Goal: Task Accomplishment & Management: Manage account settings

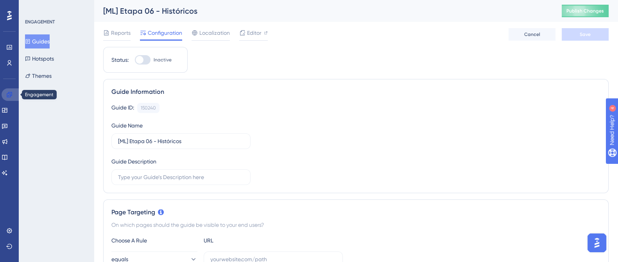
click at [13, 95] on link at bounding box center [11, 94] width 19 height 13
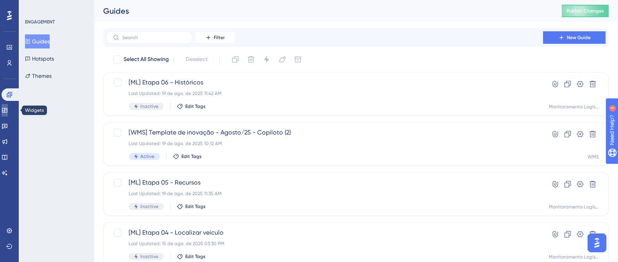
click at [8, 113] on link at bounding box center [5, 110] width 6 height 13
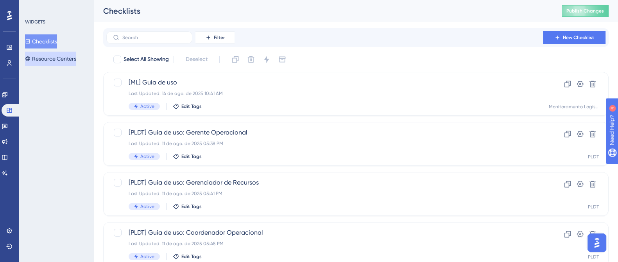
click at [57, 59] on button "Resource Centers" at bounding box center [50, 59] width 51 height 14
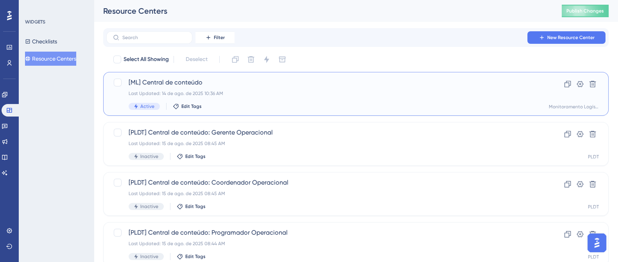
click at [235, 81] on span "[ML] Central de conteúdo" at bounding box center [325, 82] width 392 height 9
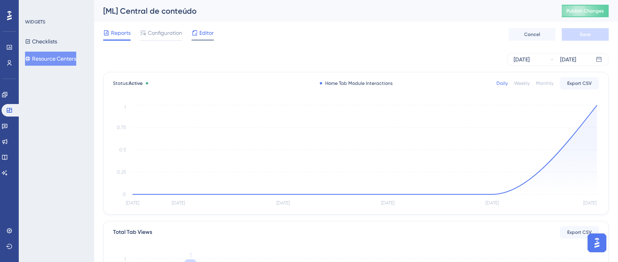
click at [192, 33] on icon at bounding box center [194, 32] width 5 height 5
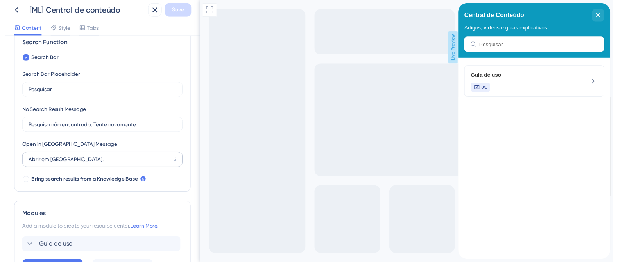
scroll to position [181, 0]
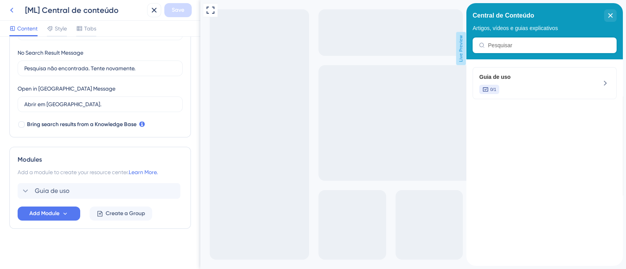
click at [11, 9] on icon at bounding box center [11, 10] width 3 height 5
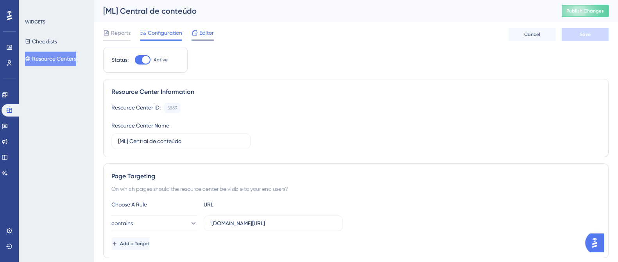
click at [203, 33] on span "Editor" at bounding box center [206, 32] width 14 height 9
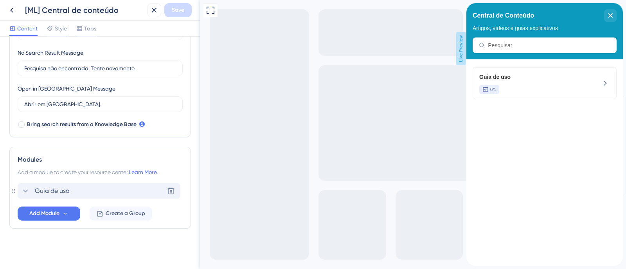
click at [32, 194] on div "Guia de uso" at bounding box center [45, 191] width 49 height 9
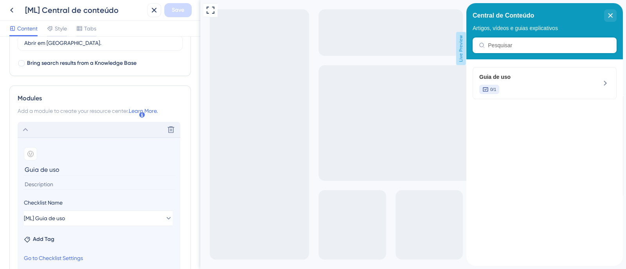
scroll to position [315, 0]
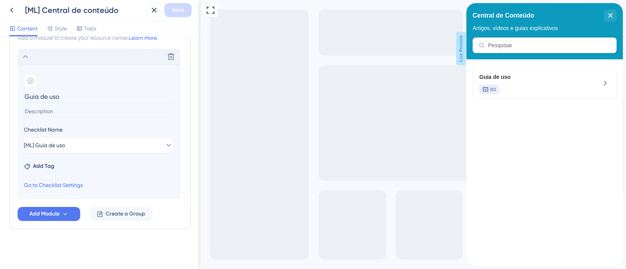
click at [29, 54] on icon at bounding box center [25, 56] width 9 height 9
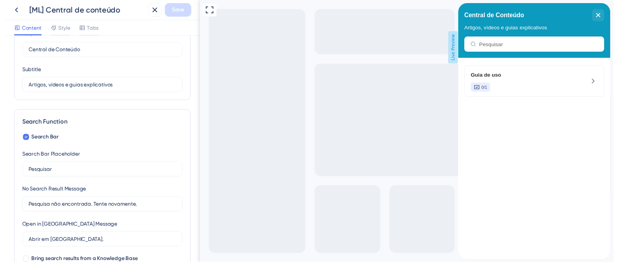
scroll to position [0, 0]
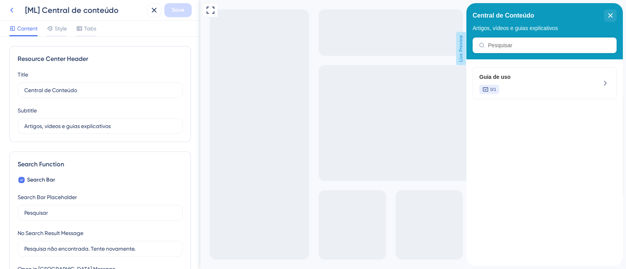
click at [11, 9] on icon at bounding box center [11, 9] width 9 height 9
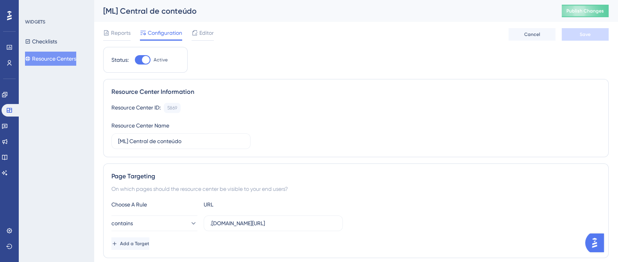
click at [49, 57] on button "Resource Centers" at bounding box center [50, 59] width 51 height 14
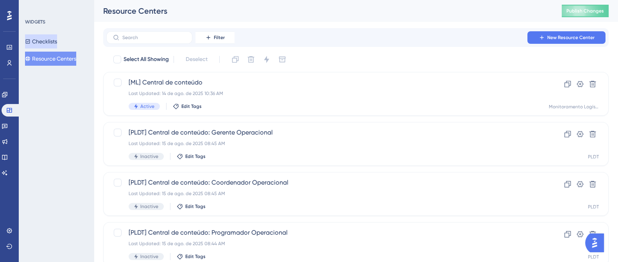
click at [57, 43] on button "Checklists" at bounding box center [41, 41] width 32 height 14
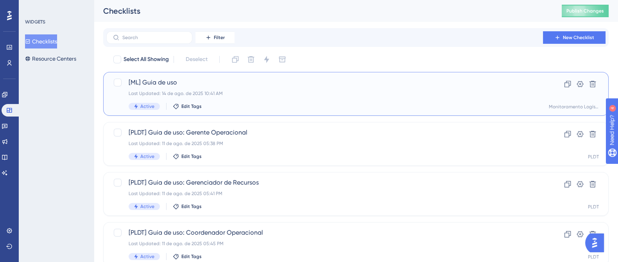
click at [247, 79] on span "[ML] Guia de uso" at bounding box center [325, 82] width 392 height 9
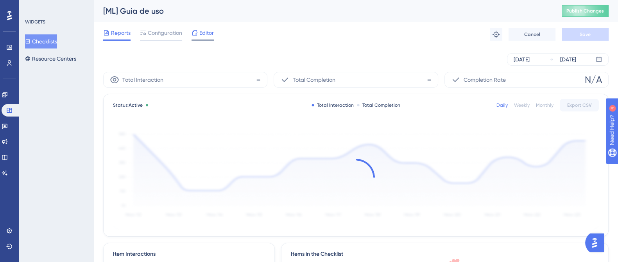
click at [206, 33] on span "Editor" at bounding box center [206, 32] width 14 height 9
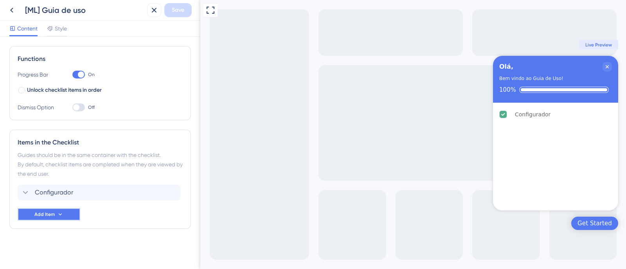
click at [66, 213] on button "Add Item" at bounding box center [49, 214] width 63 height 13
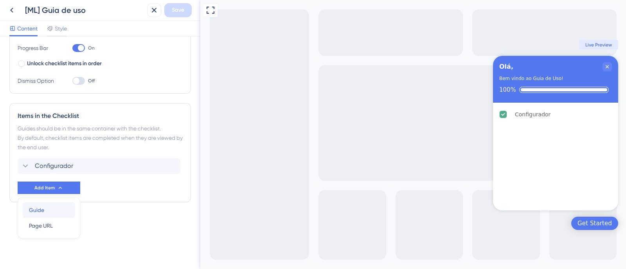
click at [40, 211] on span "Guide" at bounding box center [36, 210] width 15 height 9
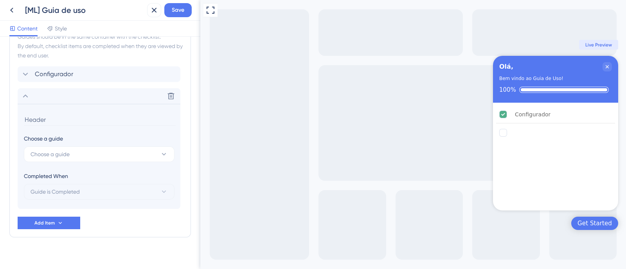
scroll to position [232, 0]
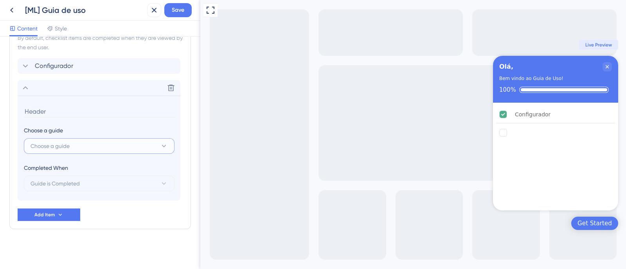
click at [156, 139] on button "Choose a guide" at bounding box center [99, 146] width 151 height 16
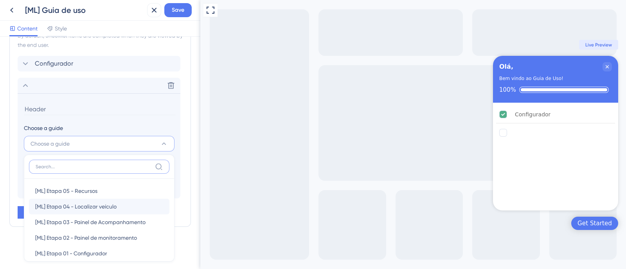
scroll to position [25, 0]
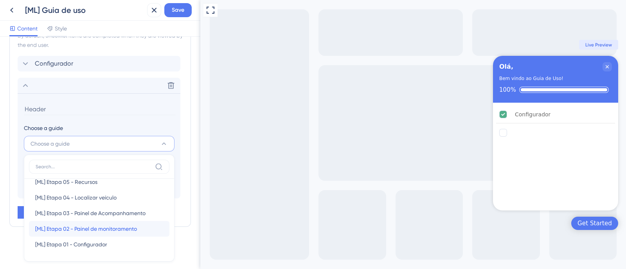
click at [114, 230] on span "[ML] Etapa 02 - Painel de monitoramento" at bounding box center [86, 228] width 102 height 9
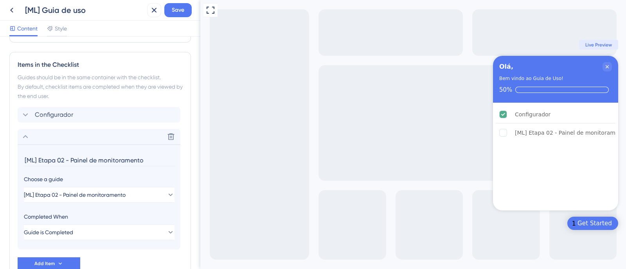
drag, startPoint x: 70, startPoint y: 160, endPoint x: 0, endPoint y: 165, distance: 70.6
click at [0, 165] on div "Checklist Header Title Olá, Subtitle Bem vindo ao Guia de Uso! Functions Progre…" at bounding box center [100, 153] width 200 height 233
type input "Painel de monitoramento"
click at [25, 135] on icon at bounding box center [25, 136] width 9 height 9
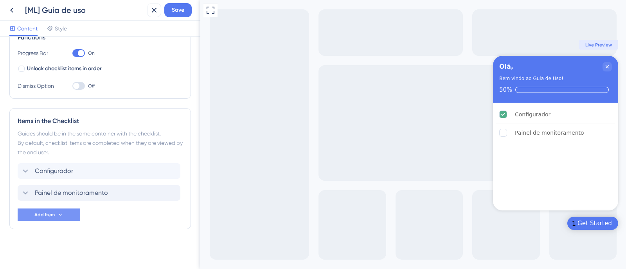
click at [59, 210] on button "Add Item" at bounding box center [49, 215] width 63 height 13
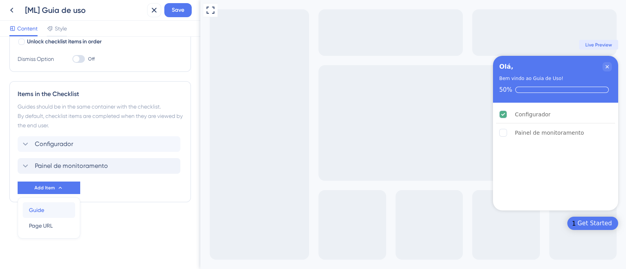
click at [60, 207] on div "Guide Guide" at bounding box center [49, 211] width 40 height 16
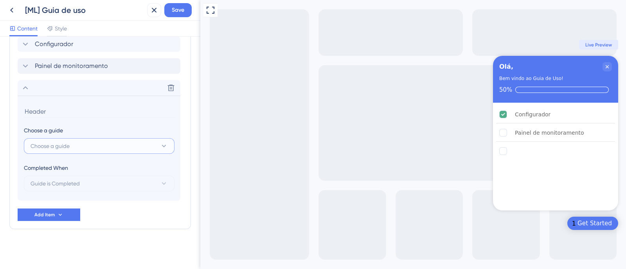
click at [131, 147] on button "Choose a guide" at bounding box center [99, 146] width 151 height 16
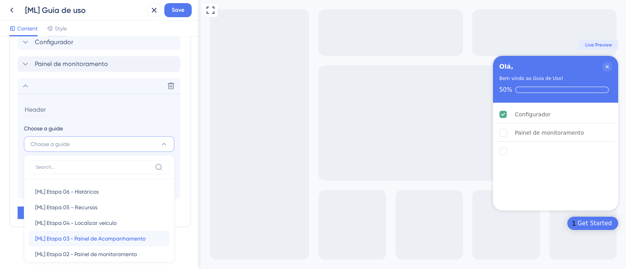
click at [126, 238] on span "[ML] Etapa 03 - Painel de Acompanhamento" at bounding box center [90, 238] width 110 height 9
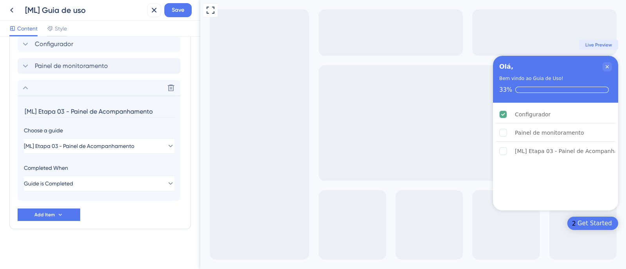
drag, startPoint x: 70, startPoint y: 113, endPoint x: 22, endPoint y: 124, distance: 49.3
click at [23, 124] on section "[ML] Etapa 03 - Painel de Acompanhamento Choose a guide [ML] Etapa 03 - Painel …" at bounding box center [99, 148] width 163 height 105
type input "Painel de Acompanhamento"
click at [24, 85] on icon at bounding box center [25, 87] width 9 height 9
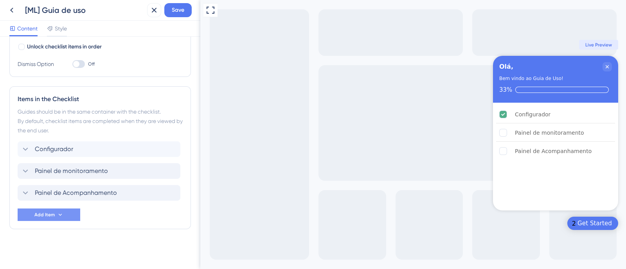
click at [56, 217] on button "Add Item" at bounding box center [49, 215] width 63 height 13
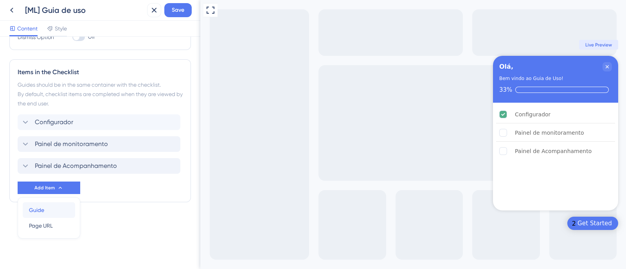
click at [52, 205] on div "Guide Guide" at bounding box center [49, 211] width 40 height 16
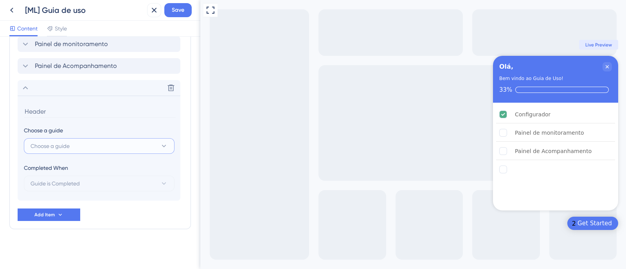
click at [101, 147] on button "Choose a guide" at bounding box center [99, 146] width 151 height 16
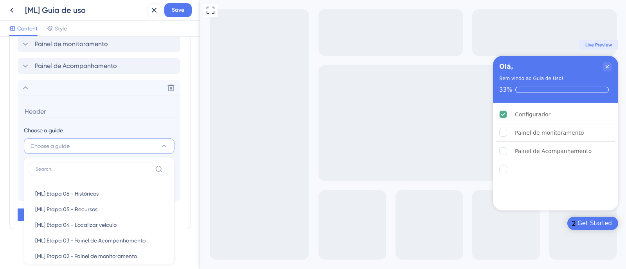
scroll to position [278, 0]
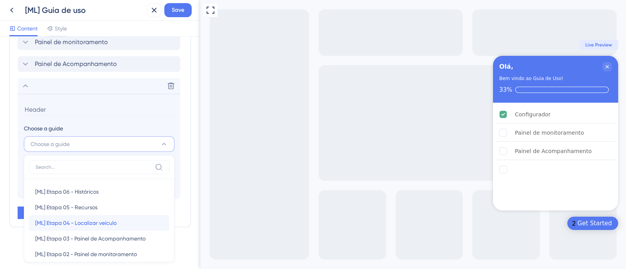
click at [104, 223] on span "[ML] Etapa 04 - Localizar veículo" at bounding box center [75, 223] width 81 height 9
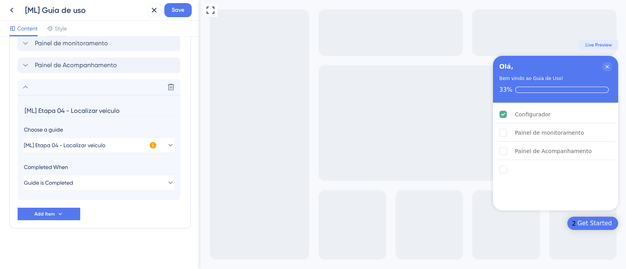
scroll to position [276, 0]
drag, startPoint x: 68, startPoint y: 111, endPoint x: 8, endPoint y: 115, distance: 60.7
click at [8, 115] on div "Checklist Header Title Olá, Subtitle Bem vindo ao Guia de Uso! Functions Progre…" at bounding box center [100, 153] width 200 height 233
type input "Localizar veículo"
click at [27, 88] on icon at bounding box center [25, 87] width 5 height 3
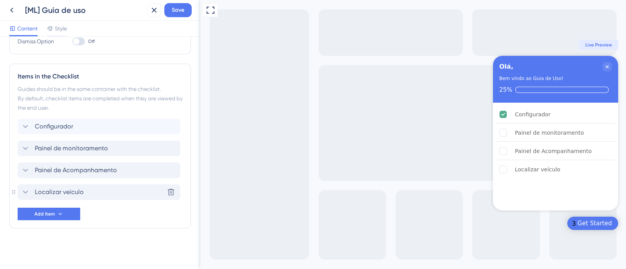
scroll to position [171, 0]
click at [61, 215] on icon at bounding box center [60, 215] width 6 height 6
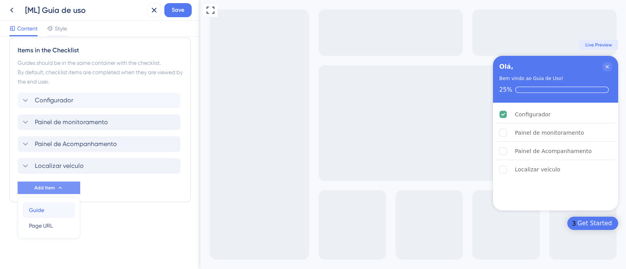
click at [47, 206] on div "Guide Guide" at bounding box center [49, 211] width 40 height 16
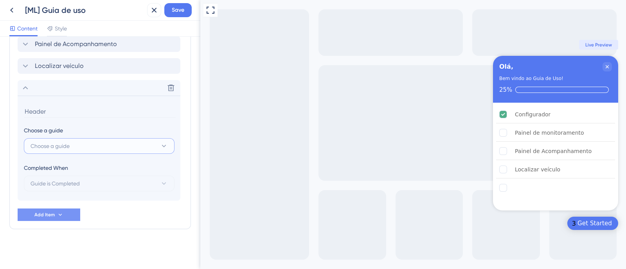
click at [115, 146] on button "Choose a guide" at bounding box center [99, 146] width 151 height 16
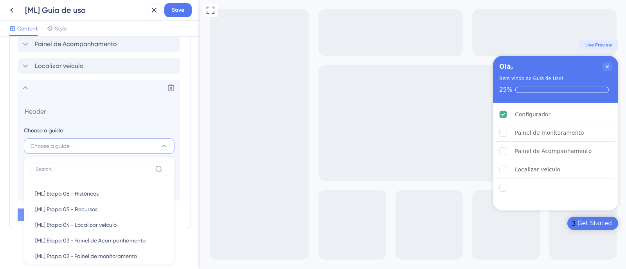
scroll to position [300, 0]
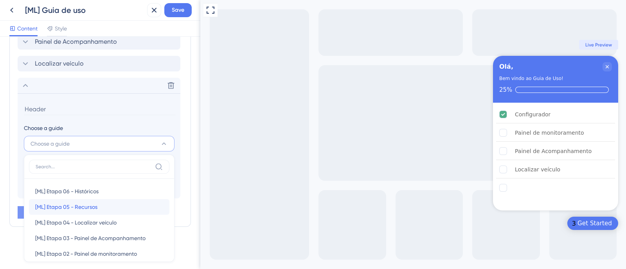
click at [100, 205] on div "[ML] Etapa 05 - Recursos [ML] Etapa 05 - Recursos" at bounding box center [99, 207] width 128 height 16
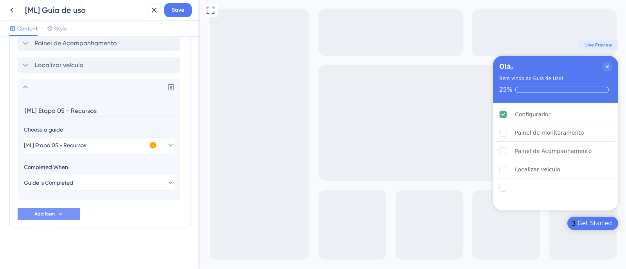
scroll to position [298, 0]
drag, startPoint x: 70, startPoint y: 109, endPoint x: 25, endPoint y: 121, distance: 46.4
click at [25, 121] on section "[ML] Etapa 05 - Recursos Choose a guide [ML] Etapa 05 - Recursos Completed When…" at bounding box center [99, 148] width 163 height 105
type input "Recursos"
click at [34, 86] on div "Delete" at bounding box center [99, 88] width 163 height 16
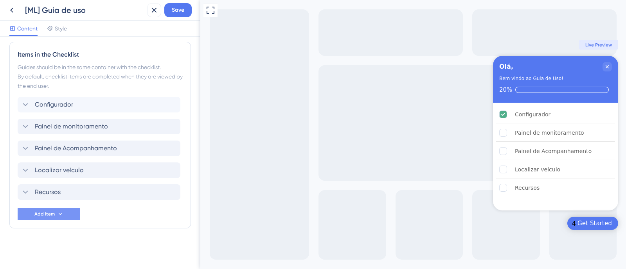
scroll to position [193, 0]
click at [72, 215] on button "Add Item" at bounding box center [49, 214] width 63 height 13
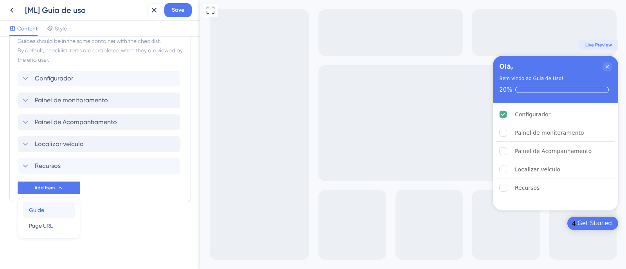
click at [69, 210] on button "Guide Guide" at bounding box center [49, 211] width 52 height 16
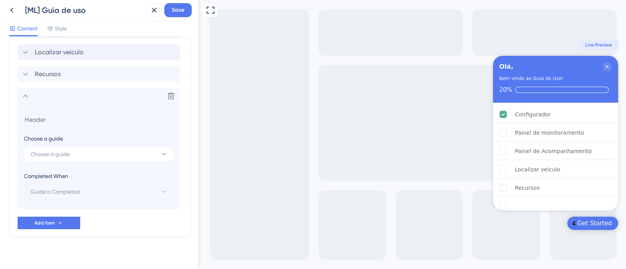
scroll to position [320, 0]
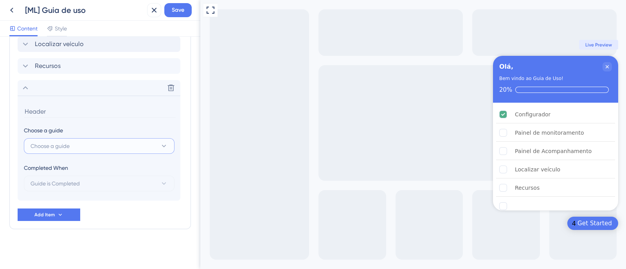
click at [125, 141] on button "Choose a guide" at bounding box center [99, 146] width 151 height 16
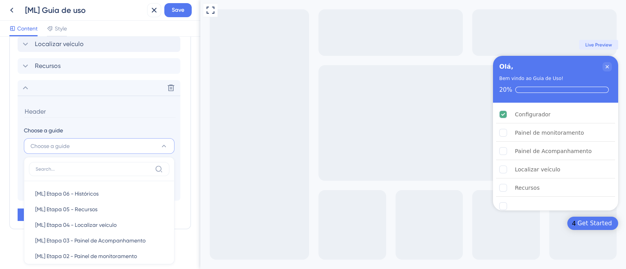
scroll to position [322, 0]
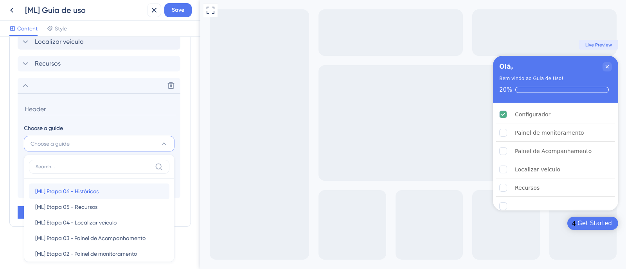
click at [112, 187] on div "[ML] Etapa 06 - Históricos [ML] Etapa 06 - Históricos" at bounding box center [99, 192] width 128 height 16
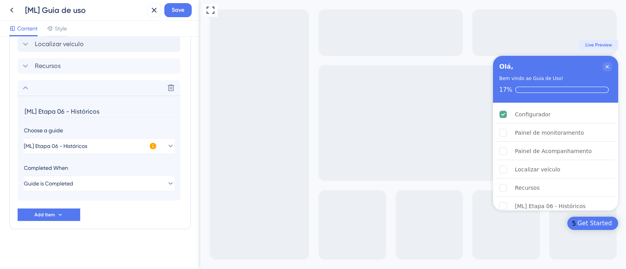
drag, startPoint x: 68, startPoint y: 113, endPoint x: 12, endPoint y: 128, distance: 58.8
click at [0, 123] on div "Checklist Header Title Olá, Subtitle Bem vindo ao Guia de Uso! Functions Progre…" at bounding box center [100, 153] width 200 height 233
type input "Históricos"
click at [20, 91] on div "Delete" at bounding box center [99, 88] width 163 height 16
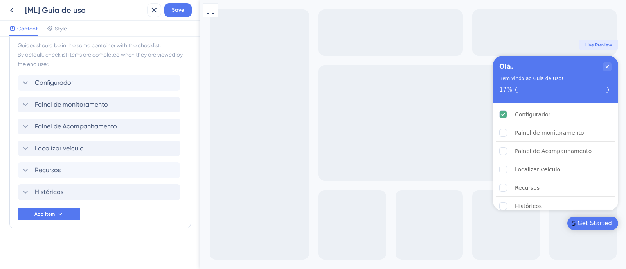
scroll to position [215, 0]
click at [608, 67] on icon "Close Checklist" at bounding box center [607, 67] width 6 height 6
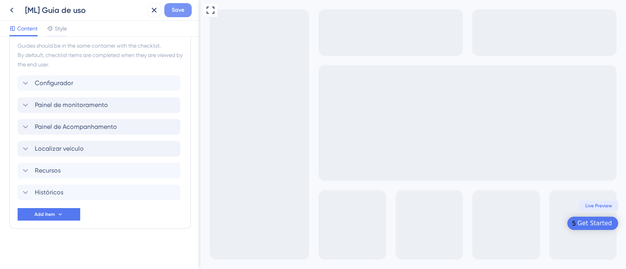
click at [178, 8] on span "Save" at bounding box center [178, 9] width 13 height 9
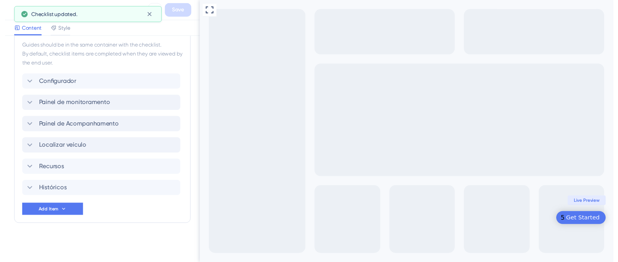
scroll to position [0, 0]
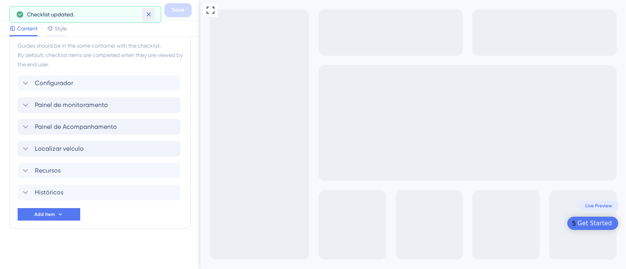
click at [151, 14] on icon at bounding box center [149, 15] width 8 height 8
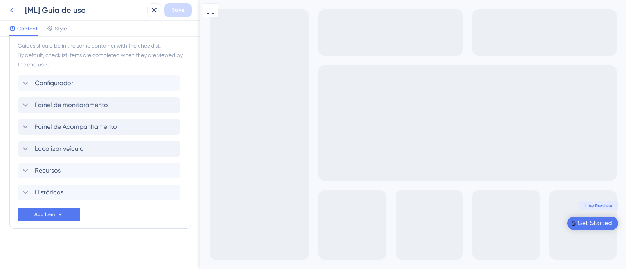
click at [12, 9] on icon at bounding box center [11, 10] width 3 height 5
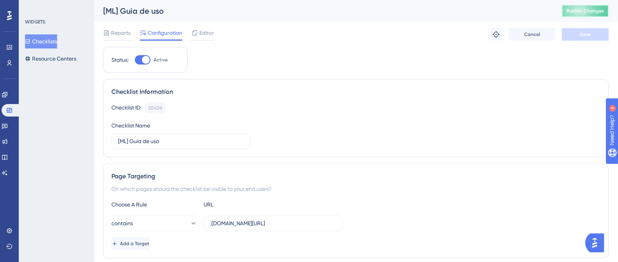
click at [585, 8] on span "Publish Changes" at bounding box center [586, 11] width 38 height 6
click at [63, 61] on button "Resource Centers" at bounding box center [50, 59] width 51 height 14
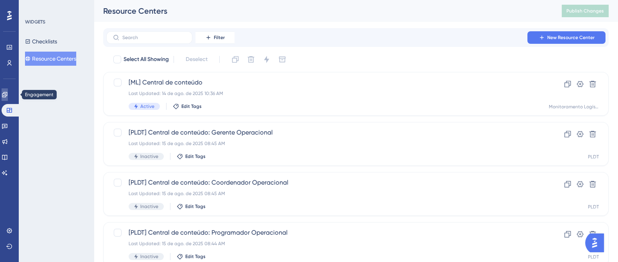
click at [5, 96] on link at bounding box center [5, 94] width 6 height 13
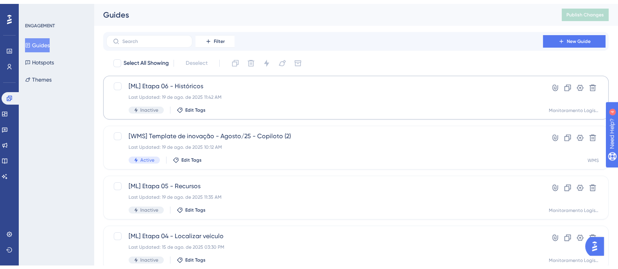
scroll to position [147, 0]
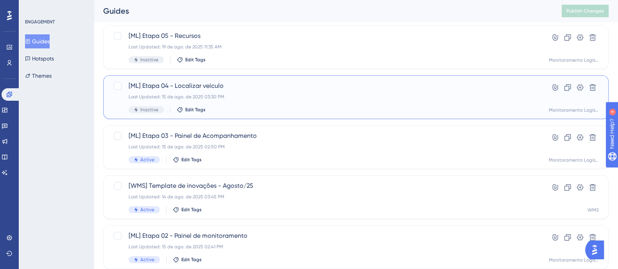
click at [268, 108] on div "Inactive Edit Tags" at bounding box center [325, 109] width 392 height 7
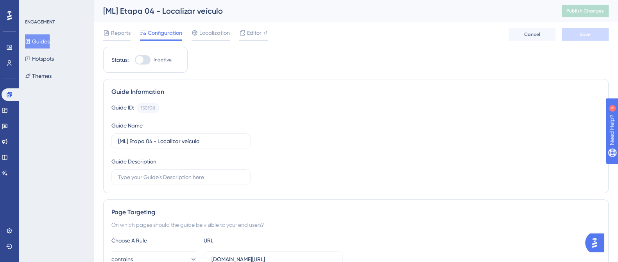
click at [146, 56] on div at bounding box center [143, 59] width 16 height 9
click at [135, 60] on input "Inactive" at bounding box center [135, 60] width 0 height 0
checkbox input "true"
click at [579, 30] on button "Save" at bounding box center [585, 34] width 47 height 13
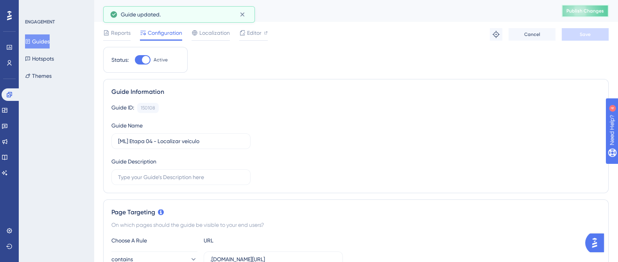
click at [586, 15] on button "Publish Changes" at bounding box center [585, 11] width 47 height 13
click at [48, 40] on button "Guides" at bounding box center [37, 41] width 25 height 14
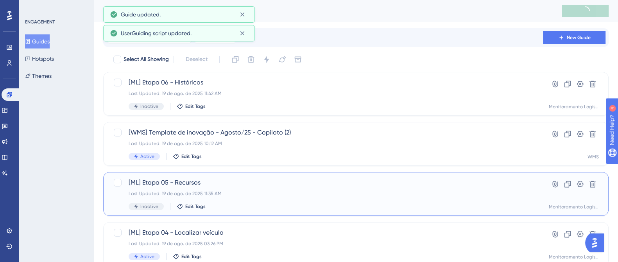
click at [235, 194] on div "Last Updated: 19 de ago. de 2025 11:35 AM" at bounding box center [325, 193] width 392 height 6
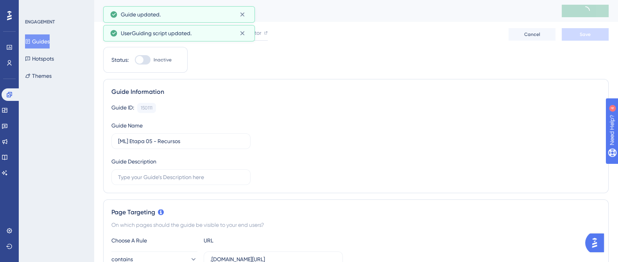
click at [151, 63] on div at bounding box center [143, 59] width 16 height 9
click at [135, 60] on input "Inactive" at bounding box center [135, 60] width 0 height 0
checkbox input "true"
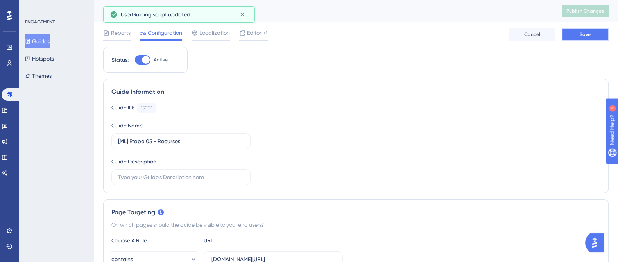
click at [581, 29] on button "Save" at bounding box center [585, 34] width 47 height 13
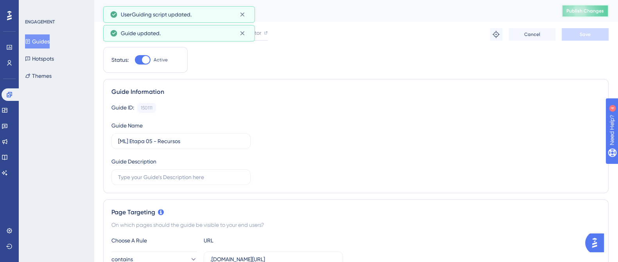
click at [582, 13] on span "Publish Changes" at bounding box center [586, 11] width 38 height 6
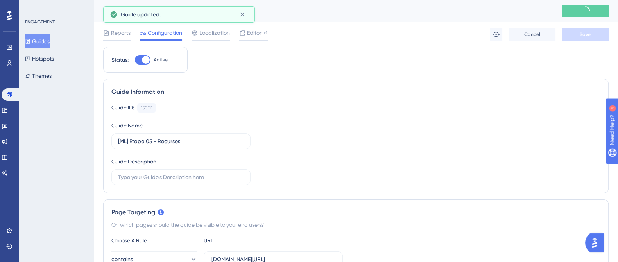
click at [47, 39] on button "Guides" at bounding box center [37, 41] width 25 height 14
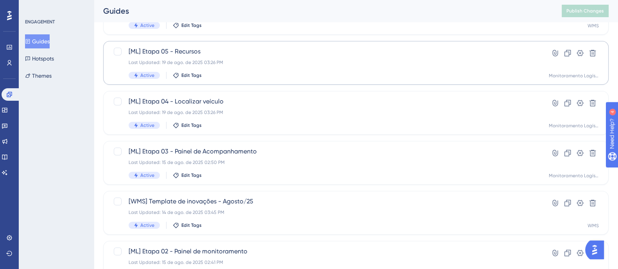
scroll to position [147, 0]
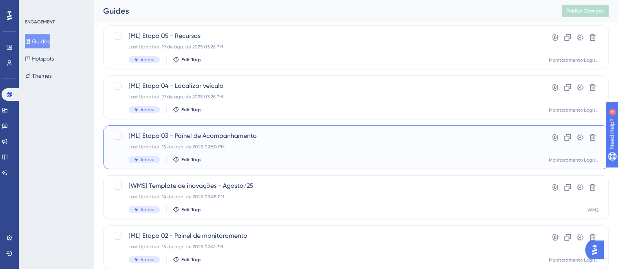
click at [269, 146] on div "Last Updated: 15 de ago. de 2025 02:50 PM" at bounding box center [325, 147] width 392 height 6
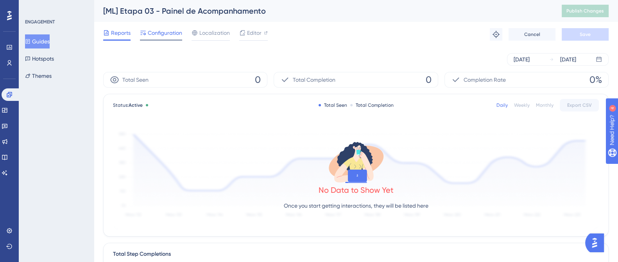
click at [163, 35] on span "Configuration" at bounding box center [165, 32] width 34 height 9
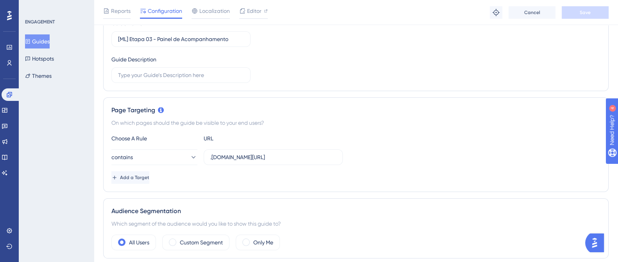
scroll to position [57, 0]
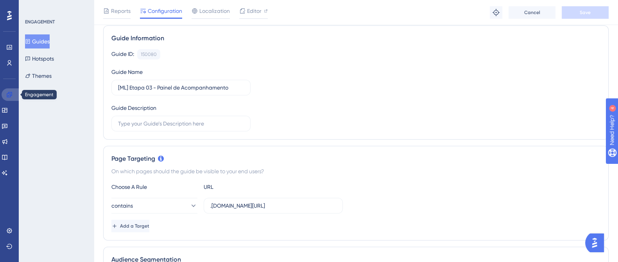
click at [11, 93] on icon at bounding box center [9, 95] width 6 height 6
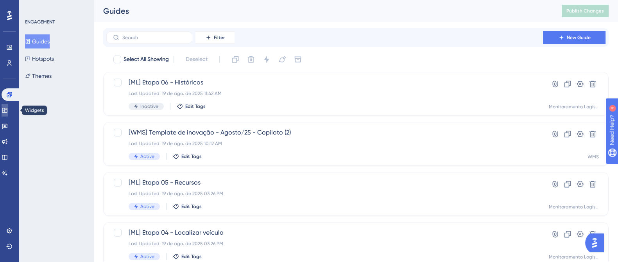
click at [7, 108] on icon at bounding box center [4, 110] width 5 height 5
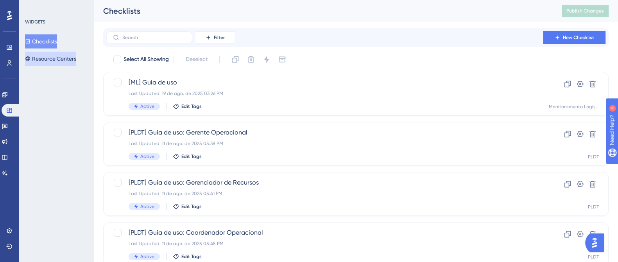
click at [69, 61] on button "Resource Centers" at bounding box center [50, 59] width 51 height 14
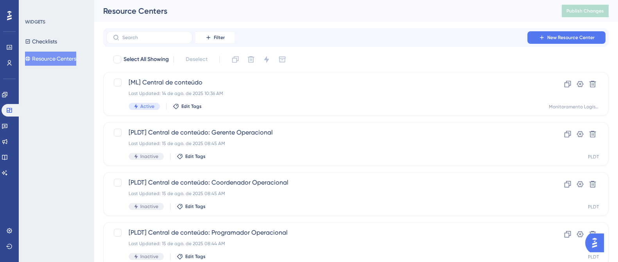
click at [52, 33] on div "WIDGETS Checklists Resource Centers" at bounding box center [56, 42] width 63 height 47
click at [54, 44] on button "Checklists" at bounding box center [41, 41] width 32 height 14
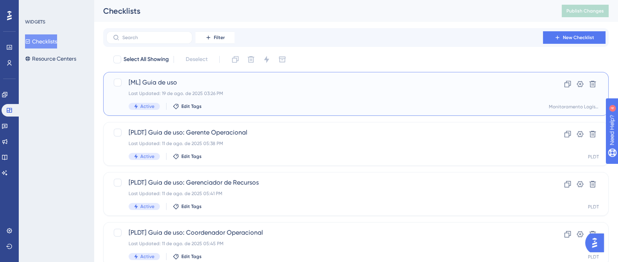
click at [245, 83] on span "[ML] Guia de uso" at bounding box center [325, 82] width 392 height 9
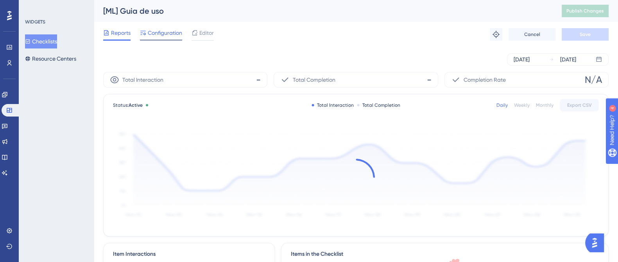
click at [164, 36] on span "Configuration" at bounding box center [165, 32] width 34 height 9
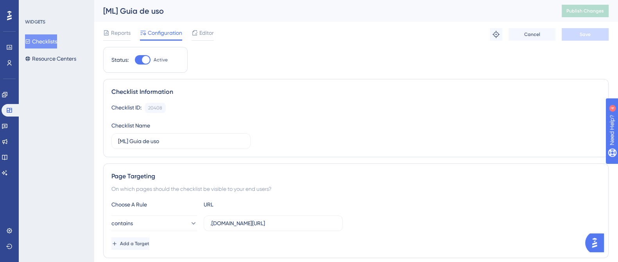
click at [47, 36] on button "Checklists" at bounding box center [41, 41] width 32 height 14
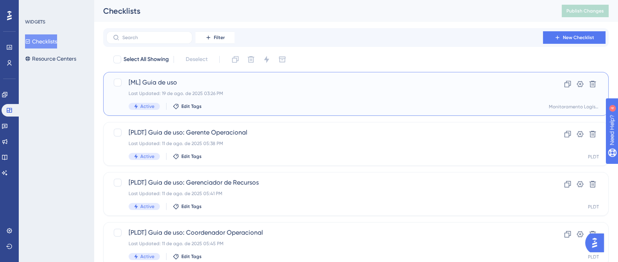
click at [274, 98] on div "[ML] Guia de uso Last Updated: 19 de ago. de 2025 03:26 PM Active Edit Tags" at bounding box center [325, 94] width 392 height 32
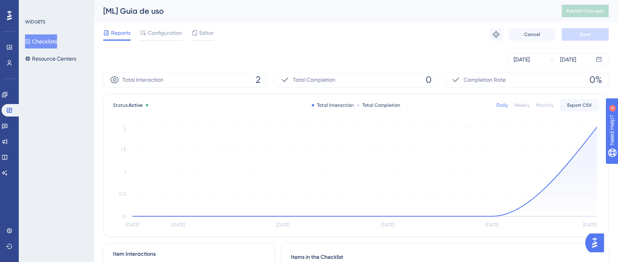
click at [47, 42] on button "Checklists" at bounding box center [41, 41] width 32 height 14
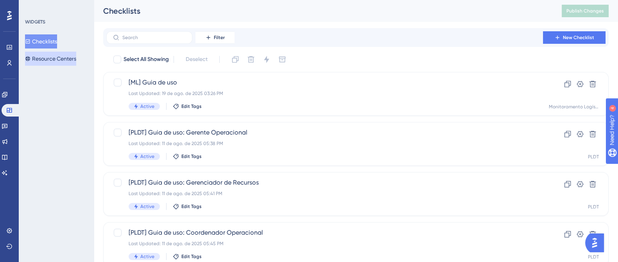
click at [52, 57] on button "Resource Centers" at bounding box center [50, 59] width 51 height 14
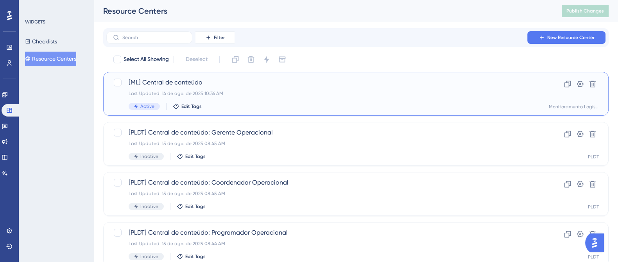
click at [233, 102] on div "[ML] Central de conteúdo Last Updated: 14 de ago. de 2025 10:36 AM Active Edit …" at bounding box center [325, 94] width 392 height 32
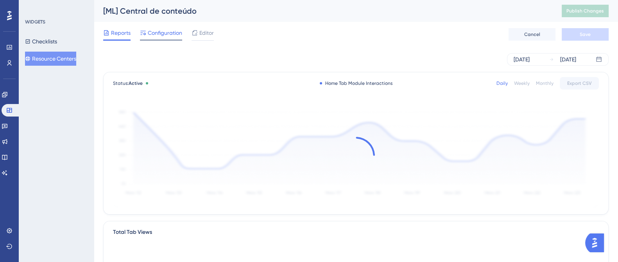
click at [168, 38] on div "Configuration" at bounding box center [161, 34] width 42 height 13
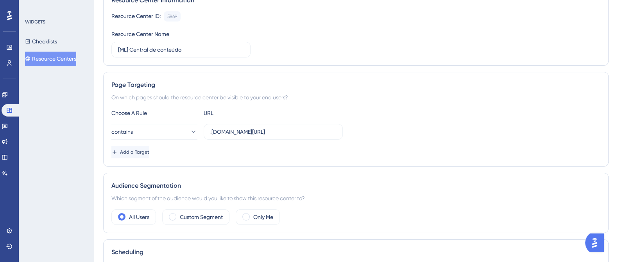
scroll to position [147, 0]
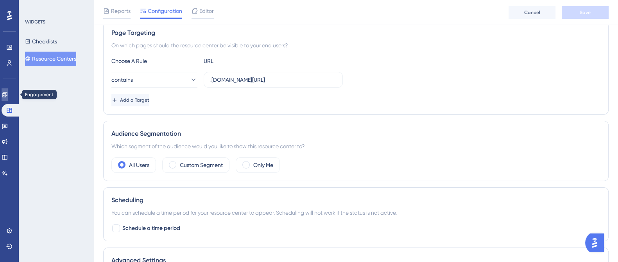
click at [7, 90] on link at bounding box center [5, 94] width 6 height 13
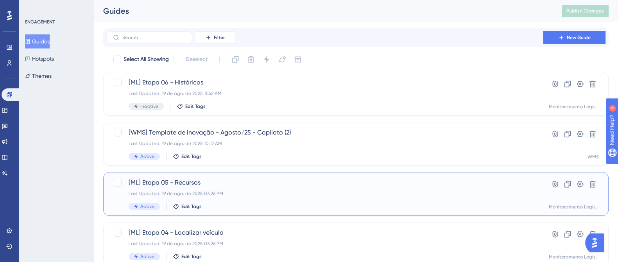
click at [248, 195] on div "Last Updated: 19 de ago. de 2025 03:26 PM" at bounding box center [325, 193] width 392 height 6
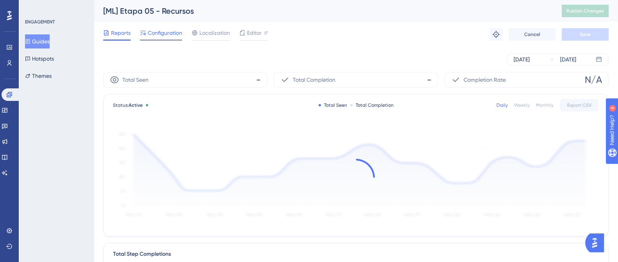
click at [170, 34] on span "Configuration" at bounding box center [165, 32] width 34 height 9
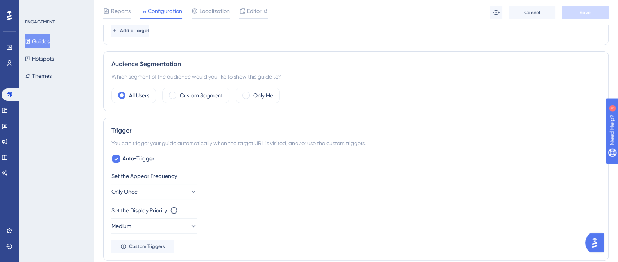
scroll to position [293, 0]
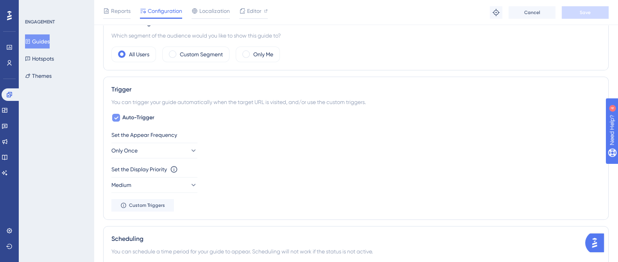
click at [137, 120] on span "Auto-Trigger" at bounding box center [138, 117] width 32 height 9
checkbox input "false"
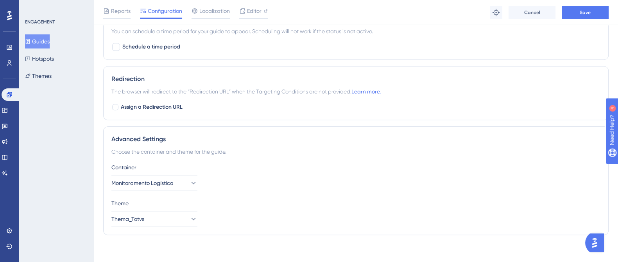
scroll to position [448, 0]
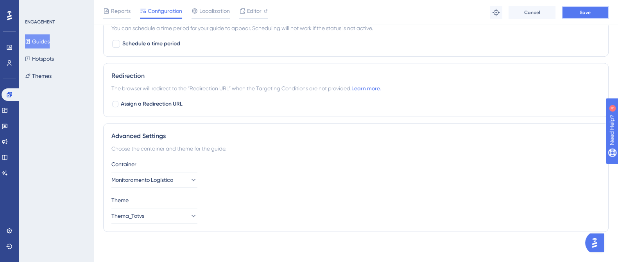
click at [597, 12] on button "Save" at bounding box center [585, 12] width 47 height 13
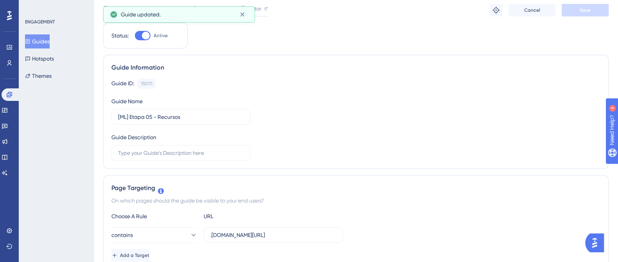
scroll to position [0, 0]
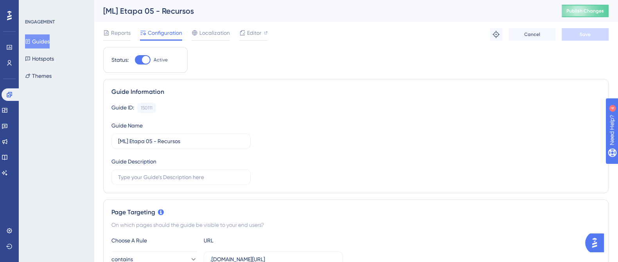
click at [31, 36] on button "Guides" at bounding box center [37, 41] width 25 height 14
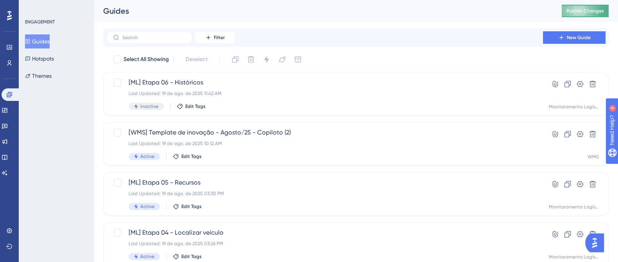
click at [597, 12] on span "Publish Changes" at bounding box center [586, 11] width 38 height 6
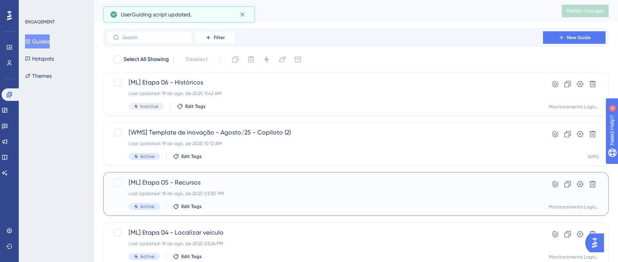
click at [283, 183] on span "[ML] Etapa 05 - Recursos" at bounding box center [325, 182] width 392 height 9
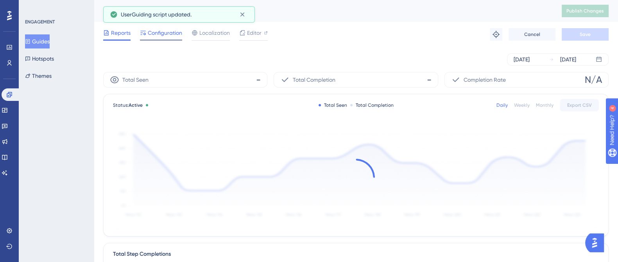
click at [160, 29] on span "Configuration" at bounding box center [165, 32] width 34 height 9
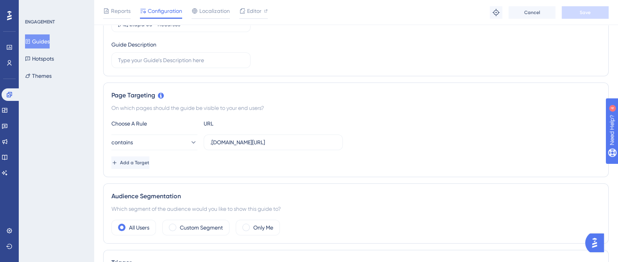
scroll to position [106, 0]
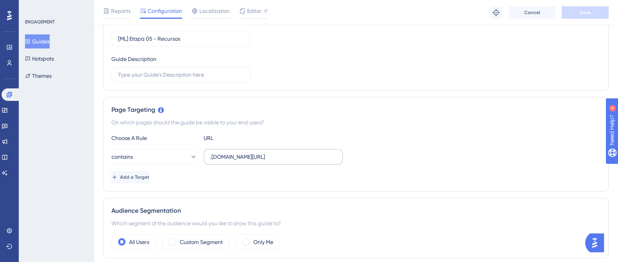
click at [287, 151] on label ".logistica.staging.totvs.app/monitoramentologistico/recursos/" at bounding box center [273, 157] width 139 height 16
click at [287, 153] on input ".logistica.staging.totvs.app/monitoramentologistico/recursos/" at bounding box center [273, 157] width 126 height 9
drag, startPoint x: 264, startPoint y: 158, endPoint x: 352, endPoint y: 157, distance: 87.2
click at [348, 159] on div "contains .logistica.staging.totvs.app/monitoramentologistico/recursos/" at bounding box center [355, 157] width 489 height 16
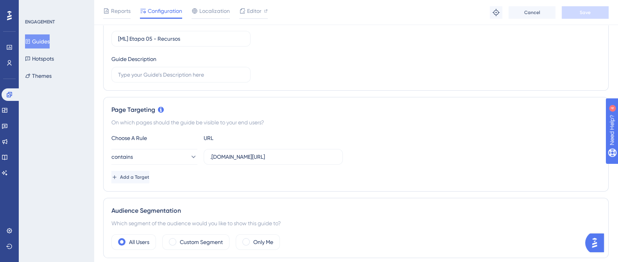
click at [361, 150] on div "contains .logistica.staging.totvs.app/monitoramentologistico/recursos/" at bounding box center [355, 157] width 489 height 16
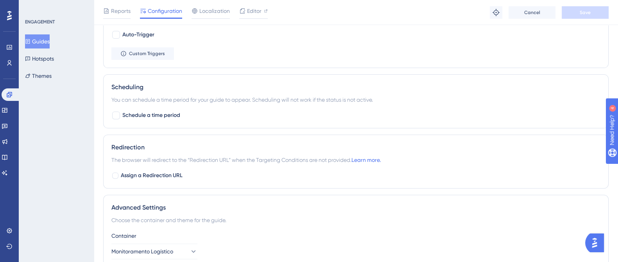
scroll to position [448, 0]
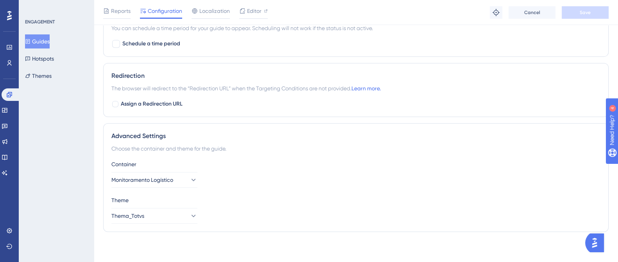
click at [41, 40] on button "Guides" at bounding box center [37, 41] width 25 height 14
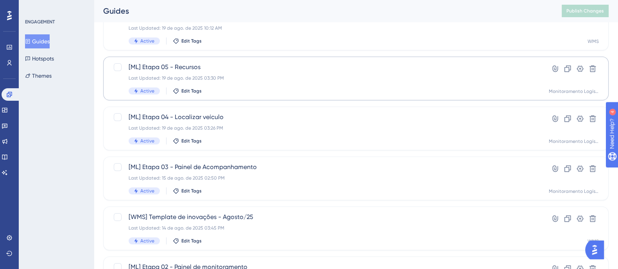
scroll to position [147, 0]
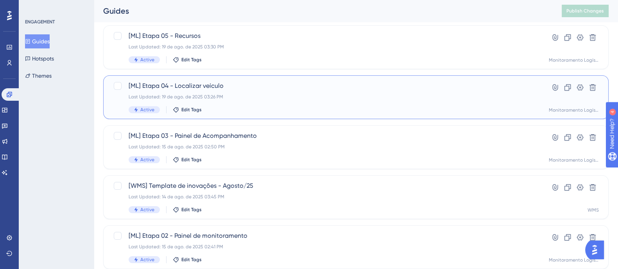
click at [262, 103] on div "[ML] Etapa 04 - Localizar veículo Last Updated: 19 de ago. de 2025 03:26 PM Act…" at bounding box center [325, 97] width 392 height 32
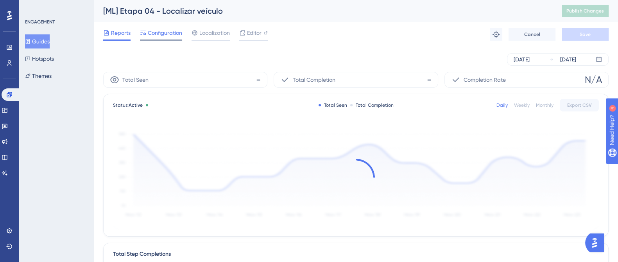
click at [163, 31] on span "Configuration" at bounding box center [165, 32] width 34 height 9
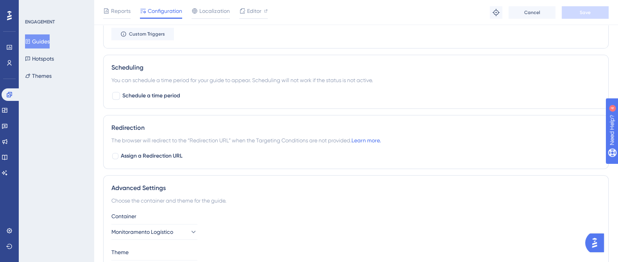
scroll to position [440, 0]
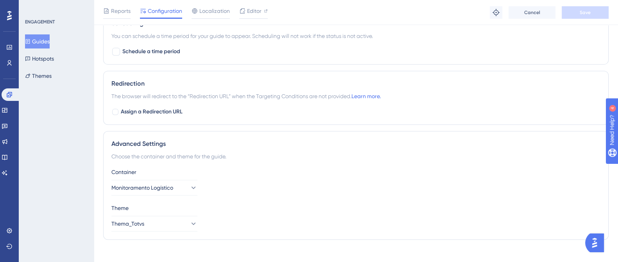
click at [42, 42] on button "Guides" at bounding box center [37, 41] width 25 height 14
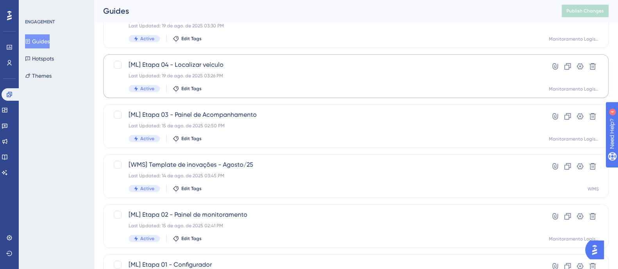
scroll to position [147, 0]
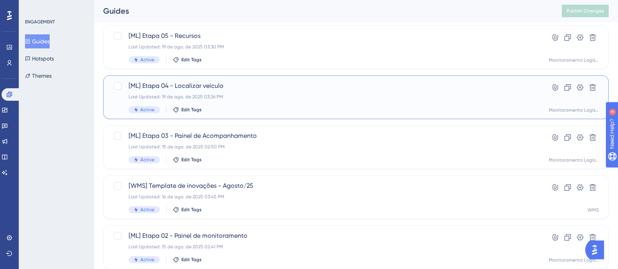
click at [246, 86] on span "[ML] Etapa 04 - Localizar veículo" at bounding box center [325, 85] width 392 height 9
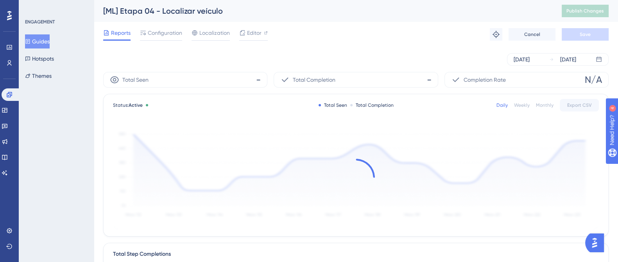
click at [171, 27] on div "Reports Configuration Localization Editor Troubleshoot Cancel Save" at bounding box center [356, 34] width 506 height 25
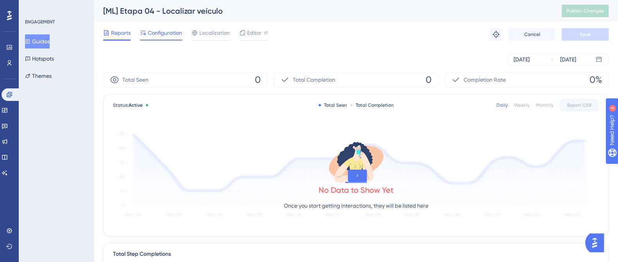
click at [172, 32] on span "Configuration" at bounding box center [165, 32] width 34 height 9
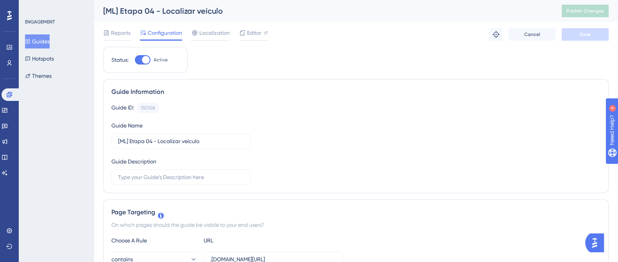
click at [47, 31] on div "ENGAGEMENT Guides Hotspots Themes" at bounding box center [56, 51] width 63 height 64
click at [45, 37] on button "Guides" at bounding box center [37, 41] width 25 height 14
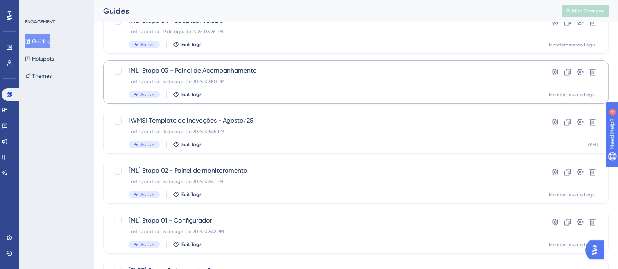
scroll to position [293, 0]
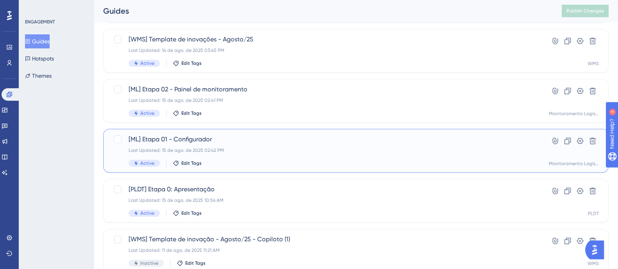
click at [260, 138] on span "[ML] Etapa 01 - Configurador" at bounding box center [325, 139] width 392 height 9
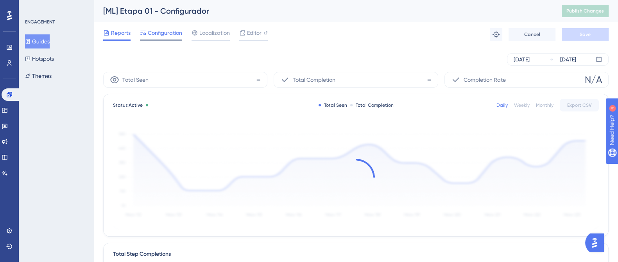
click at [171, 29] on span "Configuration" at bounding box center [165, 32] width 34 height 9
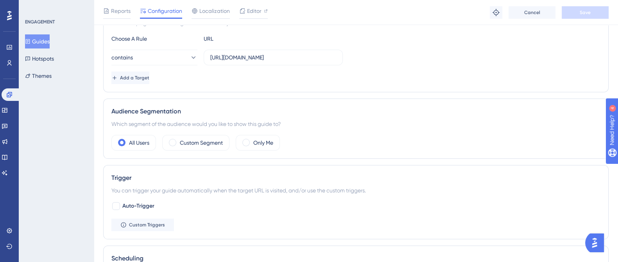
scroll to position [195, 0]
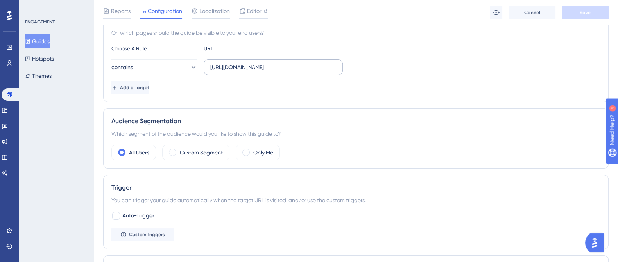
drag, startPoint x: 210, startPoint y: 66, endPoint x: 243, endPoint y: 67, distance: 33.2
click at [243, 67] on label "https://supply.logistica.staging.totvs.app/monitoramentologistico/configurador" at bounding box center [273, 67] width 139 height 16
click at [243, 67] on input "https://supply.logistica.staging.totvs.app/monitoramentologistico/configurador" at bounding box center [273, 67] width 126 height 9
drag, startPoint x: 248, startPoint y: 66, endPoint x: 192, endPoint y: 65, distance: 56.3
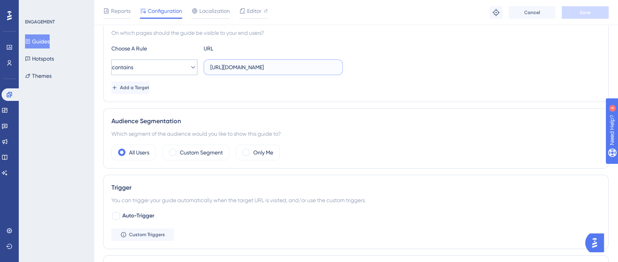
click at [192, 65] on div "contains https://supply.logistica.staging.totvs.app/monitoramentologistico/conf…" at bounding box center [227, 67] width 232 height 16
click at [245, 68] on input "https://supply.logistica.staging.totvs.app/monitoramentologistico/configurador" at bounding box center [273, 67] width 126 height 9
drag, startPoint x: 247, startPoint y: 66, endPoint x: 191, endPoint y: 65, distance: 55.9
click at [192, 65] on div "contains https://supply.logistica.staging.totvs.app/monitoramentologistico/conf…" at bounding box center [227, 67] width 232 height 16
type input ".logistica.staging.totvs.app/monitoramentologistico/configurador"
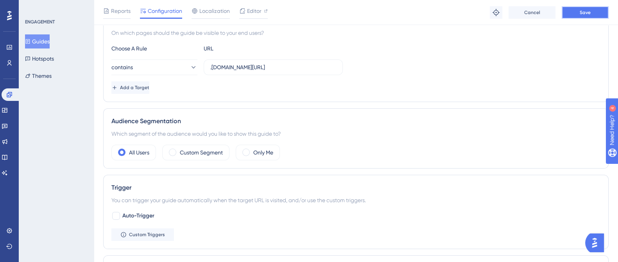
click at [594, 11] on button "Save" at bounding box center [585, 12] width 47 height 13
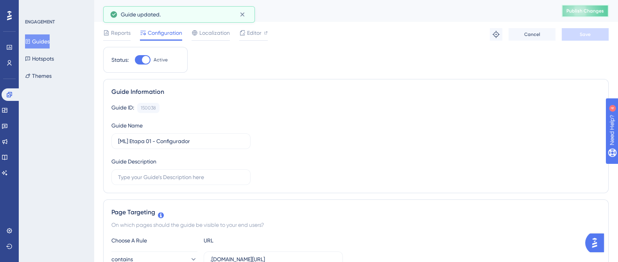
click at [597, 15] on button "Publish Changes" at bounding box center [585, 11] width 47 height 13
click at [43, 30] on div "ENGAGEMENT Guides Hotspots Themes" at bounding box center [56, 51] width 63 height 64
click at [45, 38] on button "Guides" at bounding box center [37, 41] width 25 height 14
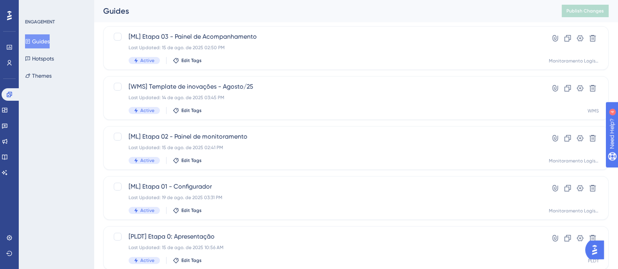
scroll to position [337, 0]
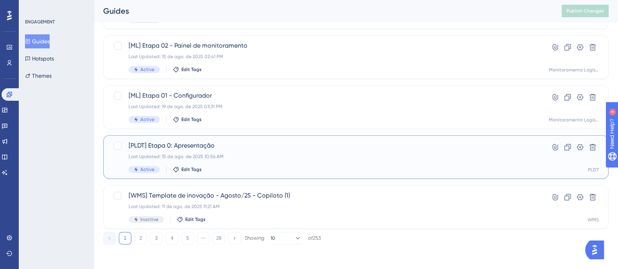
click at [265, 155] on div "Last Updated: 15 de ago. de 2025 10:56 AM" at bounding box center [325, 157] width 392 height 6
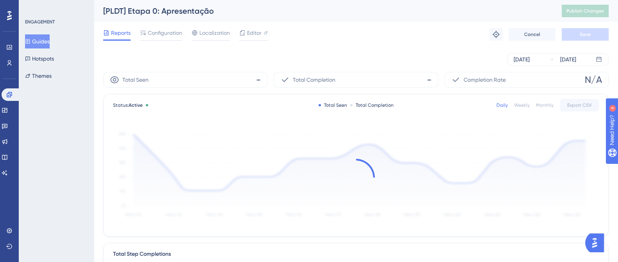
click at [43, 41] on button "Guides" at bounding box center [37, 41] width 25 height 14
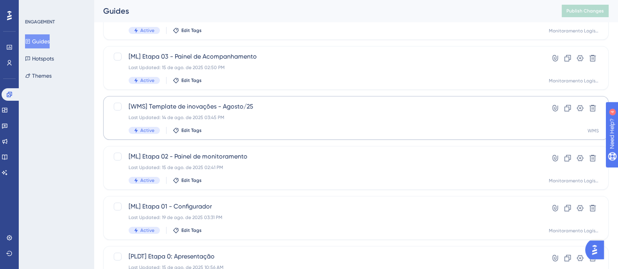
scroll to position [190, 0]
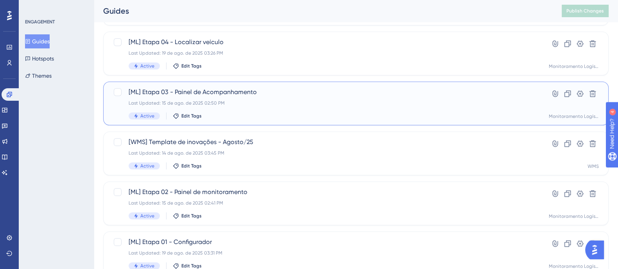
click at [266, 103] on div "Last Updated: 15 de ago. de 2025 02:50 PM" at bounding box center [325, 103] width 392 height 6
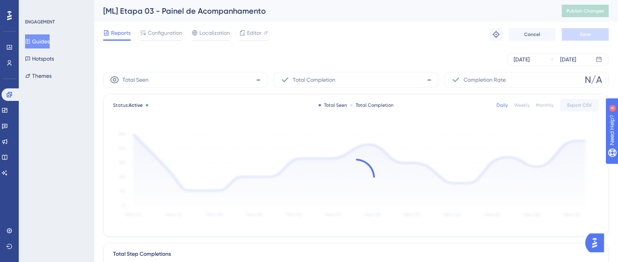
click at [152, 27] on div "Reports Configuration Localization Editor Troubleshoot Cancel Save" at bounding box center [356, 34] width 506 height 25
click at [155, 31] on span "Configuration" at bounding box center [165, 32] width 34 height 9
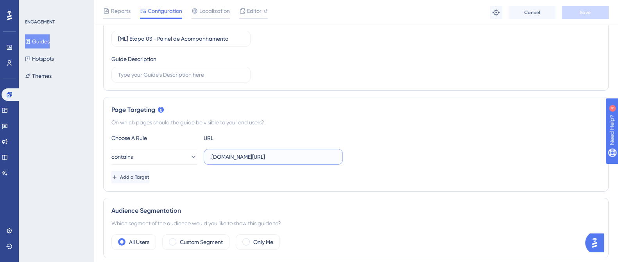
scroll to position [0, 74]
drag, startPoint x: 222, startPoint y: 155, endPoint x: 357, endPoint y: 160, distance: 135.8
click at [357, 160] on div "contains .logistica.staging.totvs.app/monitoramentologistico/planos-acompanhame…" at bounding box center [355, 157] width 489 height 16
click at [464, 106] on div "Page Targeting" at bounding box center [355, 109] width 489 height 9
drag, startPoint x: 296, startPoint y: 158, endPoint x: 339, endPoint y: 157, distance: 43.0
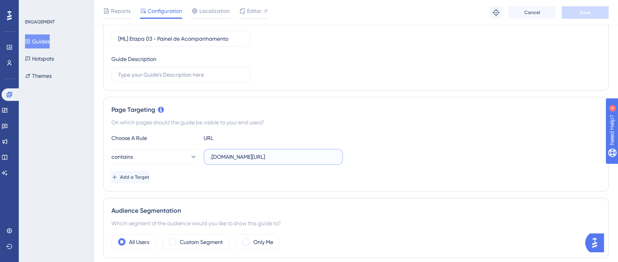
click at [339, 157] on label ".logistica.staging.totvs.app/monitoramentologistico/planos-acompanhamento" at bounding box center [273, 157] width 139 height 16
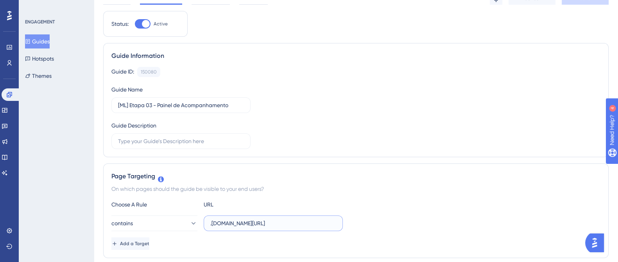
scroll to position [0, 0]
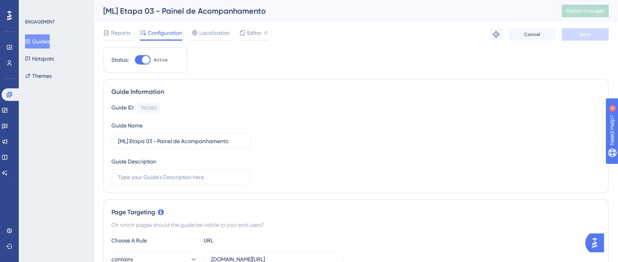
click at [50, 35] on button "Guides" at bounding box center [37, 41] width 25 height 14
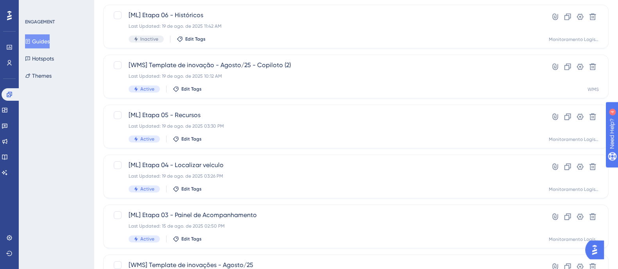
scroll to position [97, 0]
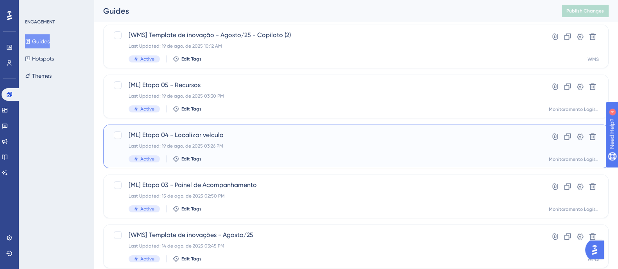
click at [244, 134] on span "[ML] Etapa 04 - Localizar veículo" at bounding box center [325, 135] width 392 height 9
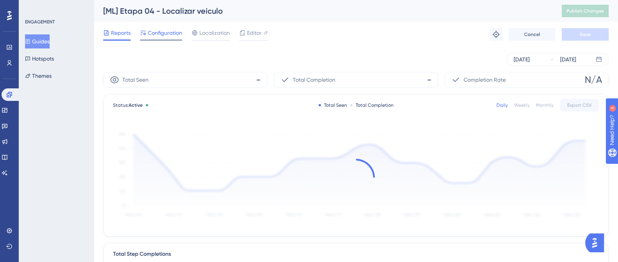
click at [155, 31] on span "Configuration" at bounding box center [165, 32] width 34 height 9
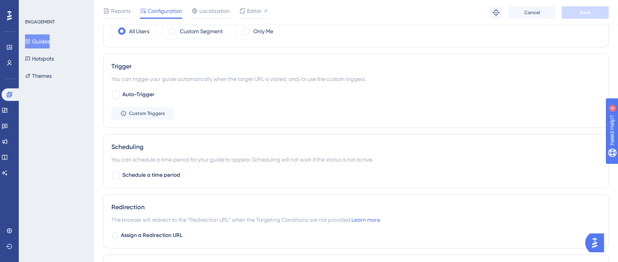
scroll to position [203, 0]
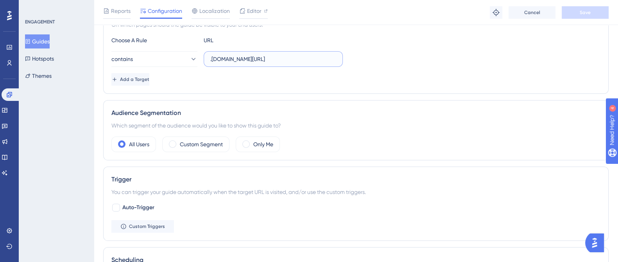
click at [233, 62] on input ".logistica.staging.totvs.app/monitoramentologistico/pesquisa" at bounding box center [273, 59] width 126 height 9
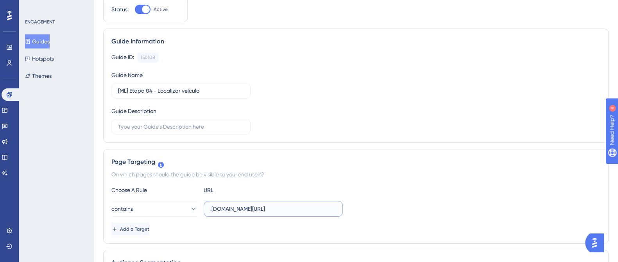
scroll to position [0, 0]
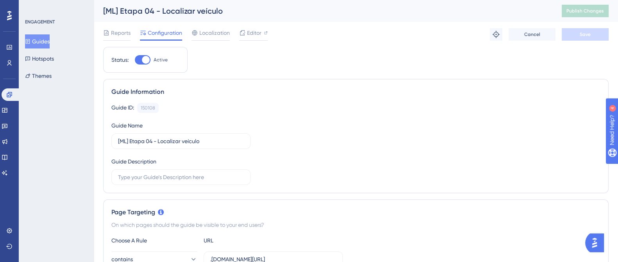
click at [38, 36] on button "Guides" at bounding box center [37, 41] width 25 height 14
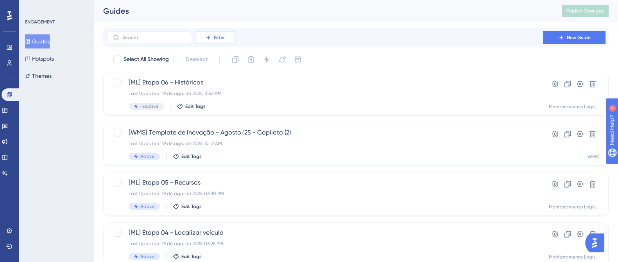
click at [215, 34] on span "Filter" at bounding box center [219, 37] width 11 height 6
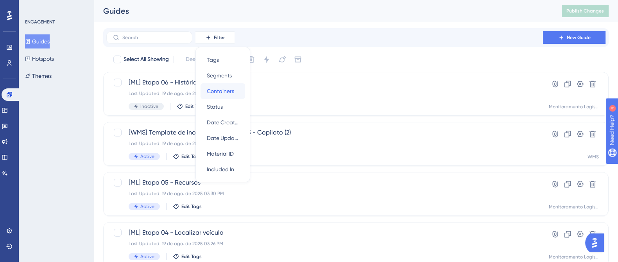
click at [225, 87] on span "Containers" at bounding box center [220, 90] width 27 height 9
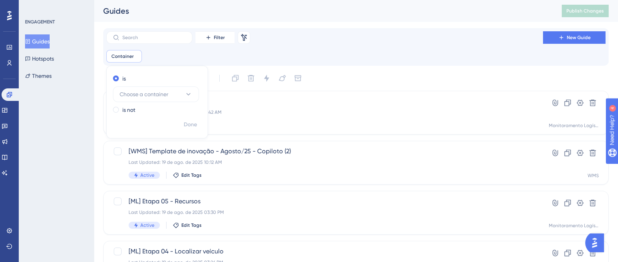
click at [160, 103] on div "is Choose a container is not" at bounding box center [157, 94] width 101 height 45
click at [166, 87] on button "Choose a container" at bounding box center [156, 94] width 86 height 16
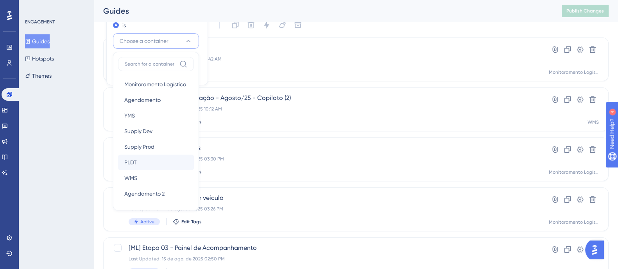
scroll to position [47, 0]
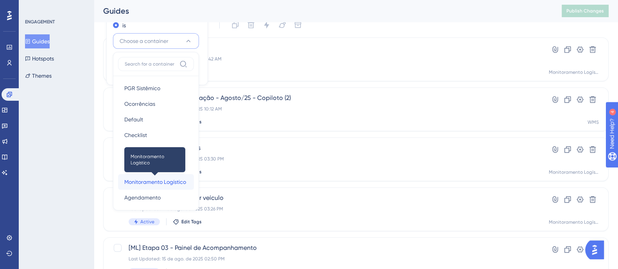
click at [160, 179] on span "Monitoramento Logístico" at bounding box center [155, 182] width 62 height 9
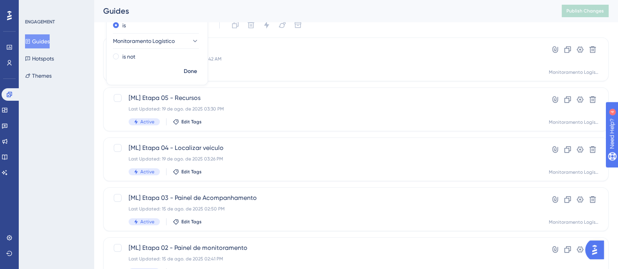
click at [72, 120] on div "ENGAGEMENT Guides Hotspots Themes" at bounding box center [56, 134] width 75 height 269
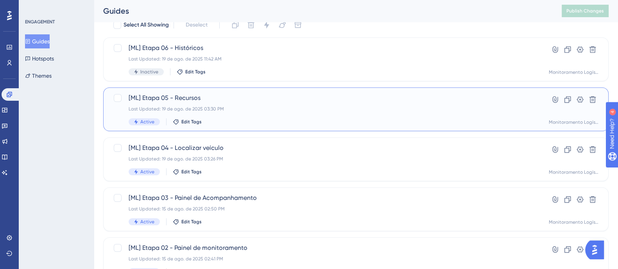
click at [228, 109] on div "Last Updated: 19 de ago. de 2025 03:30 PM" at bounding box center [325, 109] width 392 height 6
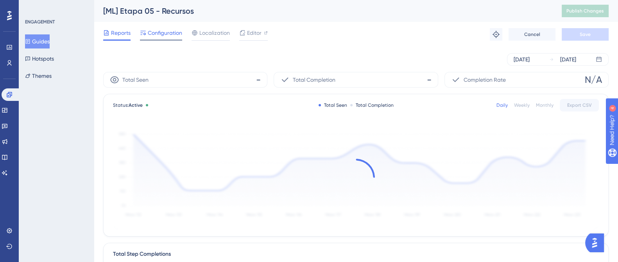
click at [174, 31] on span "Configuration" at bounding box center [165, 32] width 34 height 9
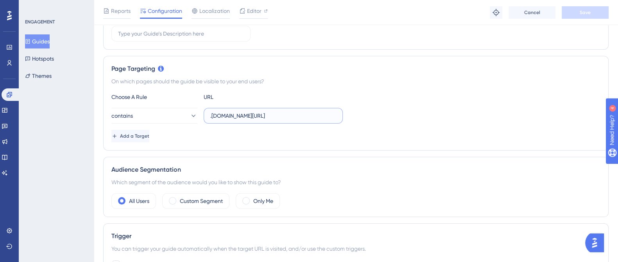
scroll to position [0, 31]
drag, startPoint x: 259, startPoint y: 118, endPoint x: 358, endPoint y: 113, distance: 99.1
click at [356, 113] on div "contains .logistica.staging.totvs.app/monitoramentologistico/recursos/" at bounding box center [355, 116] width 489 height 16
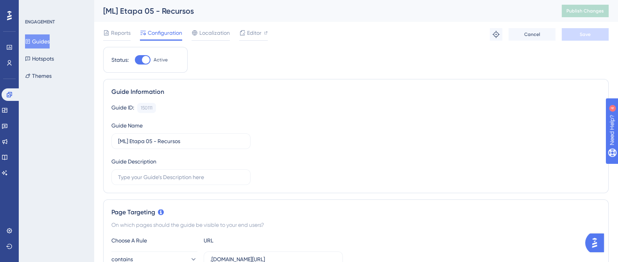
click at [50, 40] on button "Guides" at bounding box center [37, 41] width 25 height 14
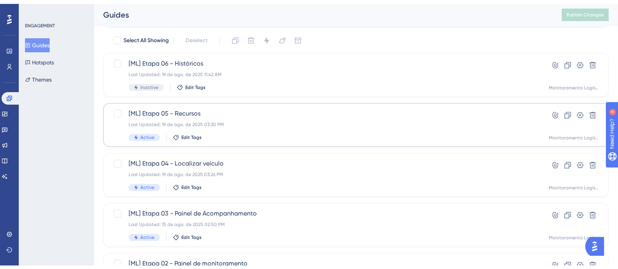
scroll to position [97, 0]
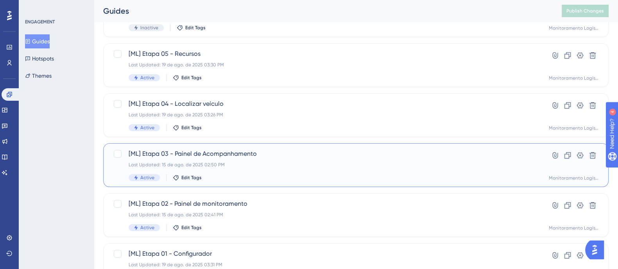
click at [236, 153] on span "[ML] Etapa 03 - Painel de Acompanhamento" at bounding box center [325, 153] width 392 height 9
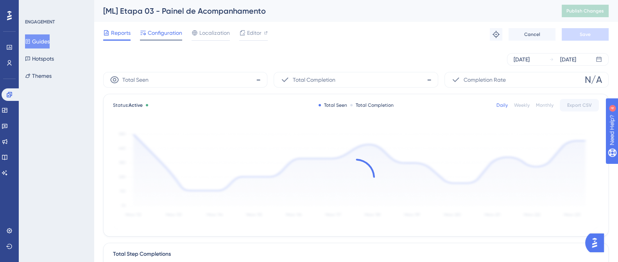
click at [162, 34] on span "Configuration" at bounding box center [165, 32] width 34 height 9
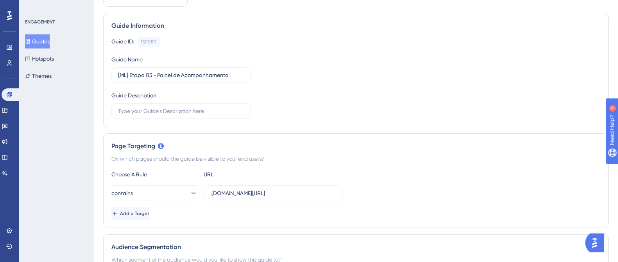
scroll to position [97, 0]
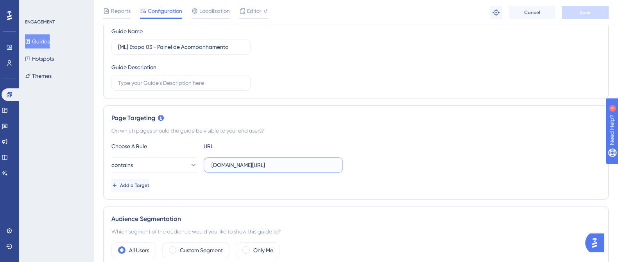
drag, startPoint x: 227, startPoint y: 163, endPoint x: 373, endPoint y: 162, distance: 145.9
click at [373, 162] on div "contains .logistica.staging.totvs.app/monitoramentologistico/planos-acompanhame…" at bounding box center [355, 165] width 489 height 16
click at [7, 111] on icon at bounding box center [4, 110] width 5 height 5
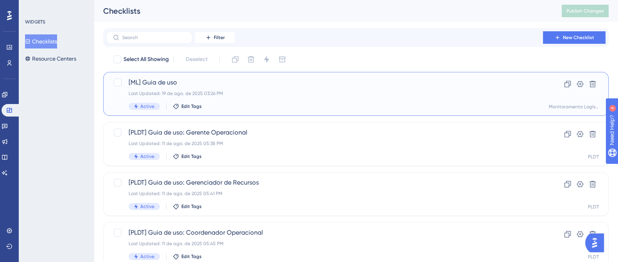
click at [144, 86] on span "[ML] Guia de uso" at bounding box center [325, 82] width 392 height 9
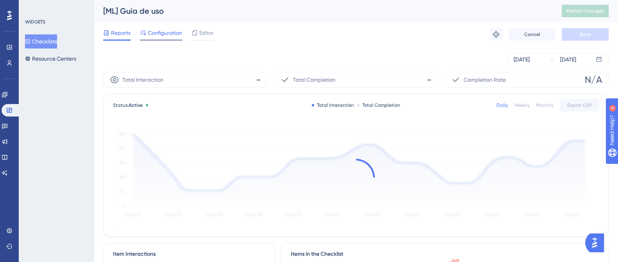
click at [165, 31] on span "Configuration" at bounding box center [165, 32] width 34 height 9
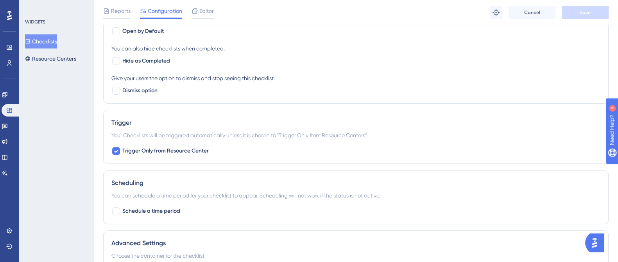
scroll to position [391, 0]
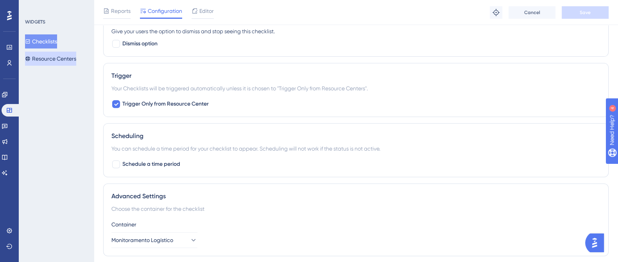
click at [56, 54] on button "Resource Centers" at bounding box center [50, 59] width 51 height 14
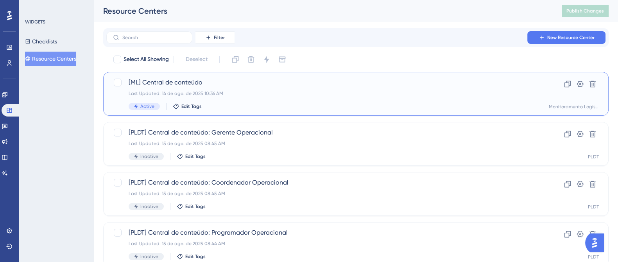
click at [199, 86] on span "[ML] Central de conteúdo" at bounding box center [325, 82] width 392 height 9
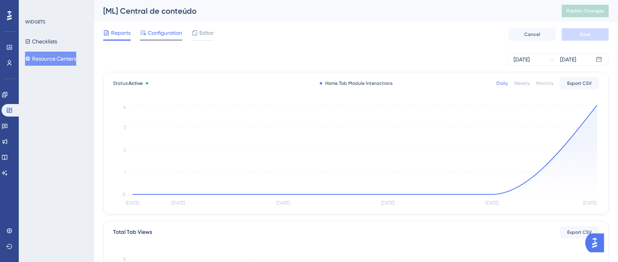
click at [176, 30] on span "Configuration" at bounding box center [165, 32] width 34 height 9
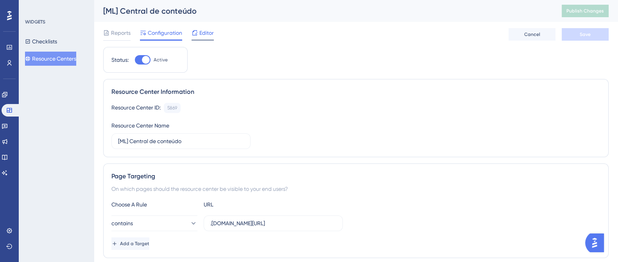
click at [203, 34] on span "Editor" at bounding box center [206, 32] width 14 height 9
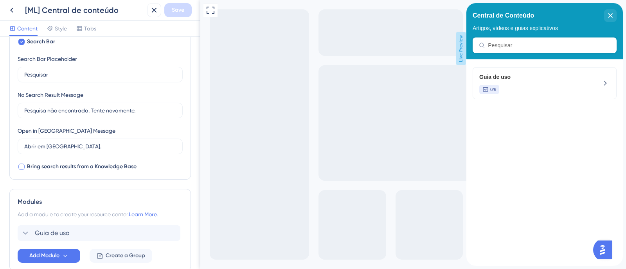
scroll to position [181, 0]
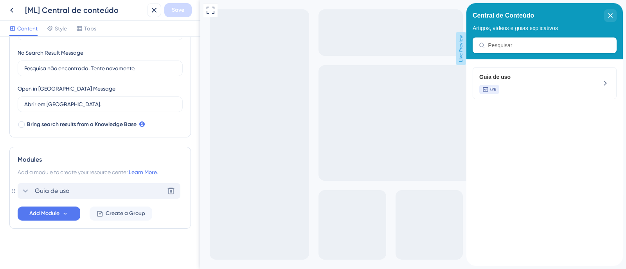
click at [46, 194] on span "Guia de uso" at bounding box center [52, 191] width 35 height 9
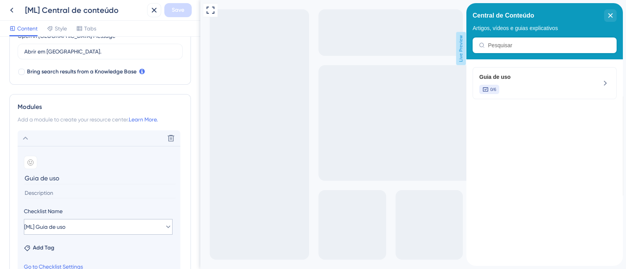
scroll to position [278, 0]
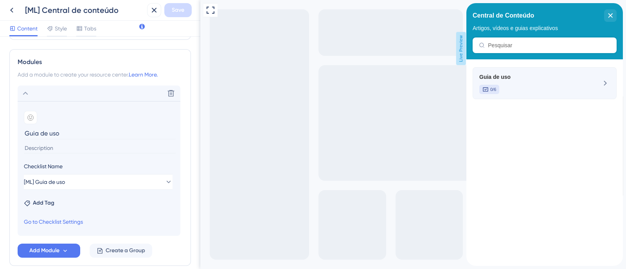
click at [537, 87] on div "0/6" at bounding box center [531, 89] width 104 height 9
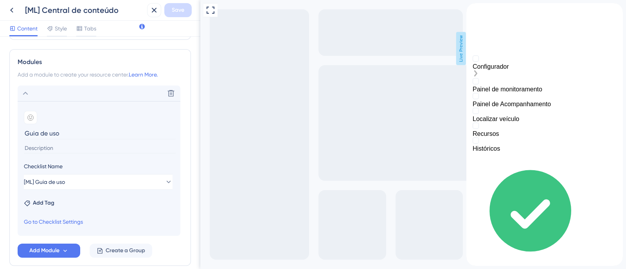
click at [552, 78] on div "Configurador" at bounding box center [544, 67] width 144 height 23
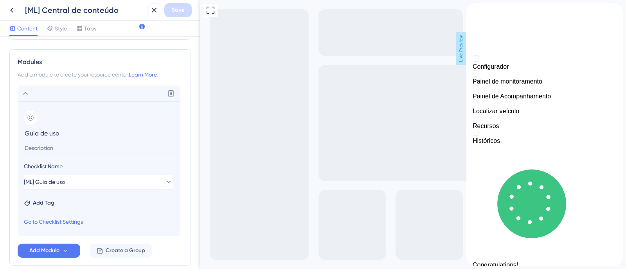
click at [475, 16] on icon "close resource center" at bounding box center [472, 17] width 5 height 5
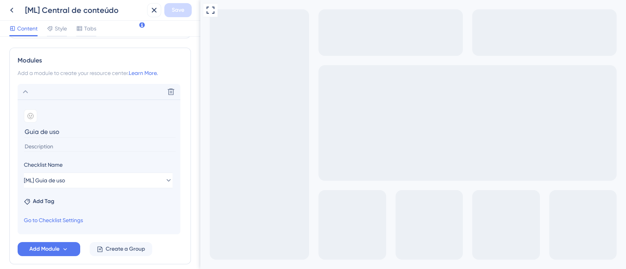
scroll to position [266, 0]
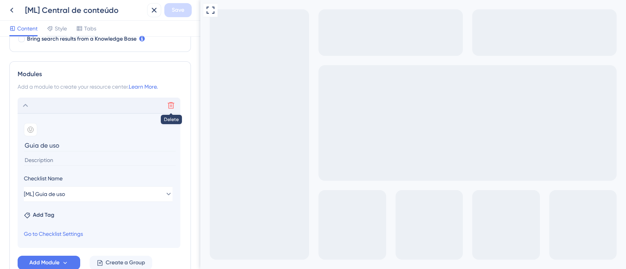
click at [170, 106] on icon at bounding box center [171, 106] width 8 height 8
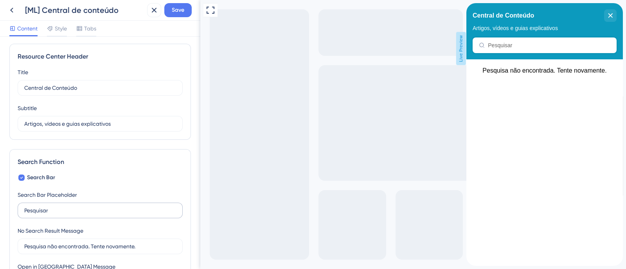
scroll to position [0, 0]
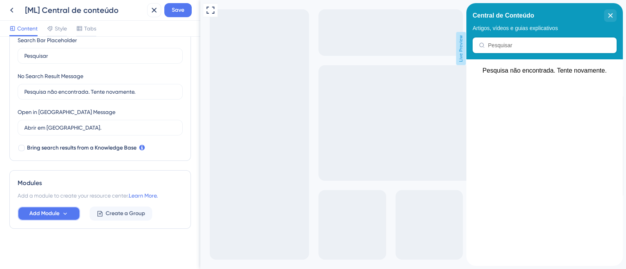
click at [59, 207] on button "Add Module" at bounding box center [49, 214] width 63 height 14
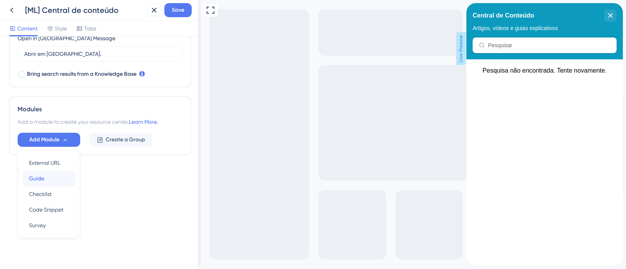
click at [51, 179] on div "Guide Guide" at bounding box center [49, 179] width 40 height 16
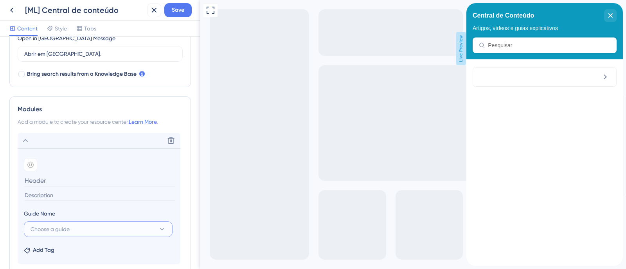
click at [63, 232] on span "Choose a guide" at bounding box center [50, 229] width 39 height 9
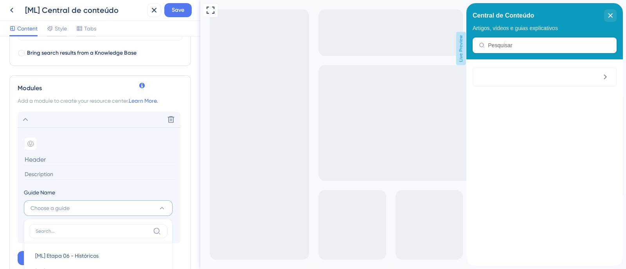
scroll to position [219, 0]
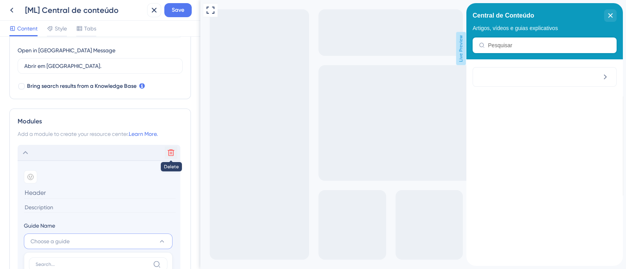
click at [172, 153] on icon at bounding box center [171, 153] width 8 height 8
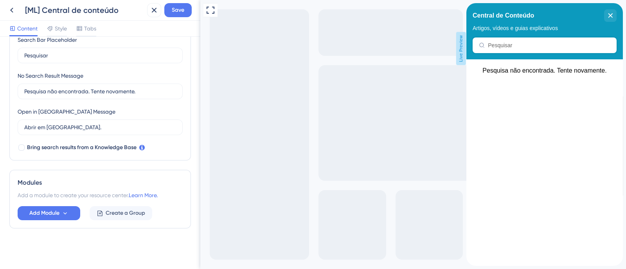
scroll to position [157, 0]
click at [64, 212] on icon at bounding box center [65, 214] width 7 height 7
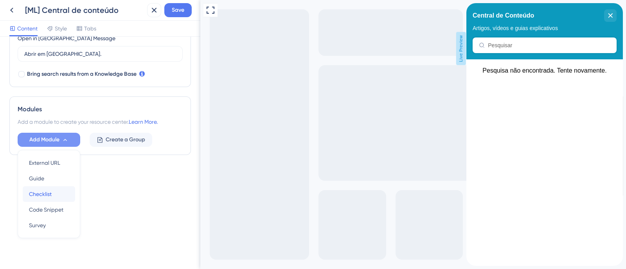
click at [63, 195] on div "Checklist Checklist" at bounding box center [49, 195] width 40 height 16
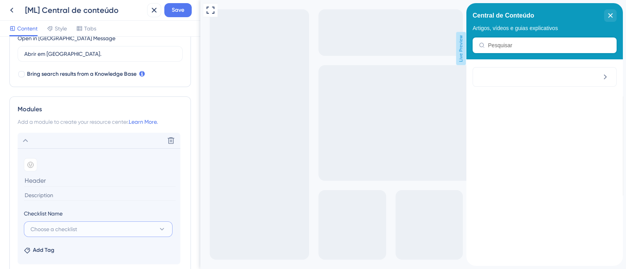
click at [94, 228] on button "Choose a checklist" at bounding box center [98, 230] width 149 height 16
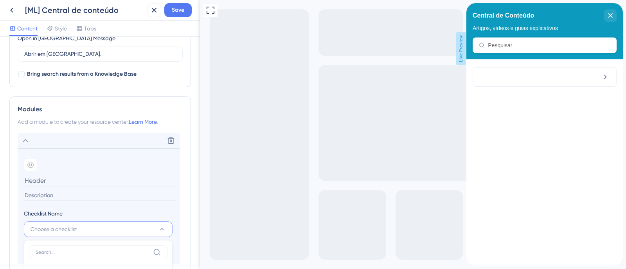
scroll to position [397, 0]
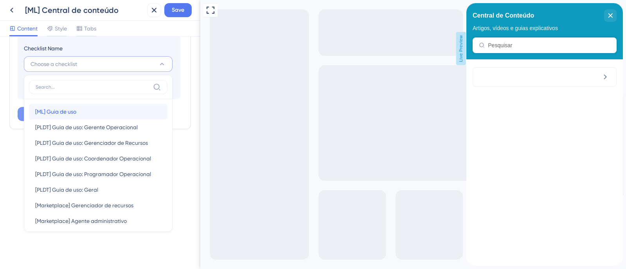
click at [117, 113] on div "[ML] Guia de uso [ML] Guia de uso" at bounding box center [98, 112] width 126 height 16
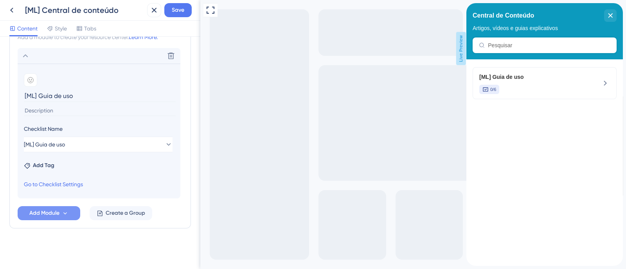
scroll to position [316, 0]
drag, startPoint x: 38, startPoint y: 97, endPoint x: 19, endPoint y: 100, distance: 19.0
click at [19, 100] on section "Add emoji [ML] Guia de uso Checklist Name [ML] Guia de uso Add Tag Go to Checkl…" at bounding box center [99, 131] width 163 height 135
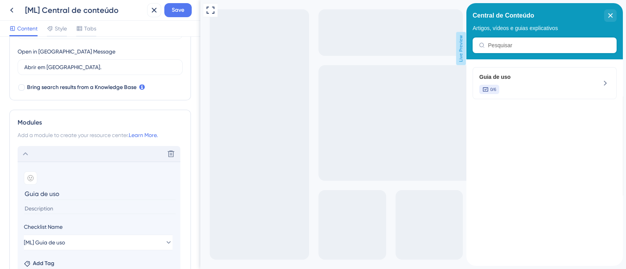
type input "Guia de uso"
click at [24, 153] on icon at bounding box center [25, 153] width 9 height 9
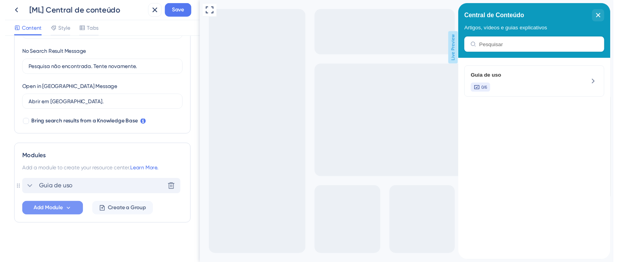
scroll to position [181, 0]
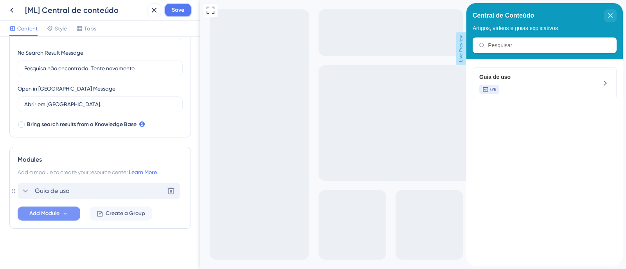
click at [178, 14] on span "Save" at bounding box center [178, 9] width 13 height 9
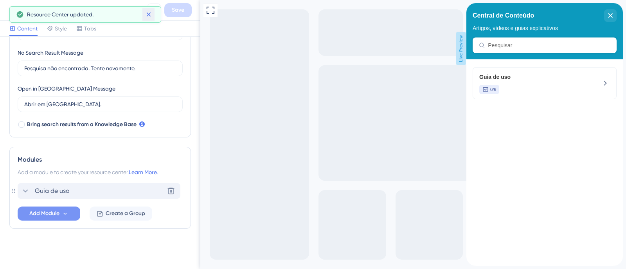
click at [145, 13] on icon at bounding box center [149, 15] width 8 height 8
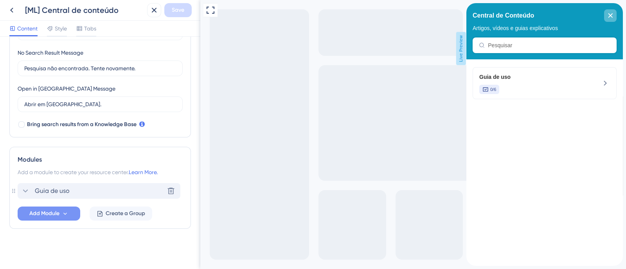
click at [612, 14] on icon "close resource center" at bounding box center [610, 15] width 5 height 5
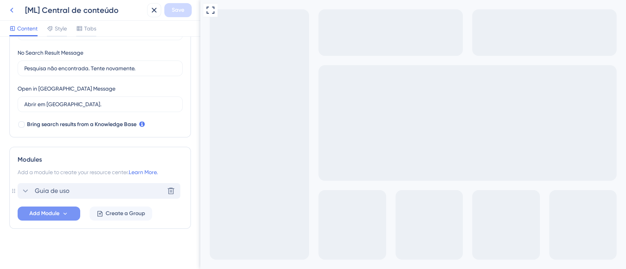
click at [12, 7] on icon at bounding box center [11, 9] width 9 height 9
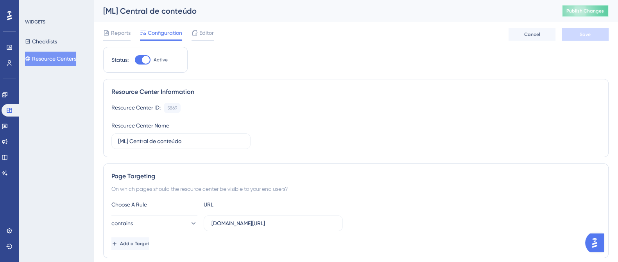
click at [591, 9] on span "Publish Changes" at bounding box center [586, 11] width 38 height 6
click at [8, 93] on icon at bounding box center [5, 95] width 6 height 6
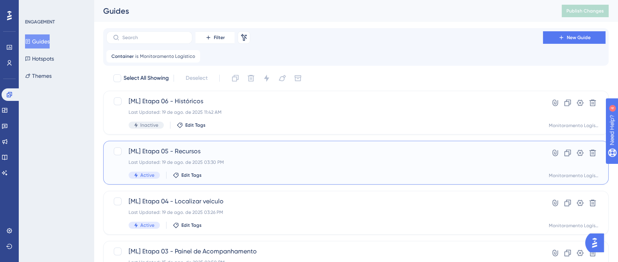
click at [250, 156] on div "[ML] Etapa 05 - Recursos Last Updated: 19 de ago. de 2025 03:30 PM Active Edit …" at bounding box center [325, 163] width 392 height 32
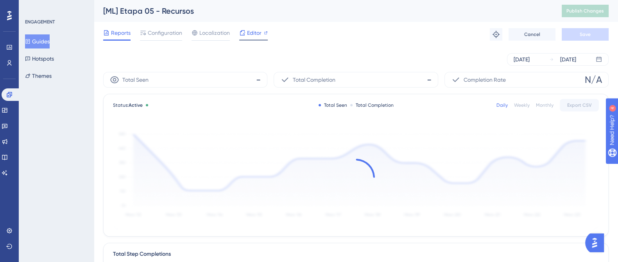
click at [243, 32] on icon at bounding box center [242, 33] width 6 height 6
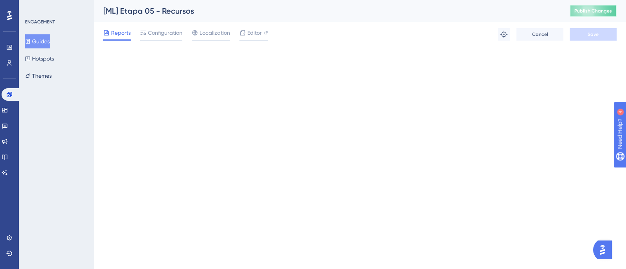
click at [596, 5] on button "Publish Changes" at bounding box center [592, 11] width 47 height 13
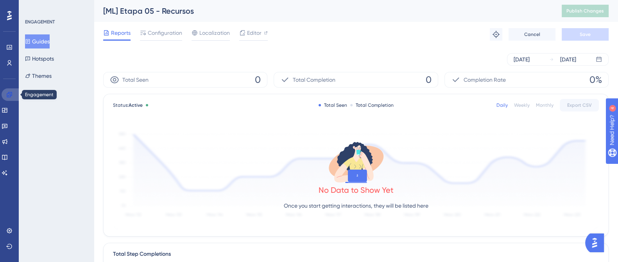
click at [4, 92] on link at bounding box center [11, 94] width 19 height 13
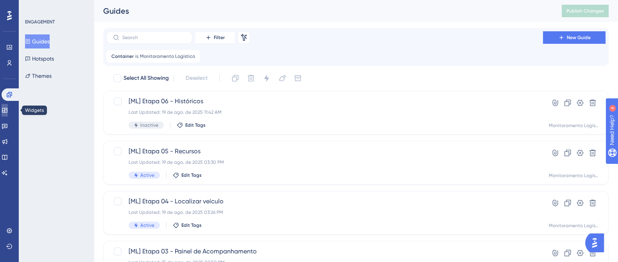
click at [8, 106] on link at bounding box center [5, 110] width 6 height 13
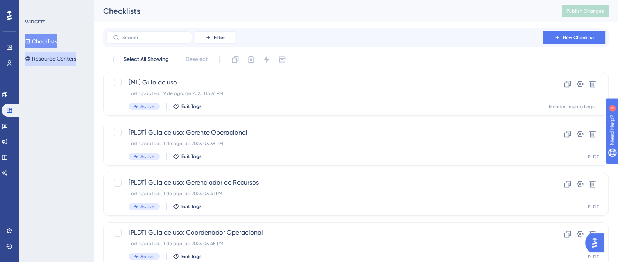
click at [71, 57] on button "Resource Centers" at bounding box center [50, 59] width 51 height 14
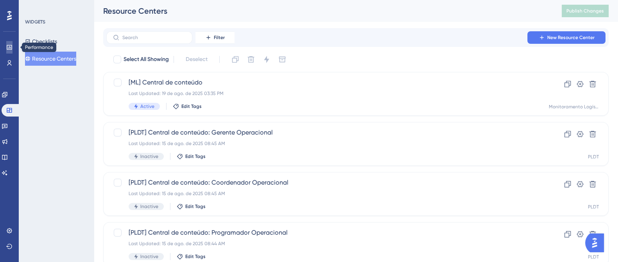
click at [6, 43] on link at bounding box center [9, 47] width 6 height 13
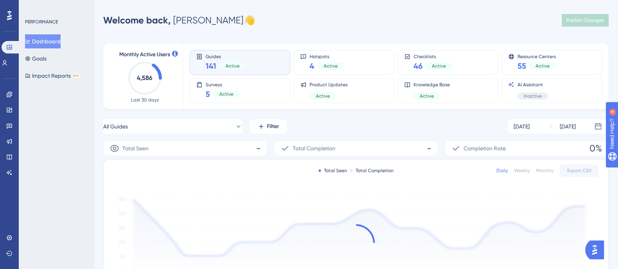
click at [0, 97] on div "Performance Users Engagement Widgets Feedback Product Updates Knowledge Base AI…" at bounding box center [9, 134] width 19 height 269
click at [6, 97] on link at bounding box center [9, 94] width 6 height 13
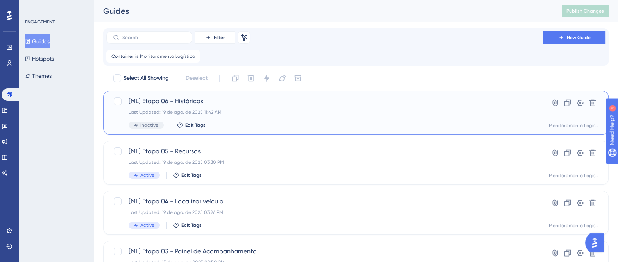
click at [254, 118] on div "[ML] Etapa 06 - Históricos Last Updated: 19 de ago. de 2025 11:42 AM Inactive E…" at bounding box center [325, 113] width 392 height 32
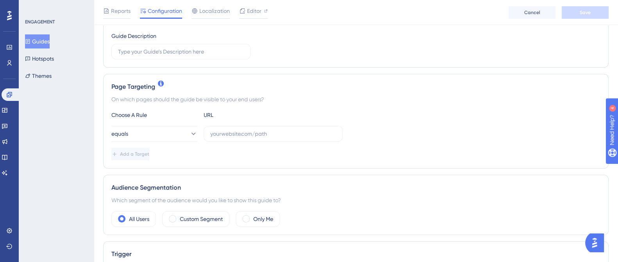
scroll to position [147, 0]
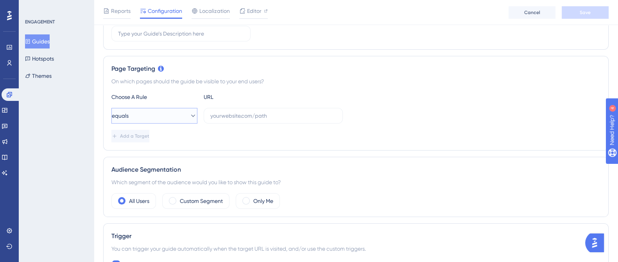
click at [191, 115] on icon at bounding box center [193, 116] width 4 height 2
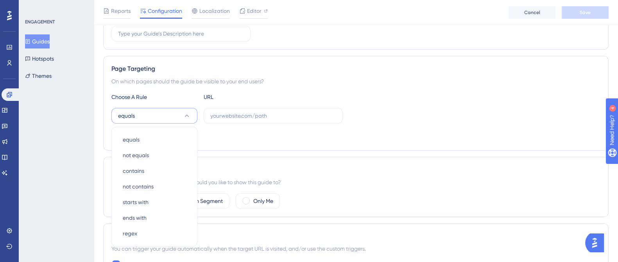
scroll to position [201, 0]
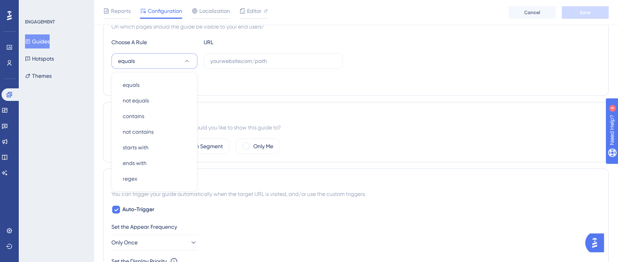
click at [45, 38] on button "Guides" at bounding box center [37, 41] width 25 height 14
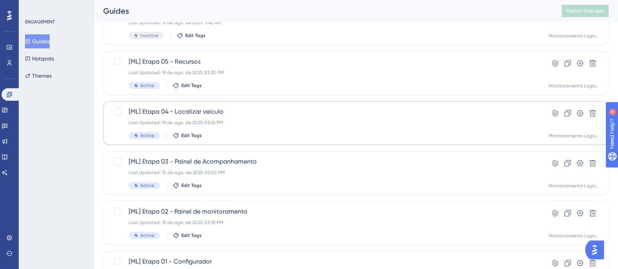
scroll to position [140, 0]
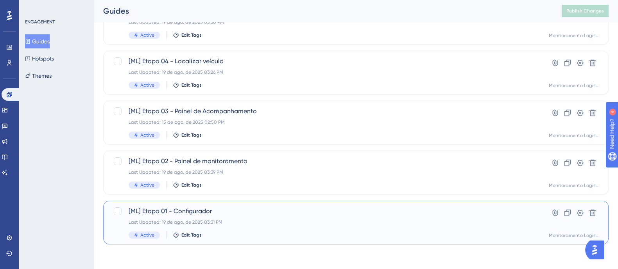
click at [249, 228] on div "[ML] Etapa 01 - Configurador Last Updated: 19 de ago. de 2025 03:31 PM Active E…" at bounding box center [325, 223] width 392 height 32
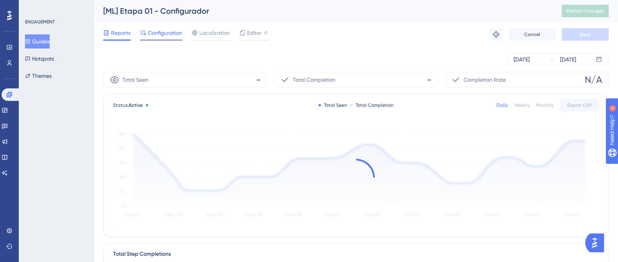
click at [159, 40] on div at bounding box center [161, 39] width 42 height 1
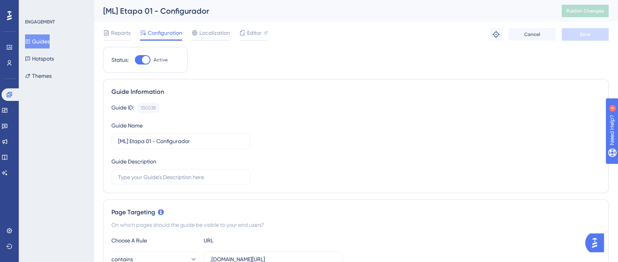
click at [42, 41] on button "Guides" at bounding box center [37, 41] width 25 height 14
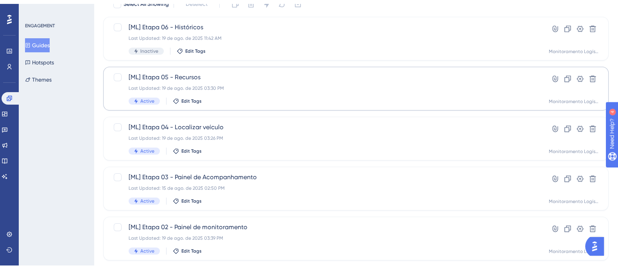
scroll to position [140, 0]
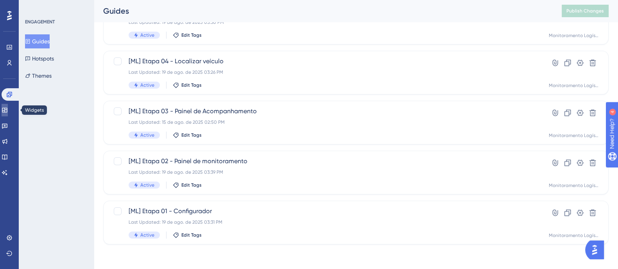
click at [8, 104] on link at bounding box center [5, 110] width 6 height 13
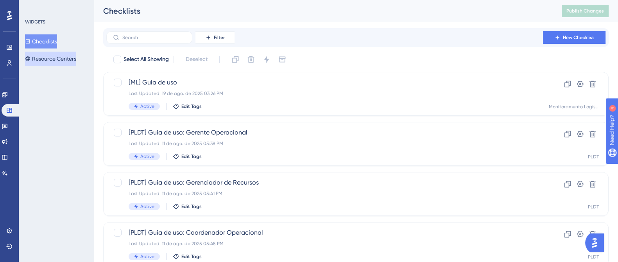
click at [60, 62] on button "Resource Centers" at bounding box center [50, 59] width 51 height 14
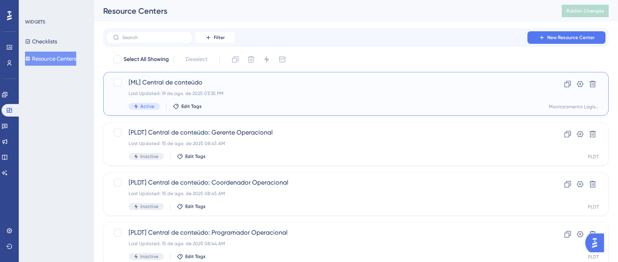
click at [205, 98] on div "[ML] Central de conteúdo Last Updated: 19 de ago. de 2025 03:35 PM Active Edit …" at bounding box center [325, 94] width 392 height 32
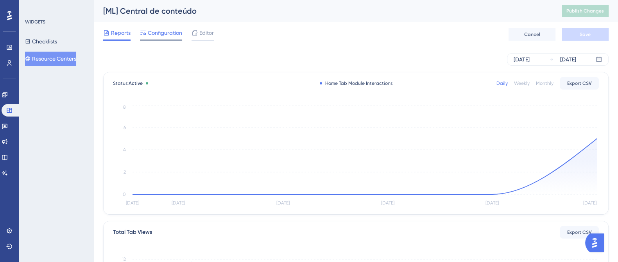
click at [174, 32] on span "Configuration" at bounding box center [165, 32] width 34 height 9
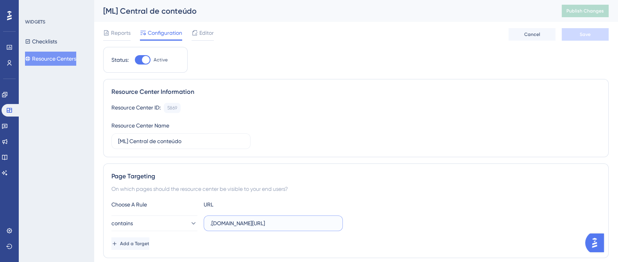
scroll to position [0, 7]
drag, startPoint x: 239, startPoint y: 226, endPoint x: 391, endPoint y: 230, distance: 151.4
click at [391, 230] on div "contains .logistica.staging.totvs.app/monitoramentologistico/" at bounding box center [355, 223] width 489 height 16
click at [35, 36] on button "Checklists" at bounding box center [41, 41] width 32 height 14
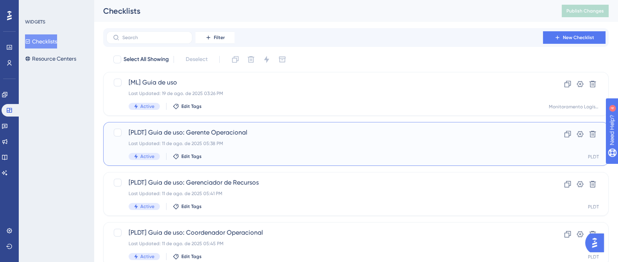
click at [269, 135] on span "[PLDT] Guia de uso: Gerente Operacional" at bounding box center [325, 132] width 392 height 9
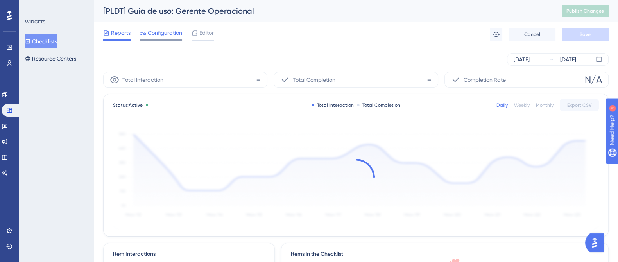
click at [159, 35] on span "Configuration" at bounding box center [165, 32] width 34 height 9
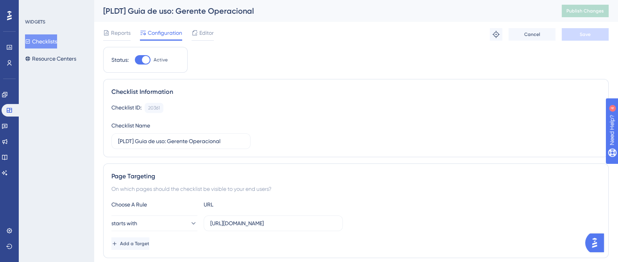
click at [41, 43] on button "Checklists" at bounding box center [41, 41] width 32 height 14
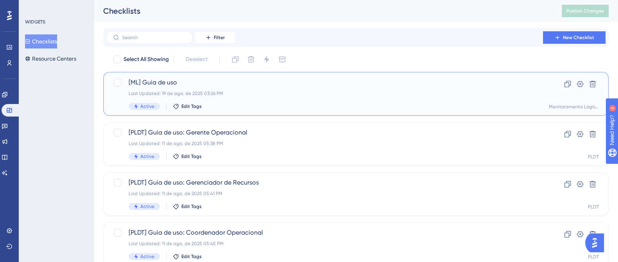
click at [166, 87] on div "[ML] Guia de uso Last Updated: 19 de ago. de 2025 03:26 PM Active Edit Tags" at bounding box center [325, 94] width 392 height 32
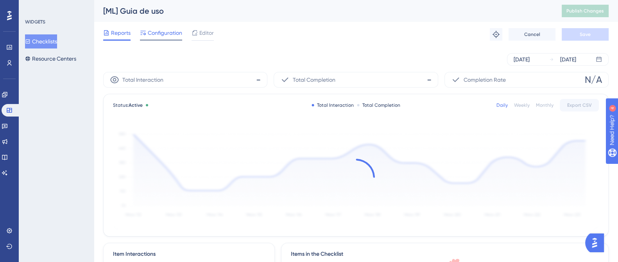
click at [161, 38] on div "Configuration" at bounding box center [161, 34] width 42 height 13
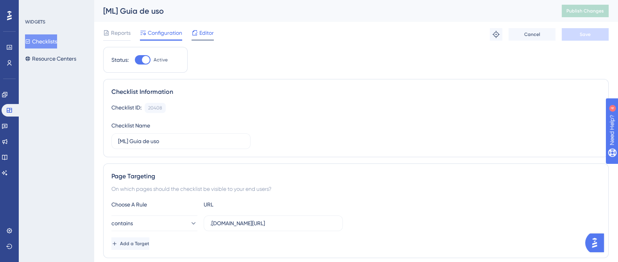
click at [201, 37] on span "Editor" at bounding box center [206, 32] width 14 height 9
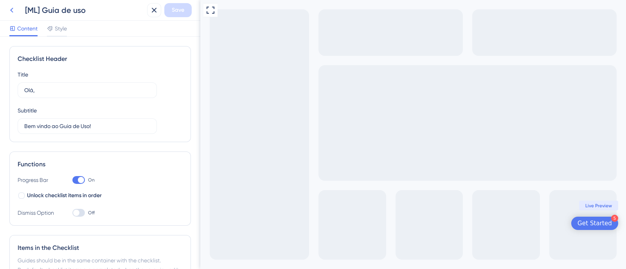
click at [7, 4] on button at bounding box center [12, 10] width 14 height 14
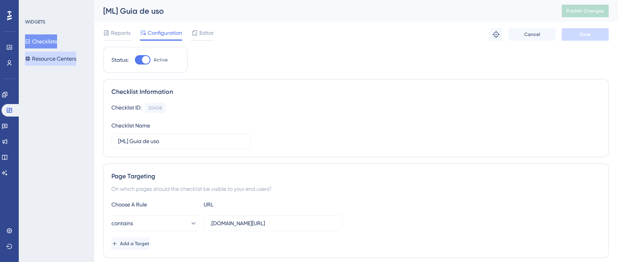
click at [57, 56] on button "Resource Centers" at bounding box center [50, 59] width 51 height 14
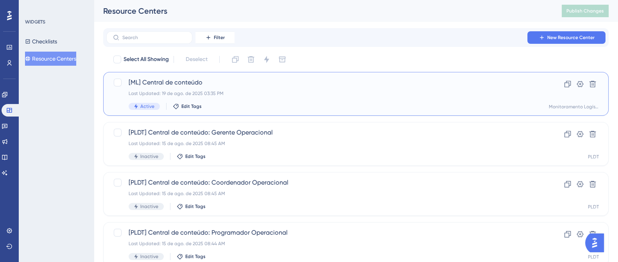
click at [242, 90] on div "[ML] Central de conteúdo Last Updated: 19 de ago. de 2025 03:35 PM Active Edit …" at bounding box center [325, 94] width 392 height 32
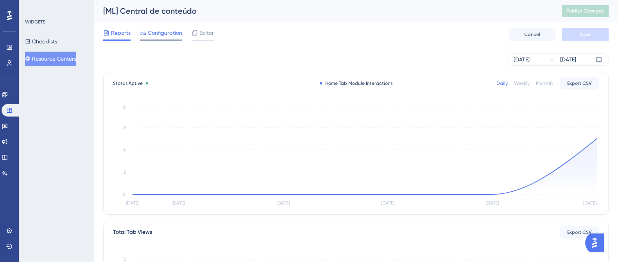
click at [171, 33] on span "Configuration" at bounding box center [165, 32] width 34 height 9
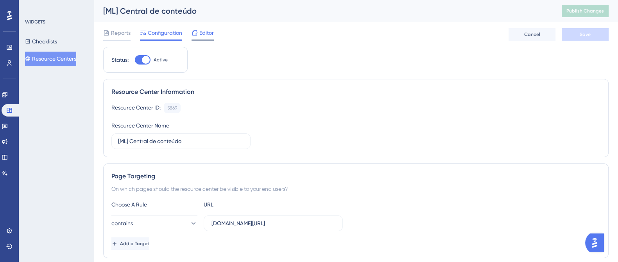
click at [201, 38] on div "Editor" at bounding box center [203, 34] width 22 height 13
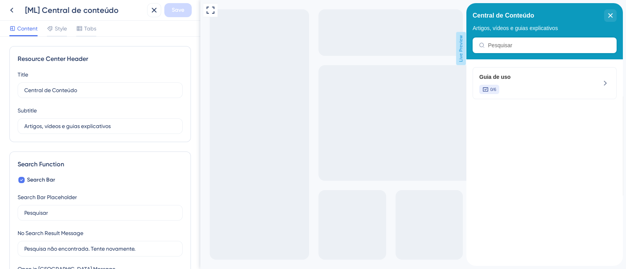
scroll to position [181, 0]
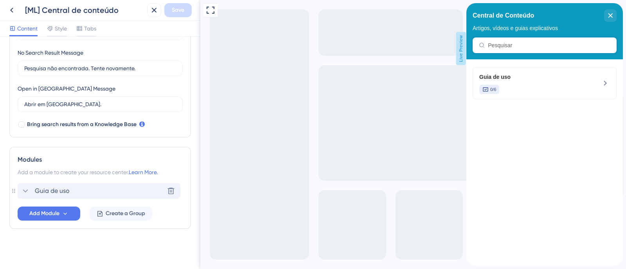
click at [18, 191] on div "Guia de uso Delete" at bounding box center [99, 191] width 163 height 16
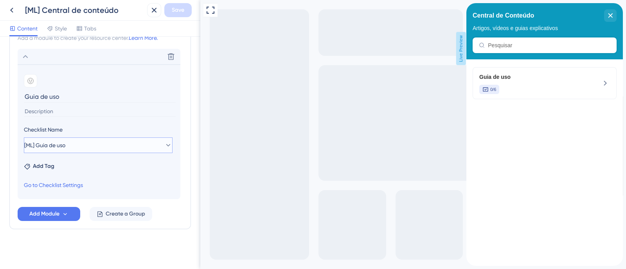
click at [154, 147] on button "[ML] Guia de uso" at bounding box center [98, 146] width 149 height 16
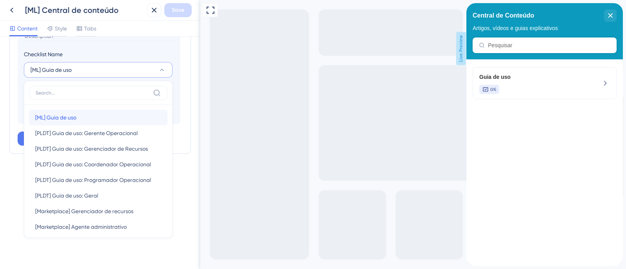
click at [109, 117] on div "[ML] Guia de uso [ML] Guia de uso" at bounding box center [98, 118] width 126 height 16
type input "[ML] Guia de uso"
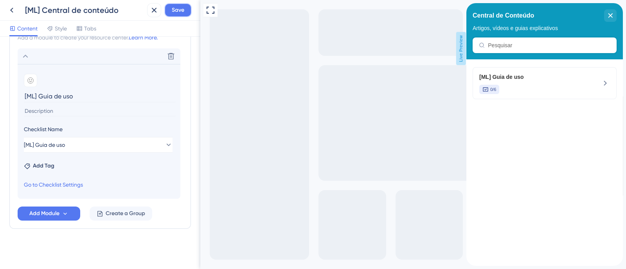
click at [178, 11] on span "Save" at bounding box center [178, 9] width 13 height 9
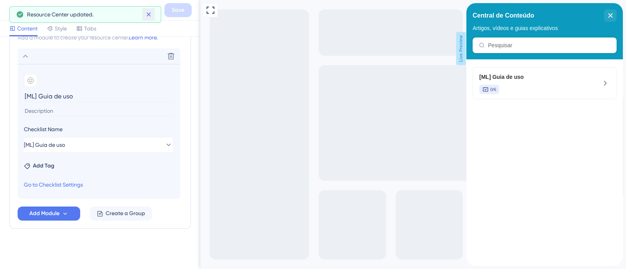
click at [151, 14] on icon at bounding box center [149, 15] width 8 height 8
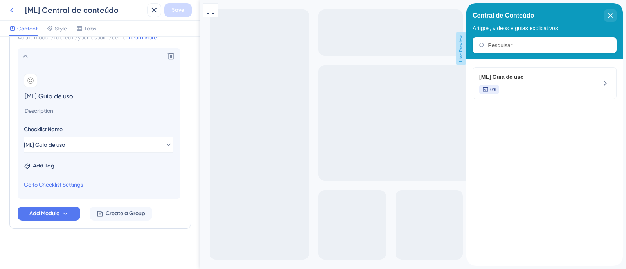
click at [17, 12] on button at bounding box center [12, 10] width 14 height 14
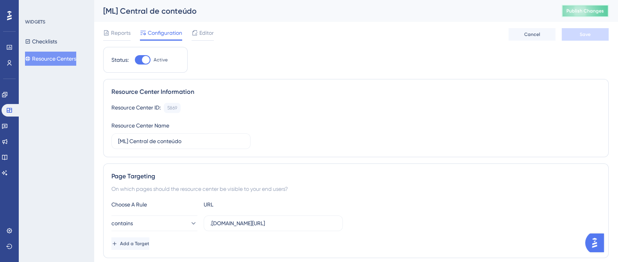
click at [595, 8] on span "Publish Changes" at bounding box center [586, 11] width 38 height 6
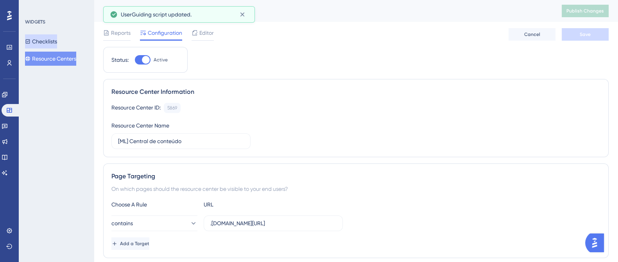
drag, startPoint x: 50, startPoint y: 36, endPoint x: 79, endPoint y: 35, distance: 29.3
click at [50, 36] on button "Checklists" at bounding box center [41, 41] width 32 height 14
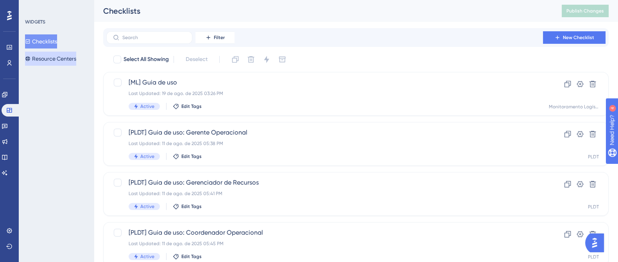
click at [51, 62] on button "Resource Centers" at bounding box center [50, 59] width 51 height 14
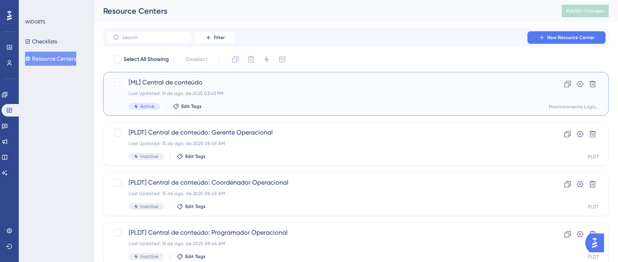
click at [241, 90] on div "[ML] Central de conteúdo Last Updated: 19 de ago. de 2025 03:43 PM Active Edit …" at bounding box center [325, 94] width 392 height 32
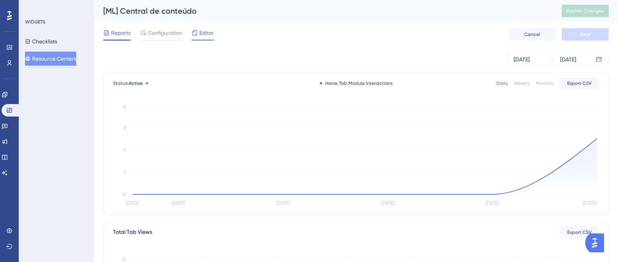
click at [206, 35] on span "Editor" at bounding box center [206, 32] width 14 height 9
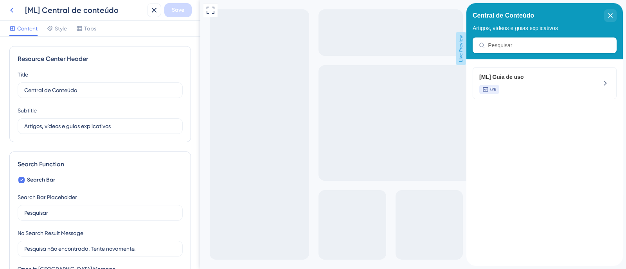
click at [10, 5] on icon at bounding box center [11, 9] width 9 height 9
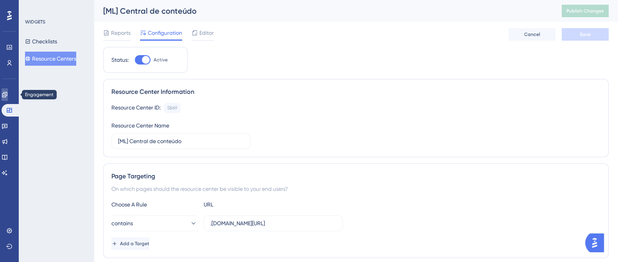
click at [7, 90] on link at bounding box center [5, 94] width 6 height 13
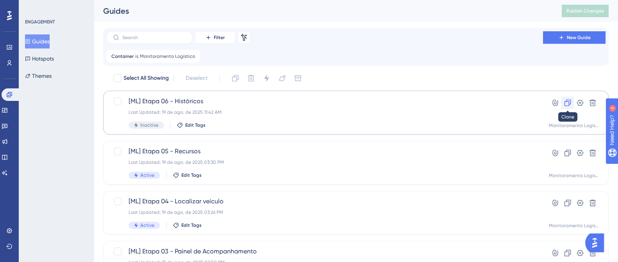
click at [564, 99] on icon at bounding box center [568, 103] width 8 height 8
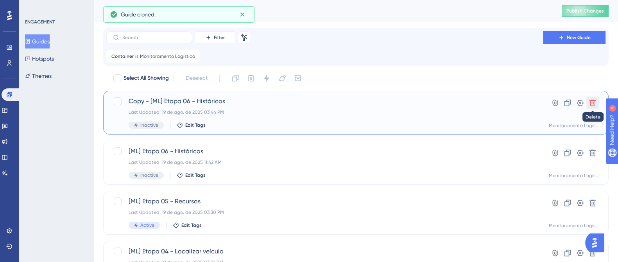
click at [592, 107] on button at bounding box center [593, 103] width 13 height 13
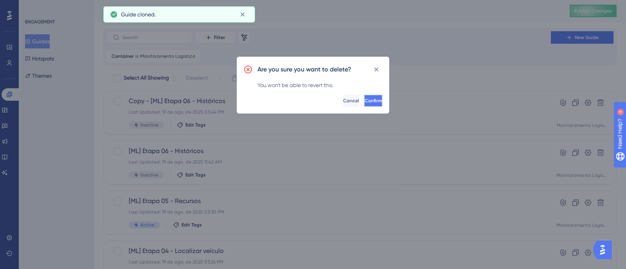
click at [375, 101] on button "Confirm" at bounding box center [373, 101] width 19 height 13
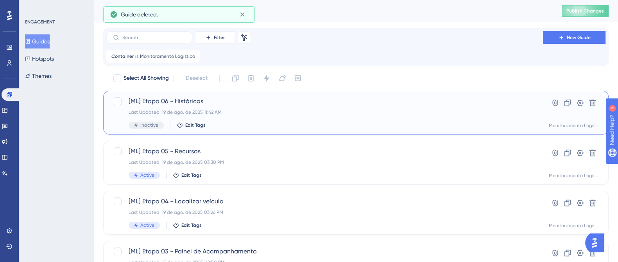
click at [230, 103] on span "[ML] Etapa 06 - Históricos" at bounding box center [325, 101] width 392 height 9
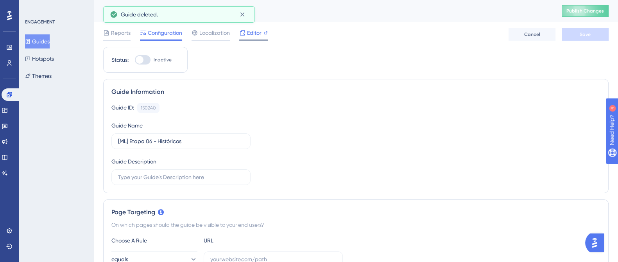
click at [248, 36] on span "Editor" at bounding box center [254, 32] width 14 height 9
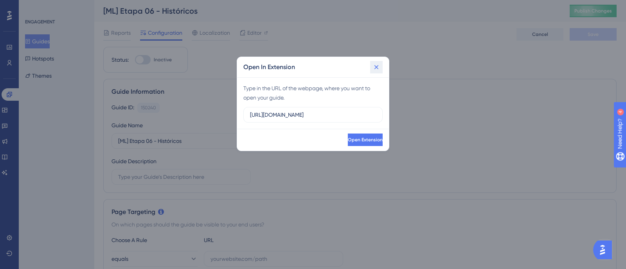
click at [376, 67] on icon at bounding box center [376, 67] width 4 height 4
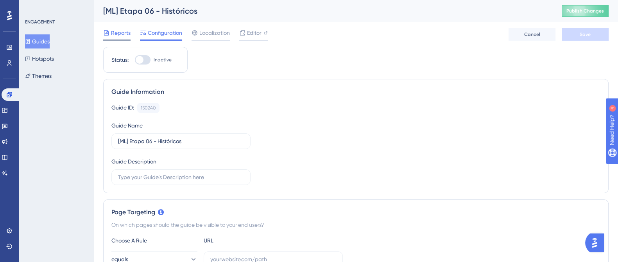
click at [113, 28] on span "Reports" at bounding box center [121, 32] width 20 height 9
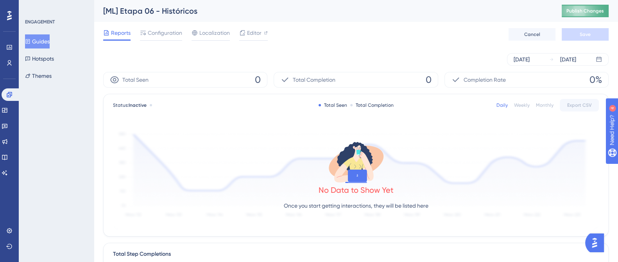
click at [590, 13] on span "Publish Changes" at bounding box center [586, 11] width 38 height 6
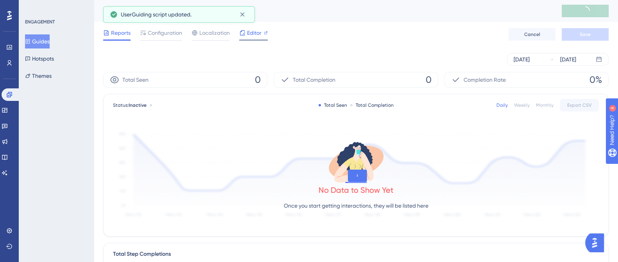
click at [256, 34] on span "Editor" at bounding box center [254, 32] width 14 height 9
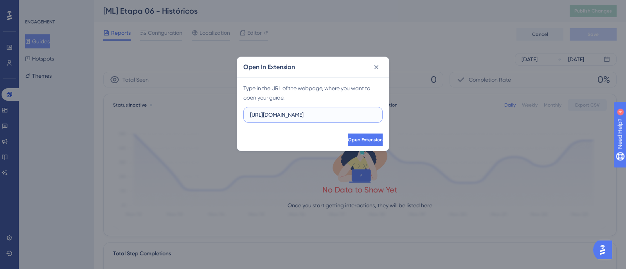
click at [257, 124] on div "Type in the URL of the webpage, where you want to open your guide. https://demo…" at bounding box center [313, 103] width 152 height 52
click at [341, 118] on input "https://demo.logistica.totvs.app" at bounding box center [313, 115] width 126 height 9
drag, startPoint x: 329, startPoint y: 116, endPoint x: 243, endPoint y: 124, distance: 86.4
click at [243, 124] on div "Type in the URL of the webpage, where you want to open your guide. https://demo…" at bounding box center [313, 103] width 152 height 52
paste input ".logistica.staging.totvs.app/monitoramentologistico/historico-geolocalizacao"
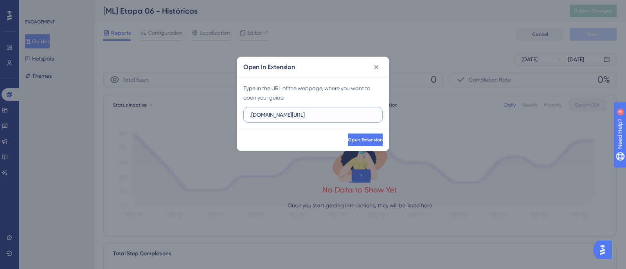
scroll to position [0, 70]
click at [330, 122] on div "Type in the URL of the webpage, where you want to open your guide. .logistica.s…" at bounding box center [313, 103] width 152 height 52
click at [353, 144] on button "Open Extension" at bounding box center [364, 140] width 36 height 13
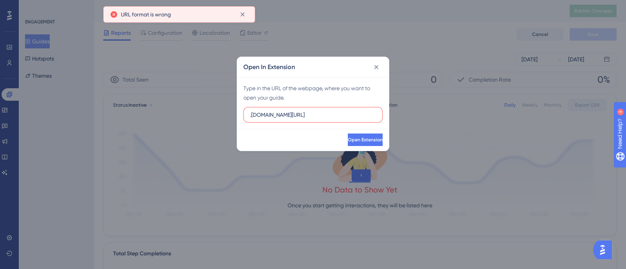
click at [275, 107] on label ".logistica.staging.totvs.app/monitoramentologistico/historico-geolocalizacao" at bounding box center [312, 115] width 139 height 16
click at [275, 111] on input ".logistica.staging.totvs.app/monitoramentologistico/historico-geolocalizacao" at bounding box center [313, 115] width 126 height 9
click at [275, 108] on label ".logistica.staging.totvs.app/monitoramentologistico/historico-geolocalizacao" at bounding box center [312, 115] width 139 height 16
click at [275, 111] on input ".logistica.staging.totvs.app/monitoramentologistico/historico-geolocalizacao" at bounding box center [313, 115] width 126 height 9
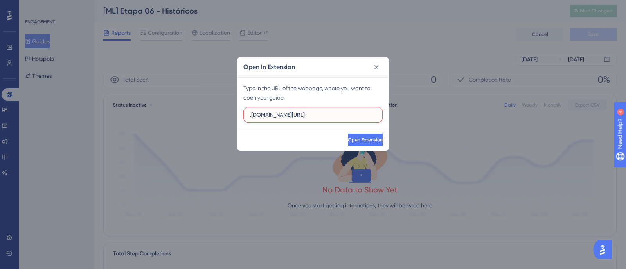
click at [301, 113] on input ".logistica.staging.totvs.app/monitoramentologistico/historico-geolocalizacao" at bounding box center [313, 115] width 126 height 9
paste input "https://supply.supply-access.staging.totvs.app/workarea"
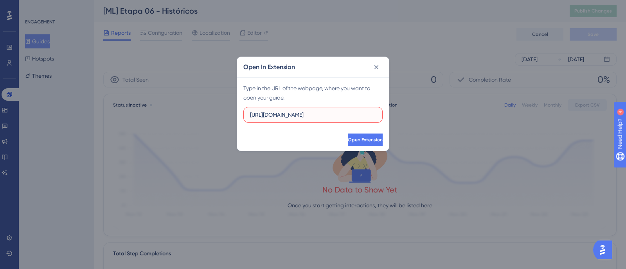
scroll to position [0, 19]
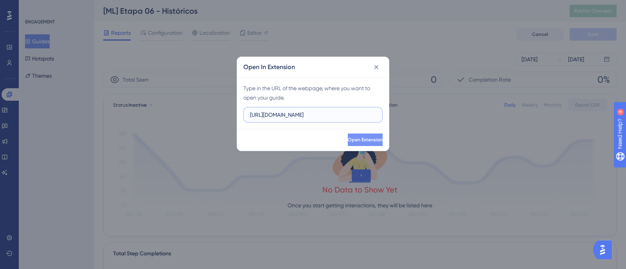
type input "https://supply.supply-access.staging.totvs.app/workarea"
click at [350, 135] on button "Open Extension" at bounding box center [364, 140] width 36 height 13
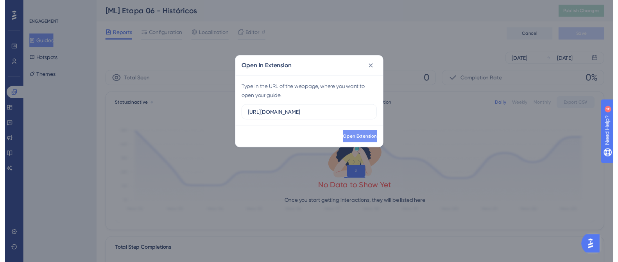
scroll to position [0, 0]
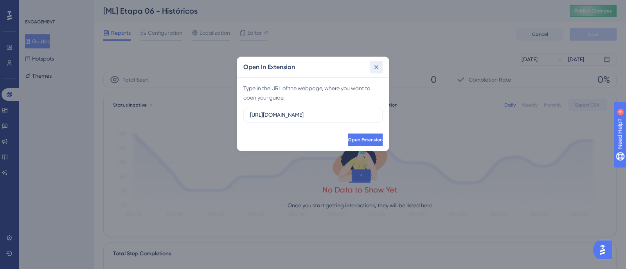
click at [377, 70] on icon at bounding box center [376, 67] width 8 height 8
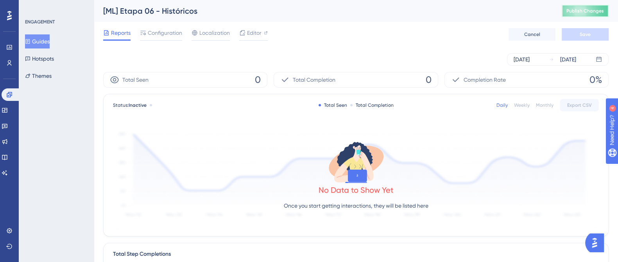
click at [591, 11] on span "Publish Changes" at bounding box center [586, 11] width 38 height 6
click at [152, 38] on div "Configuration" at bounding box center [161, 34] width 42 height 13
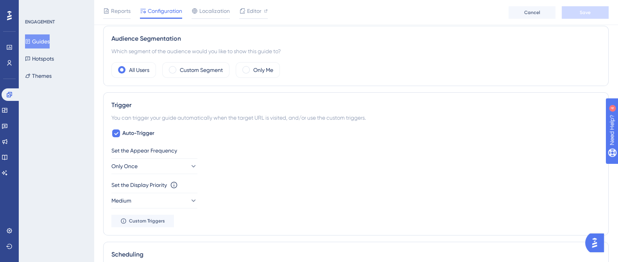
scroll to position [342, 0]
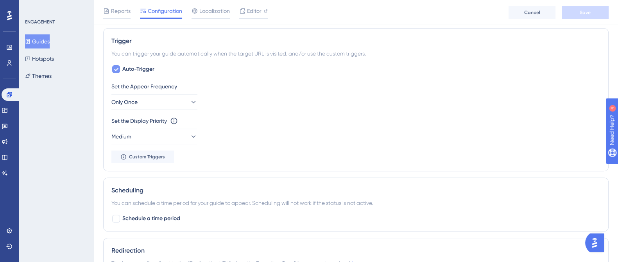
click at [149, 67] on span "Auto-Trigger" at bounding box center [138, 69] width 32 height 9
checkbox input "false"
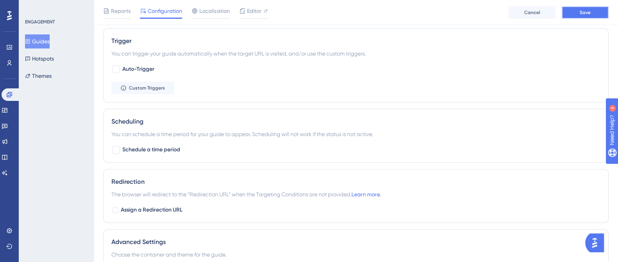
click at [594, 9] on button "Save" at bounding box center [585, 12] width 47 height 13
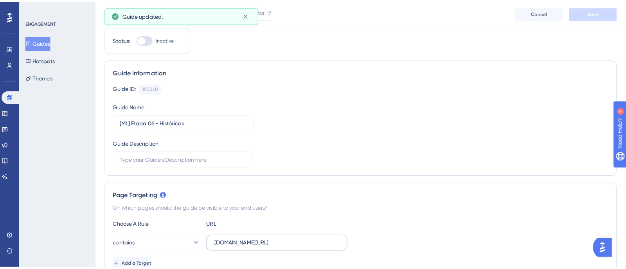
scroll to position [0, 0]
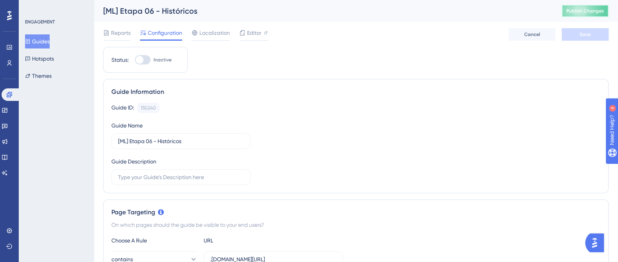
click at [589, 7] on button "Publish Changes" at bounding box center [585, 11] width 47 height 13
click at [257, 35] on span "Editor" at bounding box center [254, 32] width 14 height 9
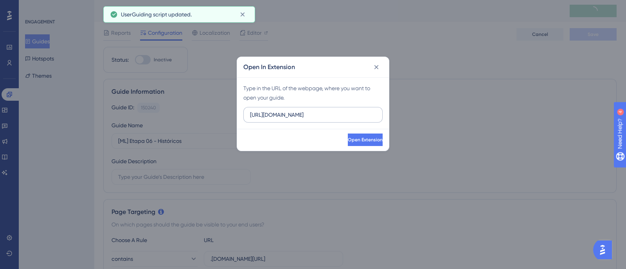
click at [319, 118] on input "https://demo.logistica.totvs.app" at bounding box center [313, 115] width 126 height 9
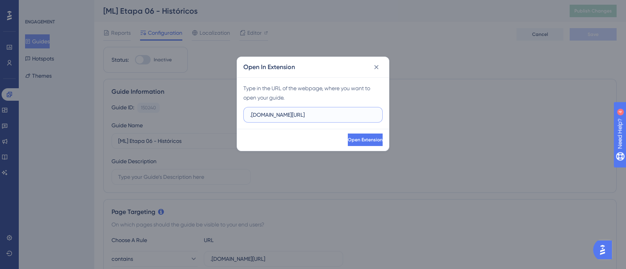
click at [289, 118] on input ".logistica.staging.totvs.app/monitoramentologistico/historico-geolocalizacao" at bounding box center [313, 115] width 126 height 9
paste input "https://supply"
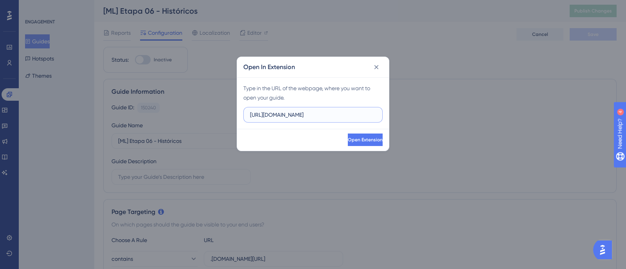
scroll to position [0, 106]
type input "https://supply.logistica.staging.totvs.app/monitoramentologistico/historico-geo…"
click at [348, 136] on button "Open Extension" at bounding box center [365, 140] width 35 height 13
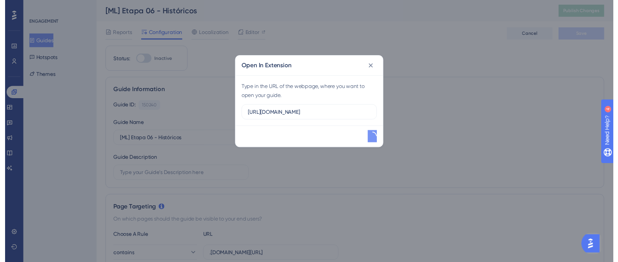
scroll to position [0, 0]
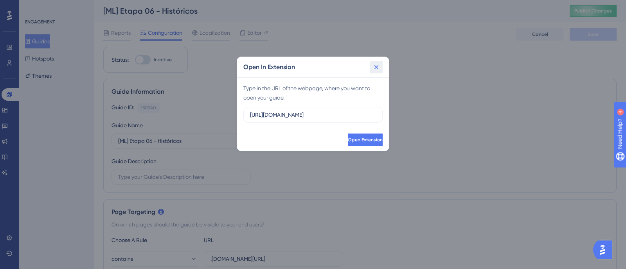
click at [374, 65] on icon at bounding box center [376, 67] width 8 height 8
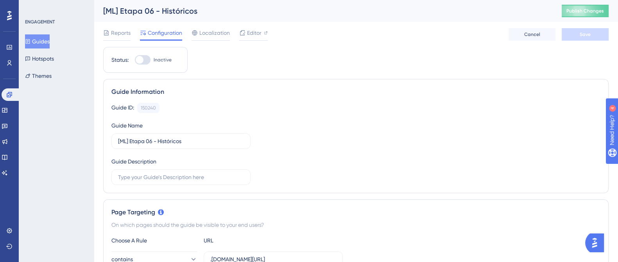
click at [145, 59] on div at bounding box center [143, 59] width 16 height 9
click at [135, 60] on input "Inactive" at bounding box center [135, 60] width 0 height 0
checkbox input "true"
click at [590, 35] on span "Save" at bounding box center [585, 34] width 11 height 6
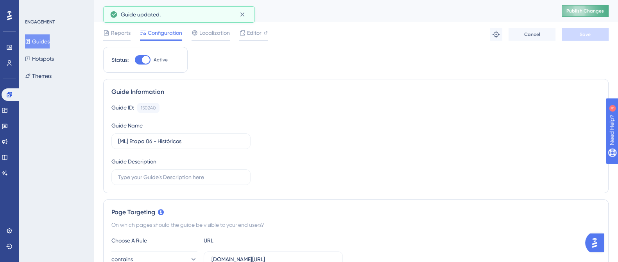
click at [589, 13] on span "Publish Changes" at bounding box center [586, 11] width 38 height 6
click at [242, 11] on icon at bounding box center [243, 15] width 8 height 8
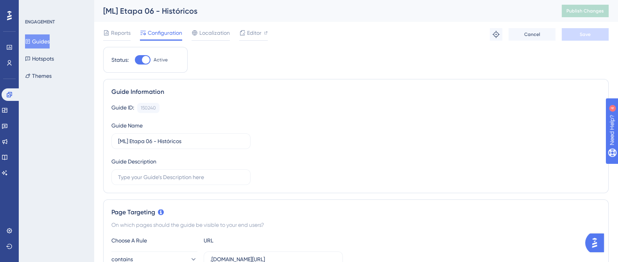
click at [44, 38] on button "Guides" at bounding box center [37, 41] width 25 height 14
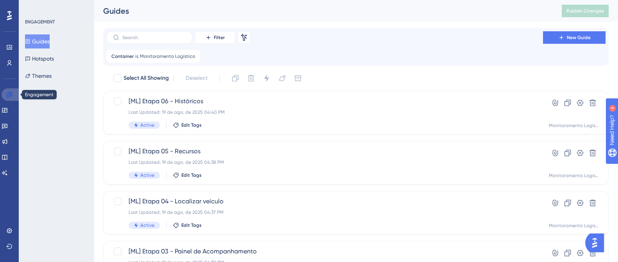
click at [4, 93] on link at bounding box center [11, 94] width 19 height 13
click at [39, 43] on button "Guides" at bounding box center [37, 41] width 25 height 14
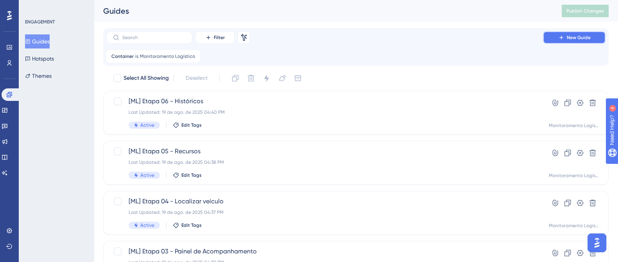
click at [553, 36] on button "New Guide" at bounding box center [574, 37] width 63 height 13
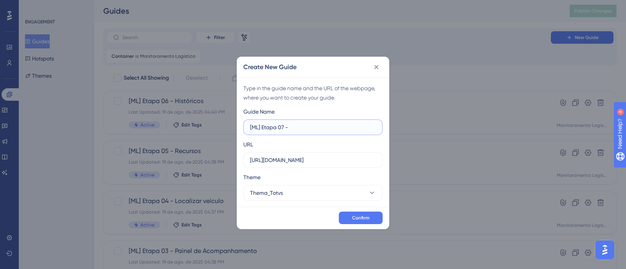
paste input "Monitor de Transações"
type input "[ML] Etapa 07 - Monitor de Transações"
click at [292, 163] on input "https://demo.logistica.totvs.app" at bounding box center [313, 160] width 126 height 9
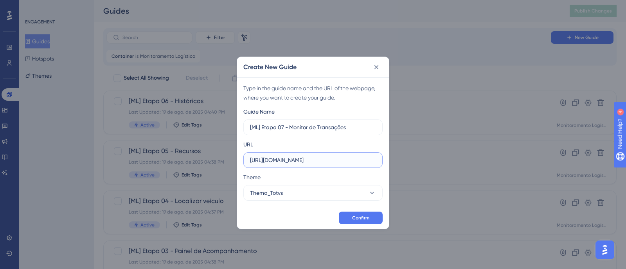
click at [334, 156] on input "https://demo.logistica.totvs.app" at bounding box center [313, 160] width 126 height 9
drag, startPoint x: 339, startPoint y: 157, endPoint x: 233, endPoint y: 161, distance: 106.0
click at [233, 161] on div "Create New Guide Type in the guide name and the URL of the webpage, where you w…" at bounding box center [313, 134] width 626 height 269
paste input "Monitor de transações"
drag, startPoint x: 305, startPoint y: 159, endPoint x: 222, endPoint y: 155, distance: 83.0
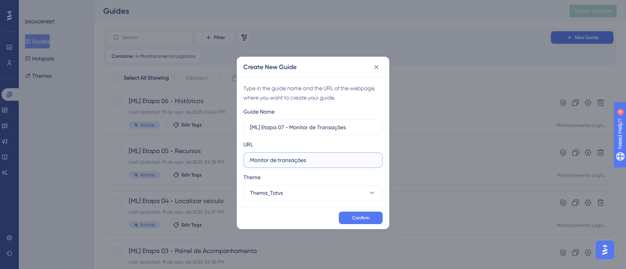
click at [231, 157] on div "Create New Guide Type in the guide name and the URL of the webpage, where you w…" at bounding box center [313, 134] width 626 height 269
paste input "https://supply.logistica.staging.totvs.app/monitoramentologistico/monitorTransa…"
type input "https://supply.logistica.staging.totvs.app/monitoramentologistico/monitorTransa…"
click at [362, 215] on span "Confirm" at bounding box center [360, 218] width 17 height 6
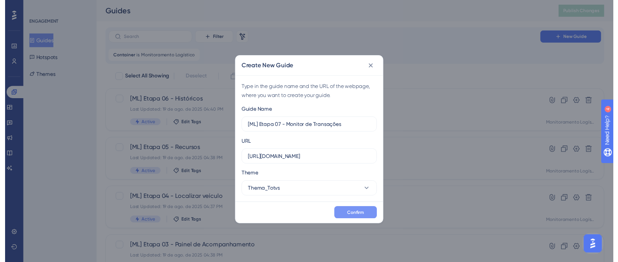
scroll to position [0, 0]
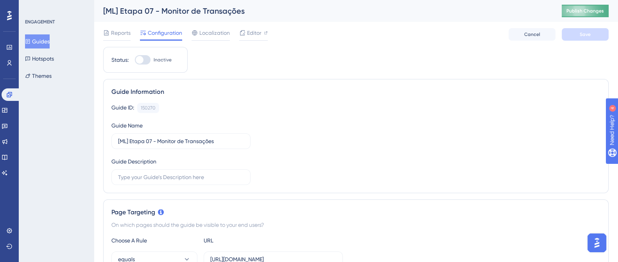
click at [605, 14] on button "Publish Changes" at bounding box center [585, 11] width 47 height 13
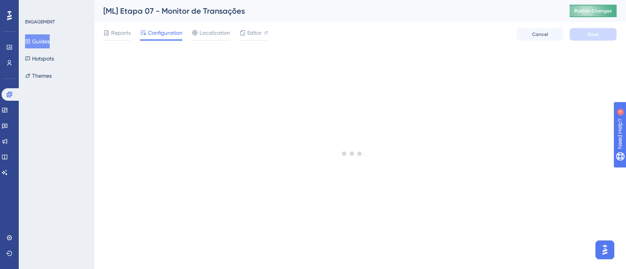
click at [603, 7] on button "Publish Changes" at bounding box center [592, 11] width 47 height 13
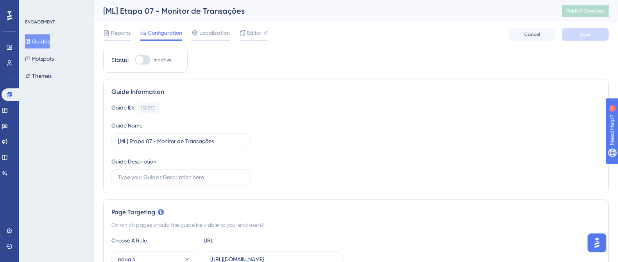
click at [43, 38] on button "Guides" at bounding box center [37, 41] width 25 height 14
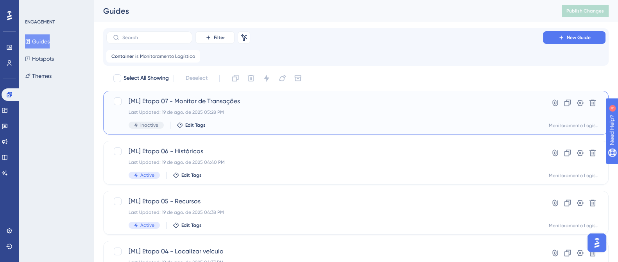
click at [308, 104] on span "[ML] Etapa 07 - Monitor de Transações" at bounding box center [325, 101] width 392 height 9
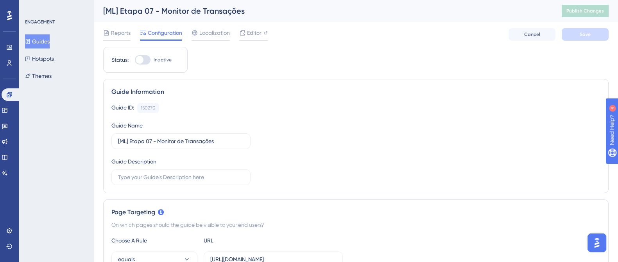
click at [147, 59] on div at bounding box center [143, 59] width 16 height 9
click at [135, 60] on input "Inactive" at bounding box center [135, 60] width 0 height 0
checkbox input "true"
click at [588, 32] on span "Save" at bounding box center [585, 34] width 11 height 6
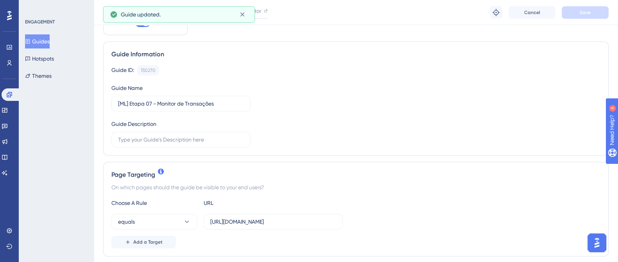
scroll to position [97, 0]
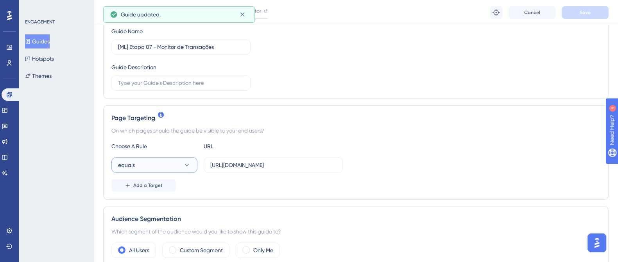
click at [161, 159] on button "equals" at bounding box center [154, 165] width 86 height 16
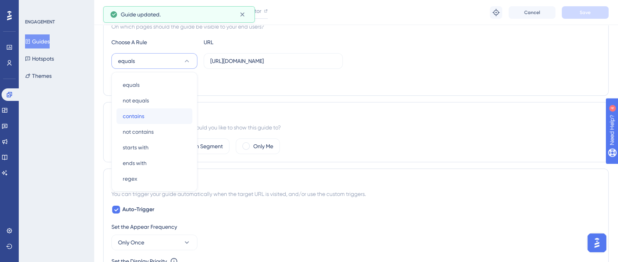
click at [153, 117] on div "contains contains" at bounding box center [154, 116] width 63 height 16
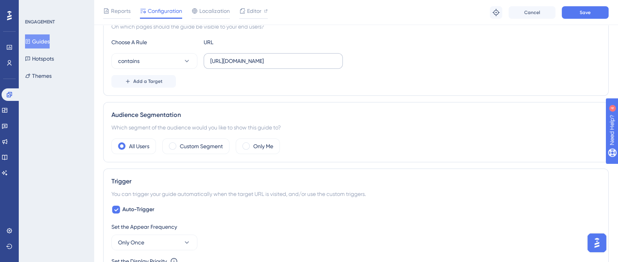
drag, startPoint x: 209, startPoint y: 62, endPoint x: 247, endPoint y: 60, distance: 37.6
click at [247, 60] on label "https://supply.logistica.staging.totvs.app/monitoramentologistico/monitorTransa…" at bounding box center [273, 61] width 139 height 16
click at [247, 60] on input "https://supply.logistica.staging.totvs.app/monitoramentologistico/monitorTransa…" at bounding box center [273, 61] width 126 height 9
drag, startPoint x: 314, startPoint y: 61, endPoint x: 187, endPoint y: 66, distance: 126.8
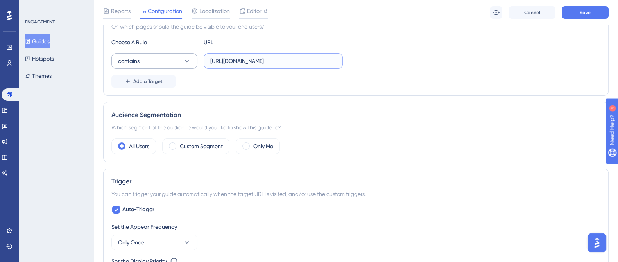
click at [187, 66] on div "contains https://supply.logistica.staging.totvs.app/monitoramentologistico/moni…" at bounding box center [227, 61] width 232 height 16
drag, startPoint x: 242, startPoint y: 59, endPoint x: 249, endPoint y: 59, distance: 6.3
click at [244, 59] on input "https://supply.logistica.staging.totvs.app/monitoramentologistico/monitorTransa…" at bounding box center [273, 61] width 126 height 9
click at [249, 59] on input "https://supply.logistica.staging.totvs.app/monitoramentologistico/monitorTransa…" at bounding box center [273, 61] width 126 height 9
drag, startPoint x: 246, startPoint y: 60, endPoint x: 205, endPoint y: 63, distance: 41.2
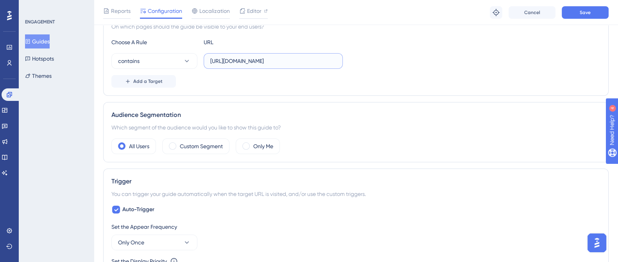
click at [205, 63] on label "https://supply.logistica.staging.totvs.app/monitoramentologistico/monitorTransa…" at bounding box center [273, 61] width 139 height 16
type input ".logistica.staging.totvs.app/monitoramentologistico/monitorTransacao"
click at [588, 8] on button "Save" at bounding box center [585, 12] width 47 height 13
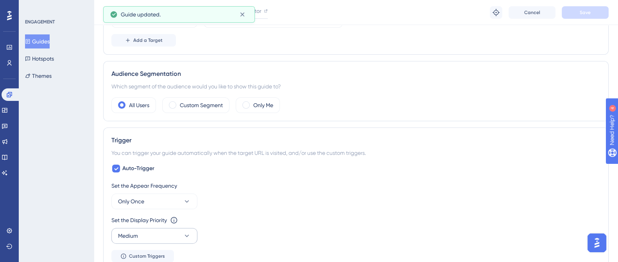
scroll to position [299, 0]
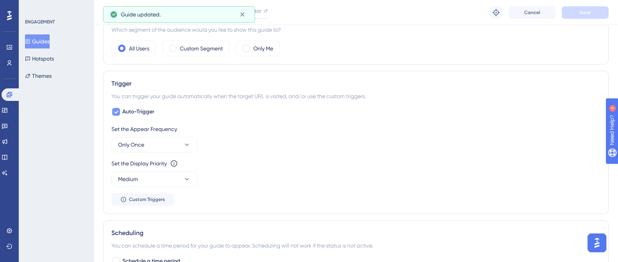
click at [141, 111] on span "Auto-Trigger" at bounding box center [138, 111] width 32 height 9
checkbox input "false"
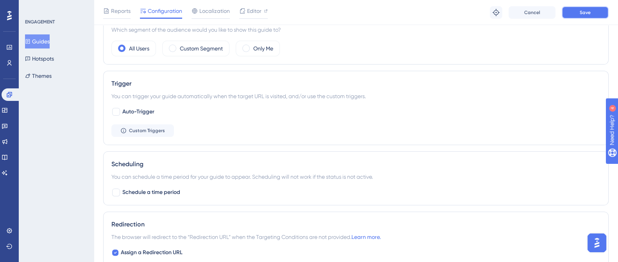
click at [590, 6] on button "Save" at bounding box center [585, 12] width 47 height 13
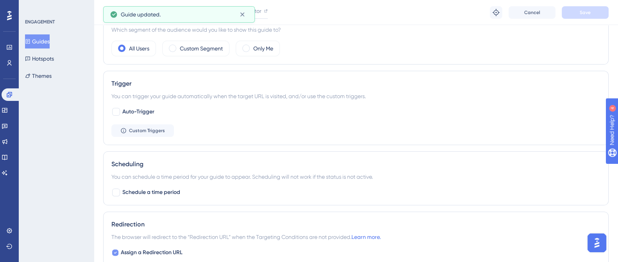
scroll to position [397, 0]
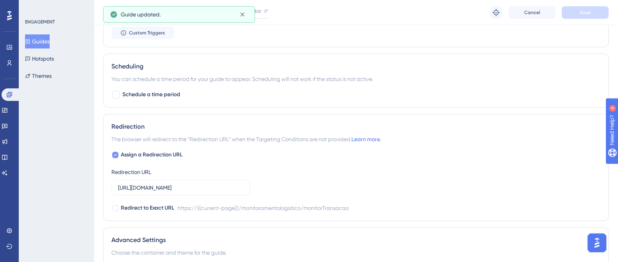
drag, startPoint x: 133, startPoint y: 153, endPoint x: 158, endPoint y: 147, distance: 26.1
click at [133, 153] on span "Assign a Redirection URL" at bounding box center [152, 154] width 62 height 9
checkbox input "false"
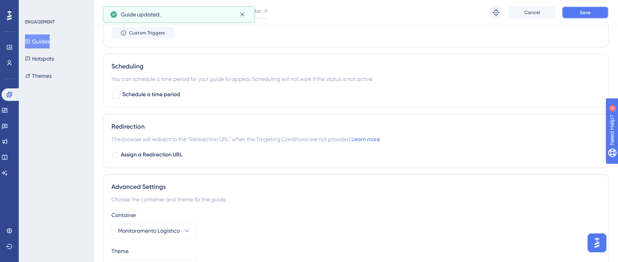
click at [603, 14] on button "Save" at bounding box center [585, 12] width 47 height 13
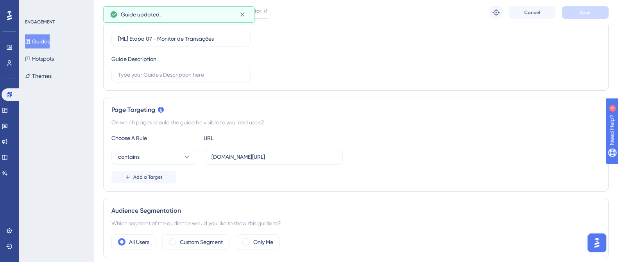
scroll to position [0, 0]
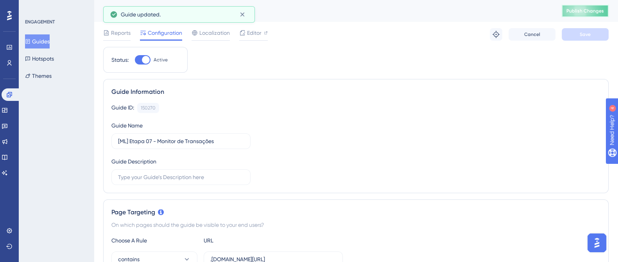
click at [601, 8] on span "Publish Changes" at bounding box center [586, 11] width 38 height 6
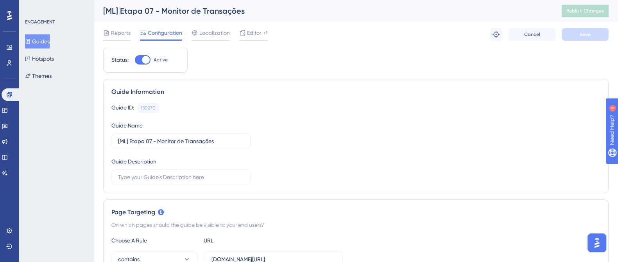
click at [36, 41] on button "Guides" at bounding box center [37, 41] width 25 height 14
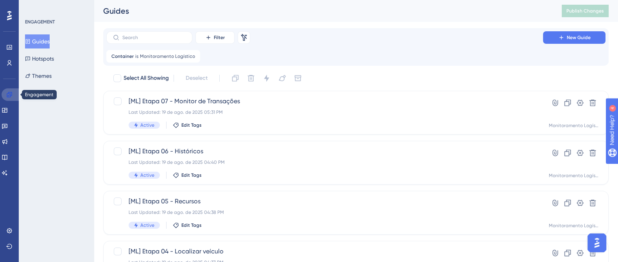
click at [7, 93] on icon at bounding box center [9, 95] width 6 height 6
click at [4, 110] on link at bounding box center [5, 110] width 6 height 13
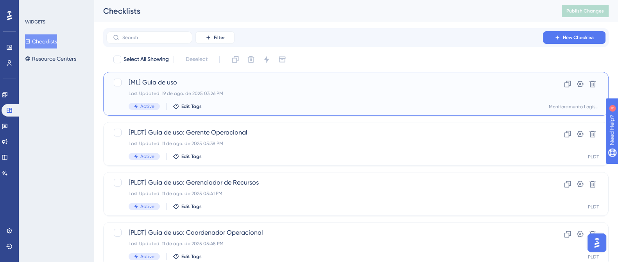
click at [181, 84] on span "[ML] Guia de uso" at bounding box center [325, 82] width 392 height 9
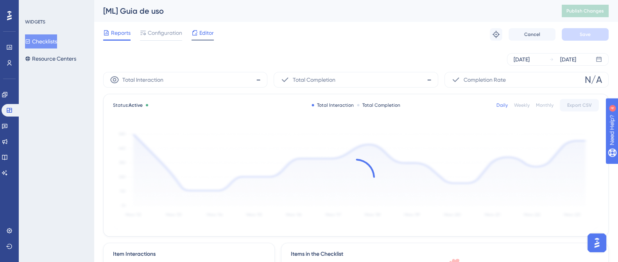
click at [209, 28] on span "Editor" at bounding box center [206, 32] width 14 height 9
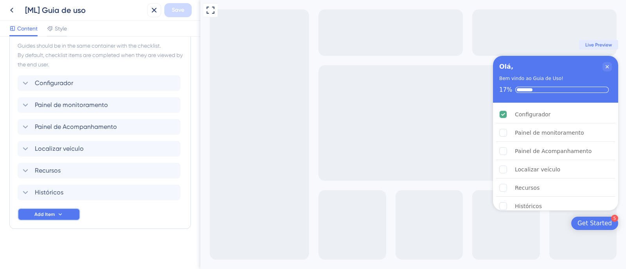
click at [31, 212] on button "Add Item" at bounding box center [49, 214] width 63 height 13
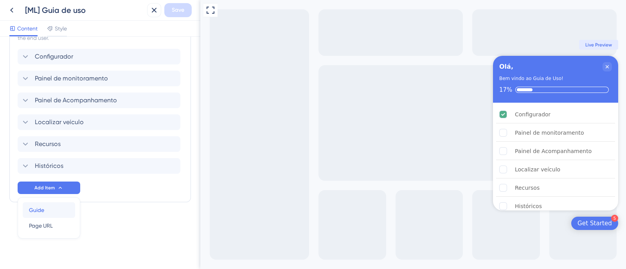
click at [49, 213] on div "Guide Guide" at bounding box center [49, 211] width 40 height 16
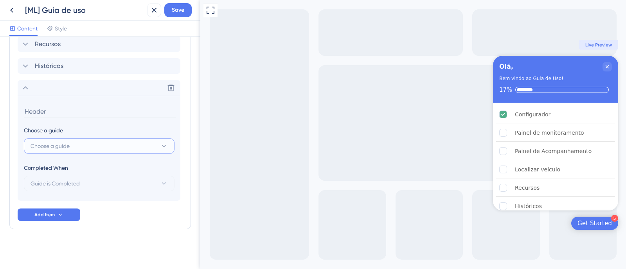
click at [92, 144] on button "Choose a guide" at bounding box center [99, 146] width 151 height 16
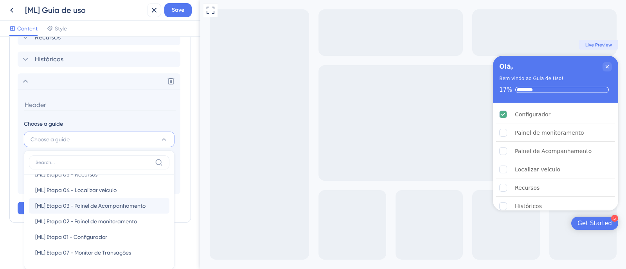
scroll to position [0, 0]
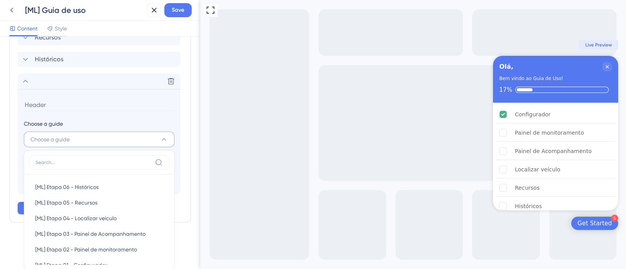
click at [11, 5] on icon at bounding box center [11, 9] width 9 height 9
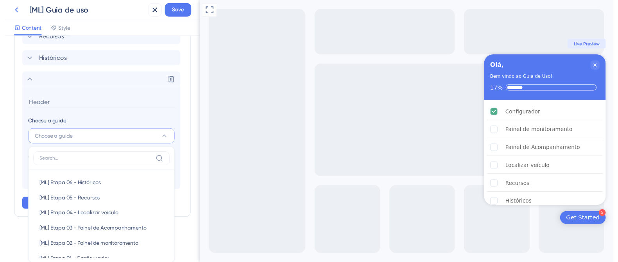
scroll to position [342, 0]
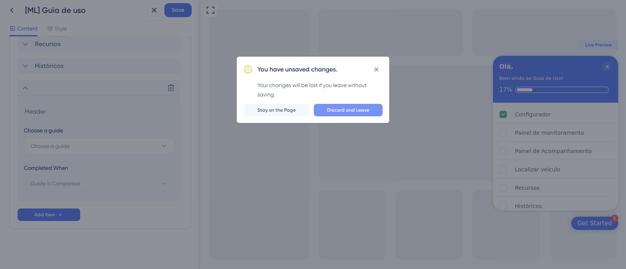
click at [378, 108] on button "Discard and Leave" at bounding box center [348, 110] width 69 height 13
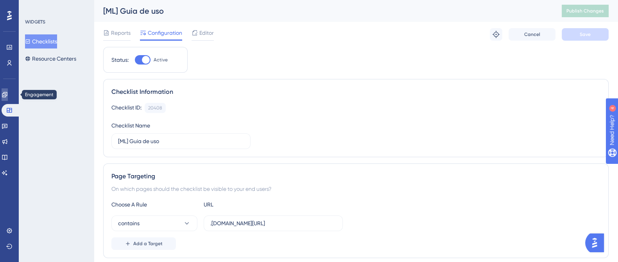
click at [4, 93] on link at bounding box center [5, 94] width 6 height 13
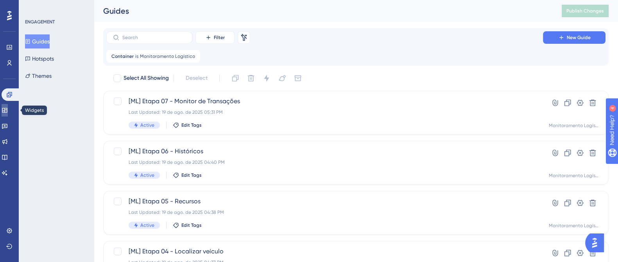
click at [8, 113] on link at bounding box center [5, 110] width 6 height 13
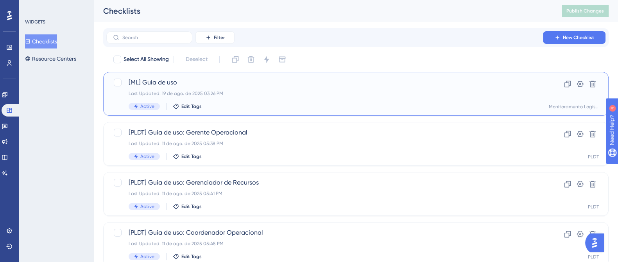
click at [237, 93] on div "Last Updated: 19 de ago. de 2025 03:26 PM" at bounding box center [325, 93] width 392 height 6
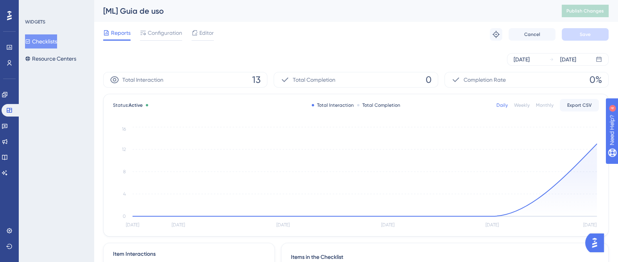
click at [202, 27] on div "Reports Configuration Editor Troubleshoot Cancel Save" at bounding box center [356, 34] width 506 height 25
click at [203, 29] on span "Editor" at bounding box center [206, 32] width 14 height 9
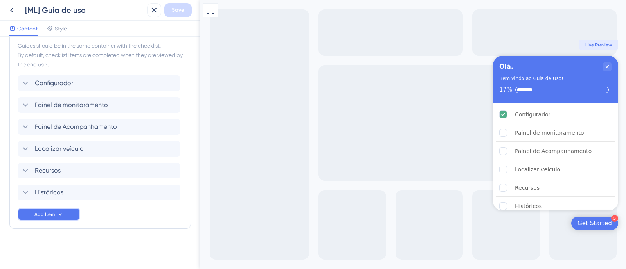
click at [57, 213] on icon at bounding box center [60, 215] width 6 height 6
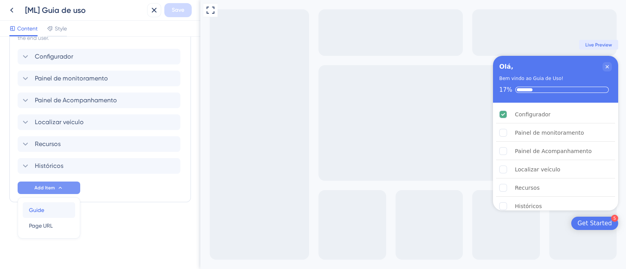
click at [64, 208] on div "Guide Guide" at bounding box center [49, 211] width 40 height 16
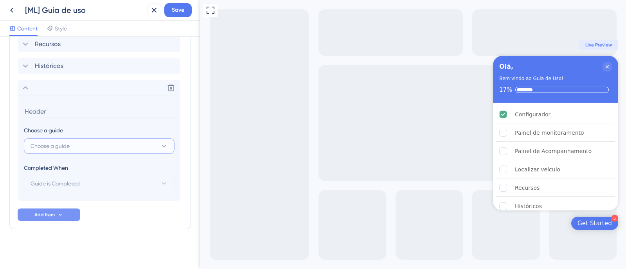
click at [116, 144] on button "Choose a guide" at bounding box center [99, 146] width 151 height 16
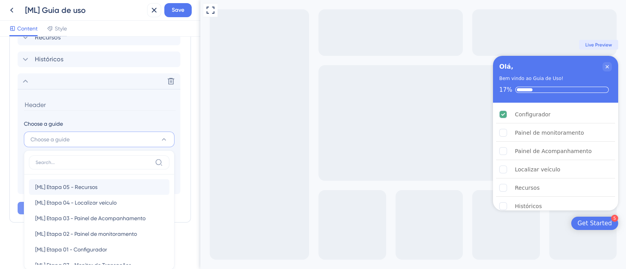
scroll to position [28, 0]
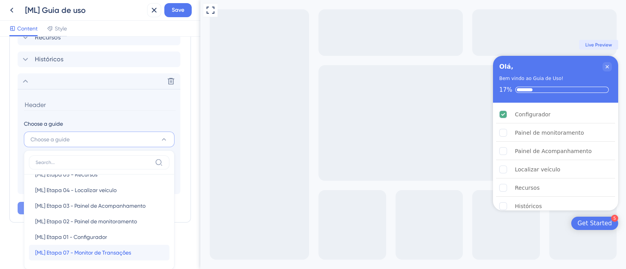
click at [109, 251] on span "[ML] Etapa 07 - Monitor de Transações" at bounding box center [83, 252] width 96 height 9
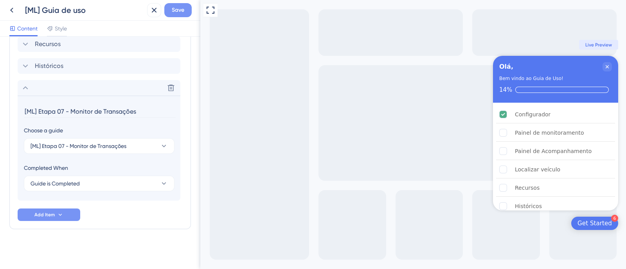
click at [176, 7] on span "Save" at bounding box center [178, 9] width 13 height 9
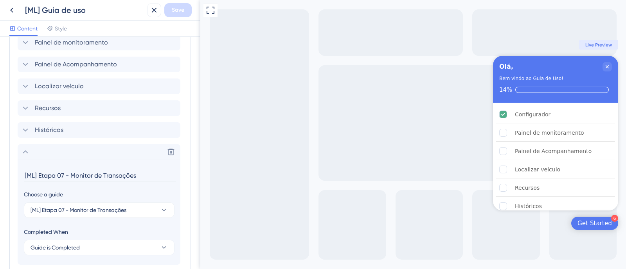
scroll to position [293, 0]
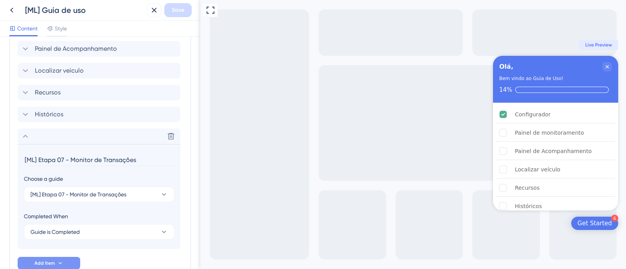
click at [36, 156] on input "[ML] Etapa 07 - Monitor de Transações" at bounding box center [100, 160] width 152 height 12
drag, startPoint x: 72, startPoint y: 161, endPoint x: 22, endPoint y: 163, distance: 49.3
click at [22, 163] on section "[ML] Etapa 07 - Monitor de Transações Choose a guide [ML] Etapa 07 - Monitor de…" at bounding box center [99, 196] width 163 height 105
type input "Monitor de Transações"
click at [29, 141] on div "Delete" at bounding box center [99, 137] width 163 height 16
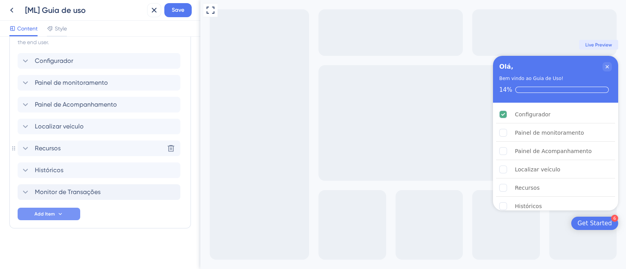
scroll to position [237, 0]
click at [180, 10] on span "Save" at bounding box center [178, 9] width 13 height 9
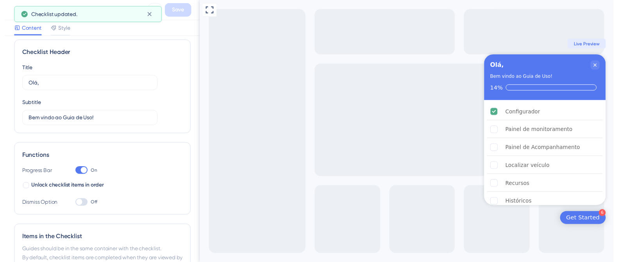
scroll to position [0, 0]
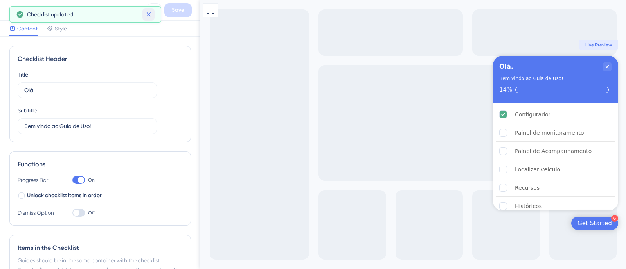
click at [147, 13] on icon at bounding box center [148, 15] width 4 height 4
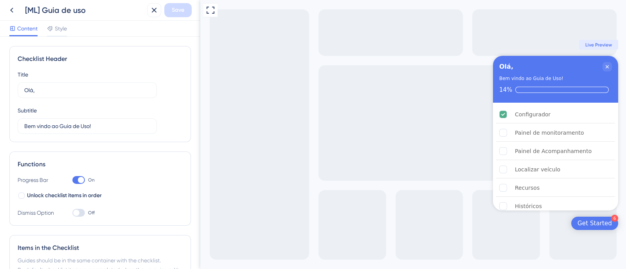
click at [612, 64] on div "Olá, Bem vindo ao Guia de Uso! 14%" at bounding box center [555, 79] width 125 height 47
click at [605, 66] on icon "Close Checklist" at bounding box center [607, 67] width 6 height 6
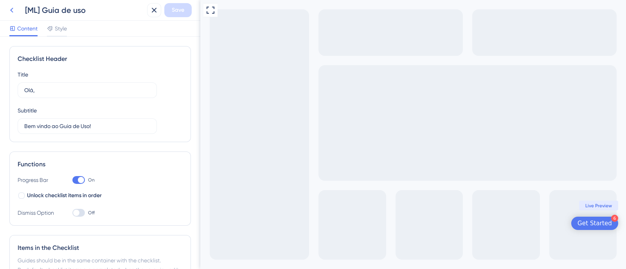
click at [5, 8] on button at bounding box center [12, 10] width 14 height 14
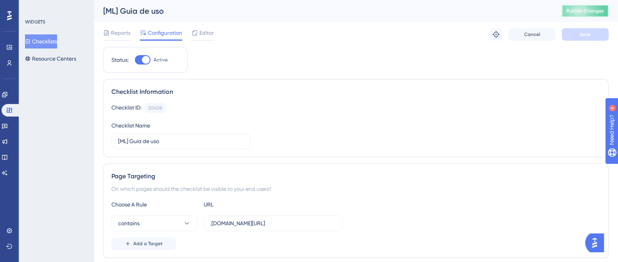
click at [584, 9] on span "Publish Changes" at bounding box center [586, 11] width 38 height 6
click at [47, 61] on button "Resource Centers" at bounding box center [50, 59] width 51 height 14
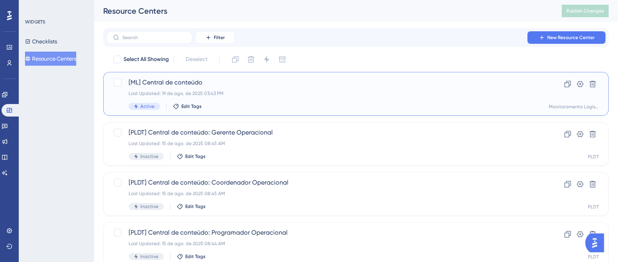
click at [235, 85] on span "[ML] Central de conteúdo" at bounding box center [325, 82] width 392 height 9
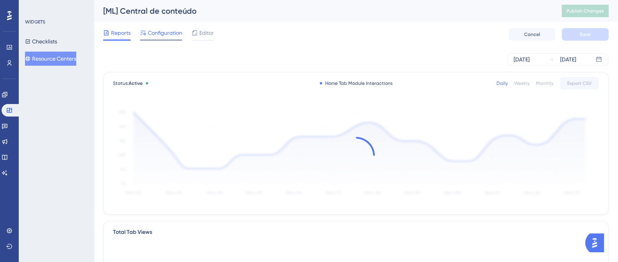
click at [154, 30] on span "Configuration" at bounding box center [165, 32] width 34 height 9
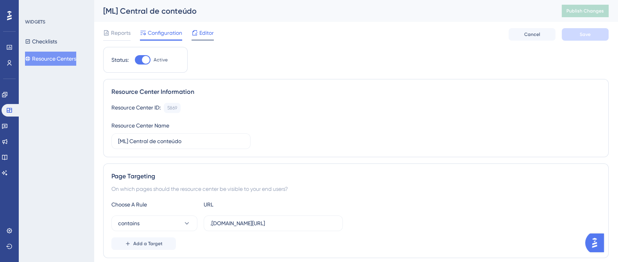
click at [204, 33] on span "Editor" at bounding box center [206, 32] width 14 height 9
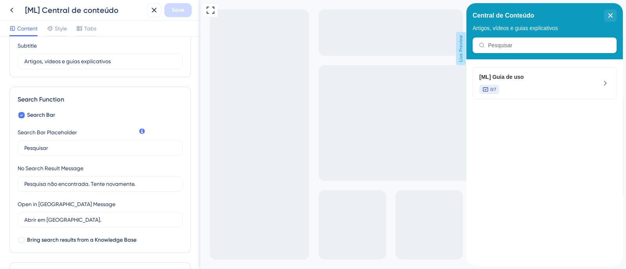
scroll to position [181, 0]
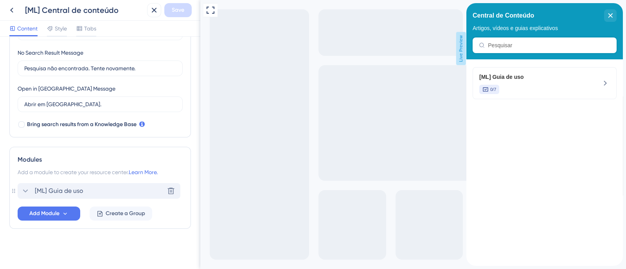
click at [92, 190] on div "[ML] Guia de uso Delete" at bounding box center [99, 191] width 163 height 16
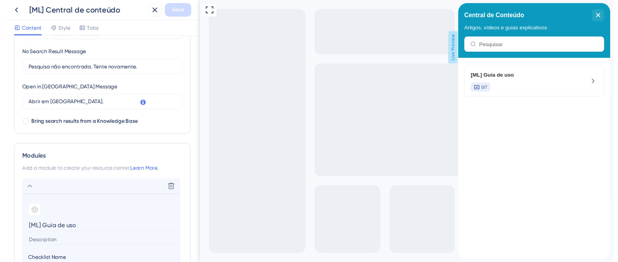
scroll to position [230, 0]
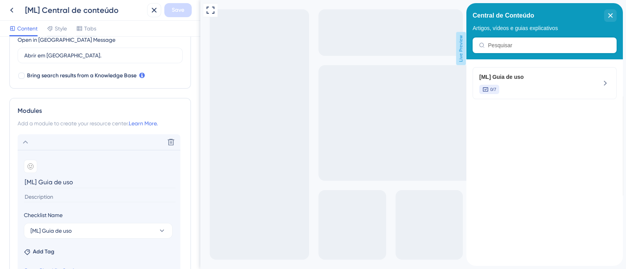
drag, startPoint x: 36, startPoint y: 179, endPoint x: 14, endPoint y: 179, distance: 21.9
click at [14, 179] on div "Modules Add a module to create your resource center. Learn More. Delete Add emo…" at bounding box center [99, 206] width 181 height 217
type input "Guia de uso"
click at [171, 10] on button "Save" at bounding box center [177, 10] width 27 height 14
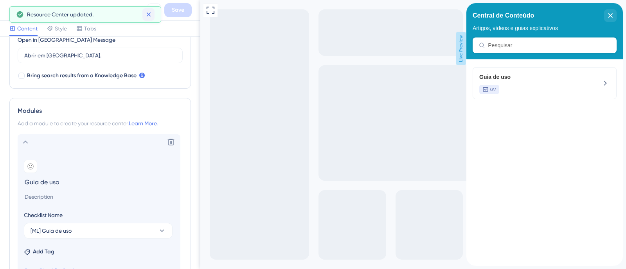
click at [153, 15] on button at bounding box center [148, 14] width 12 height 13
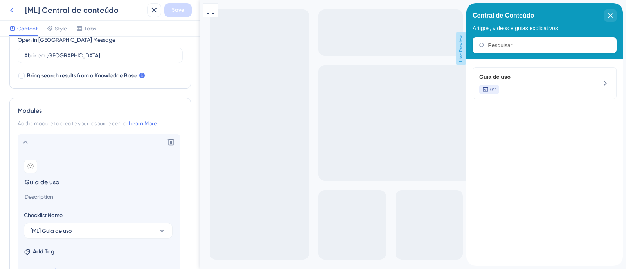
click at [12, 13] on icon at bounding box center [11, 9] width 9 height 9
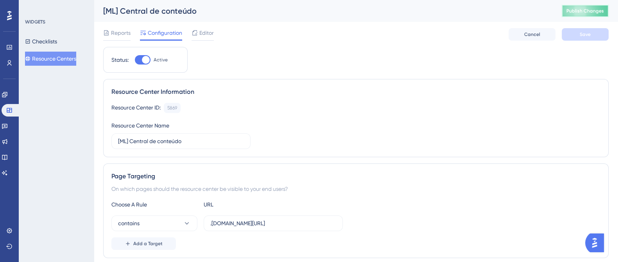
click at [596, 6] on button "Publish Changes" at bounding box center [585, 11] width 47 height 13
click at [59, 54] on button "Resource Centers" at bounding box center [50, 59] width 51 height 14
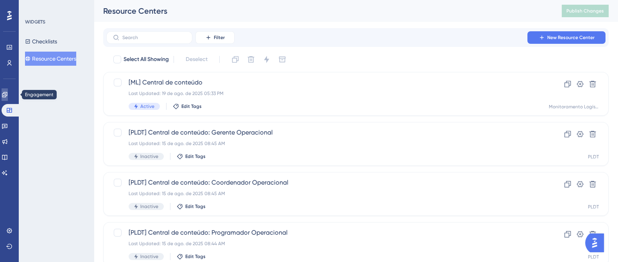
click at [7, 94] on icon at bounding box center [4, 94] width 5 height 5
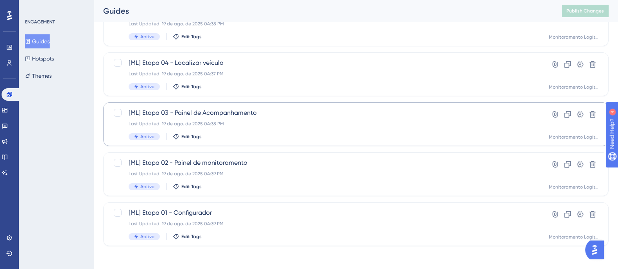
scroll to position [190, 0]
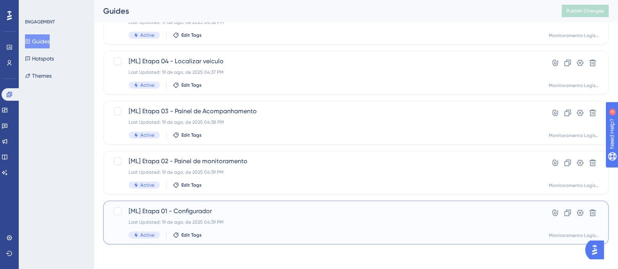
click at [225, 222] on div "Last Updated: 19 de ago. de 2025 04:39 PM" at bounding box center [325, 222] width 392 height 6
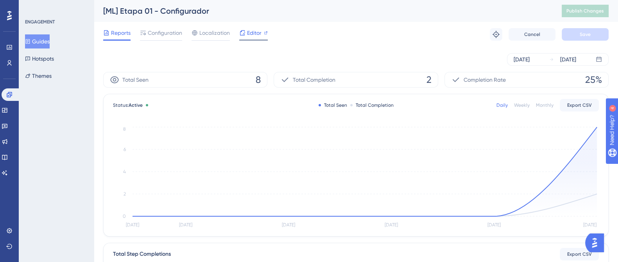
click at [255, 32] on span "Editor" at bounding box center [254, 32] width 14 height 9
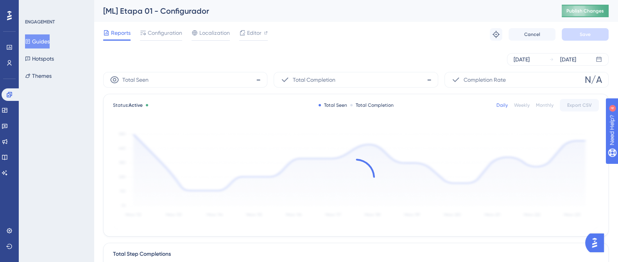
click at [594, 11] on span "Publish Changes" at bounding box center [586, 11] width 38 height 6
